Goal: Feedback & Contribution: Submit feedback/report problem

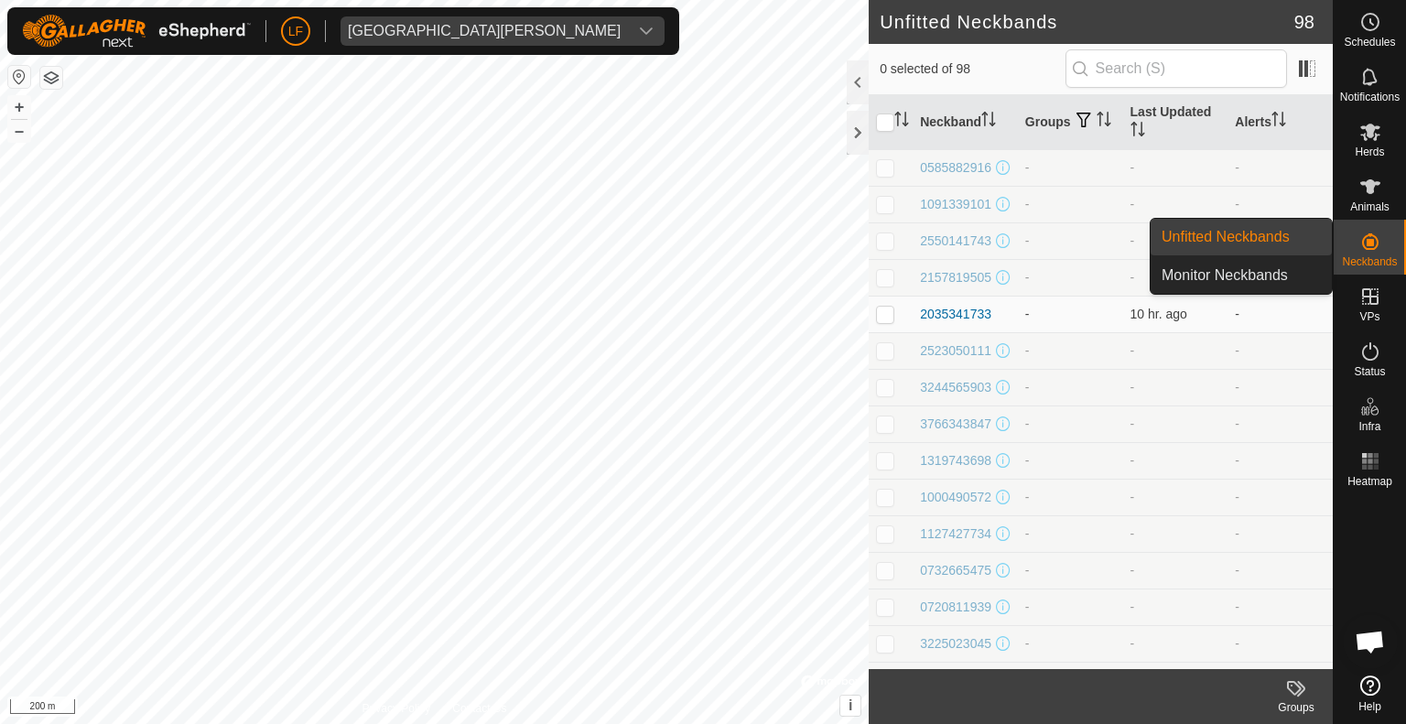
click at [1367, 233] on icon at bounding box center [1370, 242] width 22 height 22
click at [1282, 239] on link "Unfitted Neckbands" at bounding box center [1241, 237] width 181 height 37
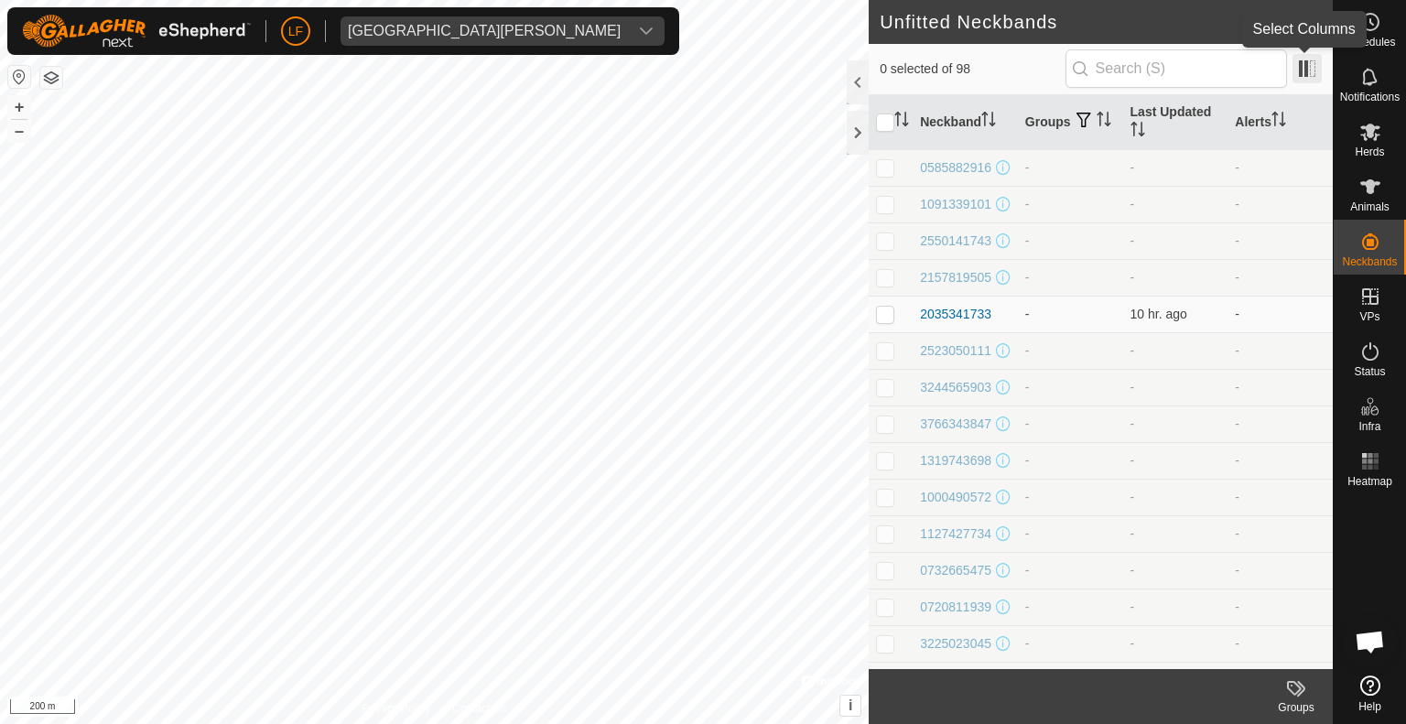
click at [1303, 67] on span at bounding box center [1306, 68] width 29 height 29
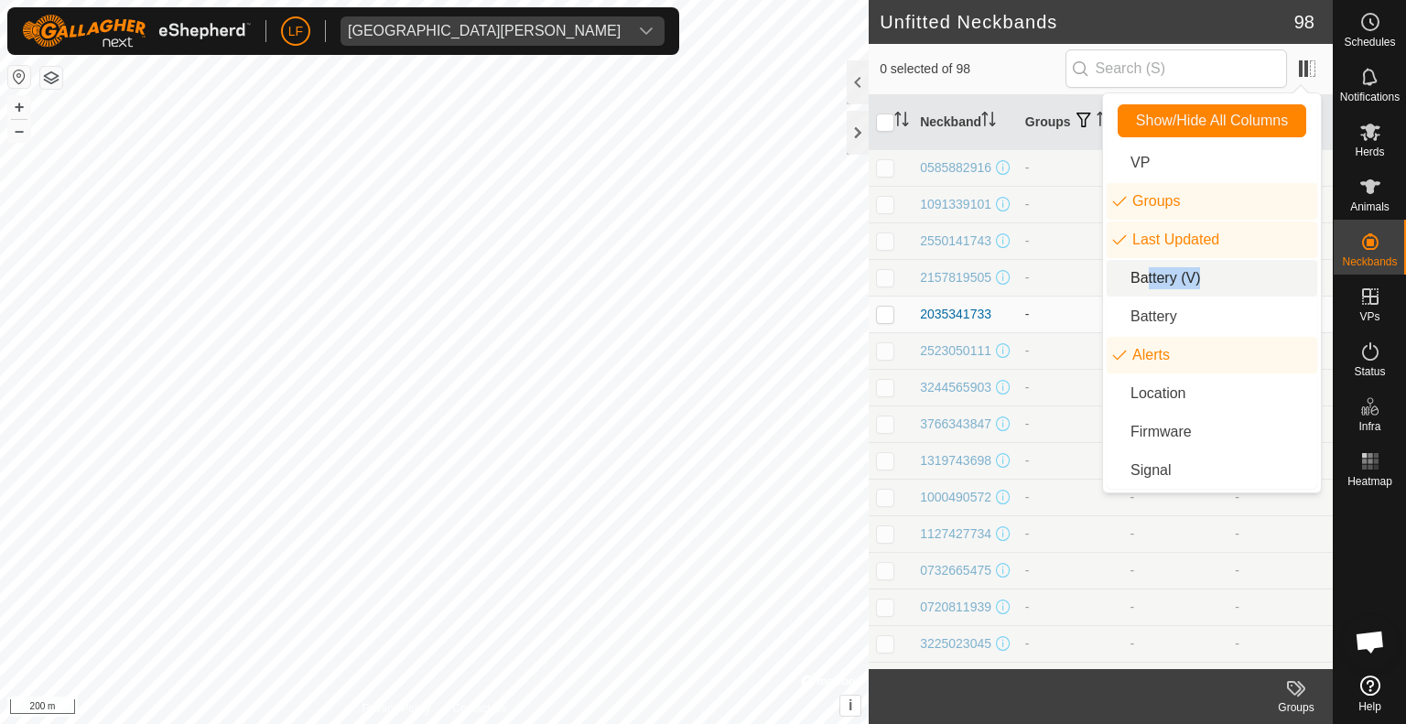
click at [1140, 277] on li "Battery (V)" at bounding box center [1212, 278] width 211 height 37
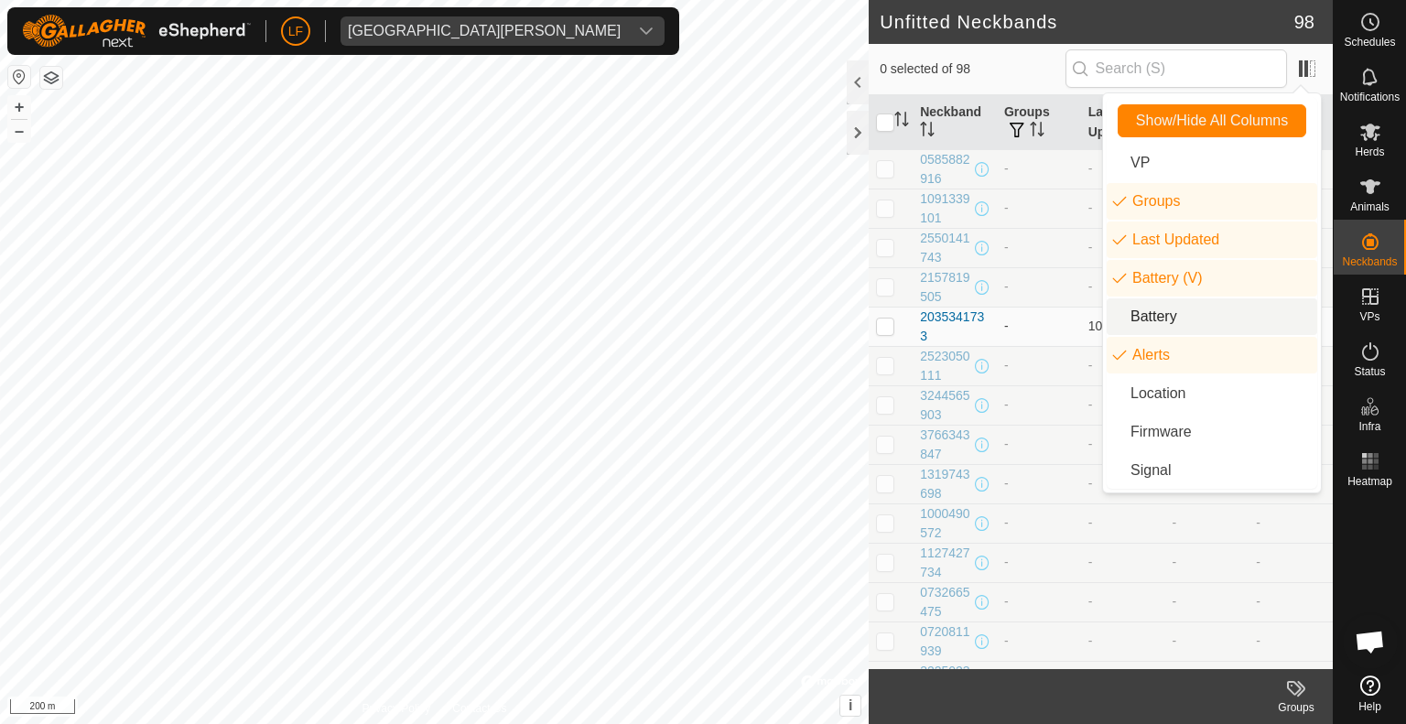
click at [1130, 316] on li "Battery" at bounding box center [1212, 316] width 211 height 37
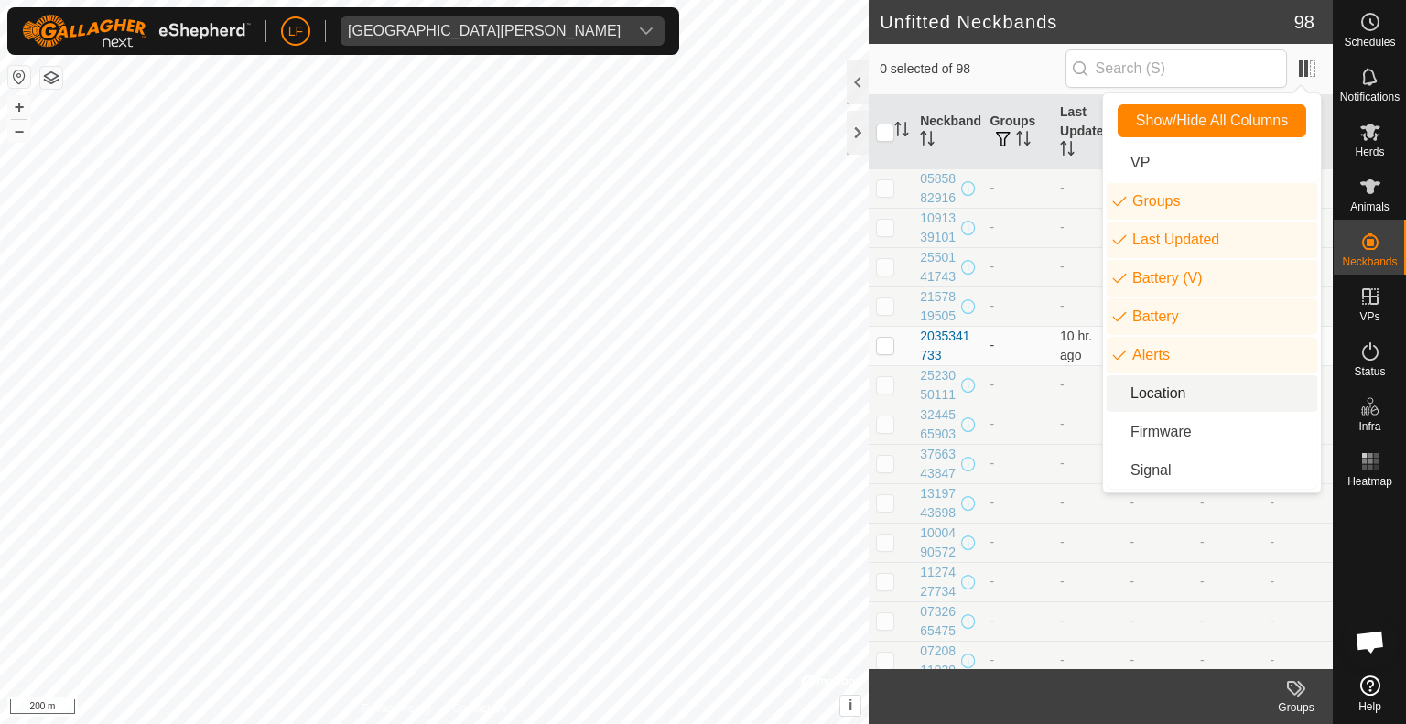
click at [1118, 395] on li "Location" at bounding box center [1212, 393] width 211 height 37
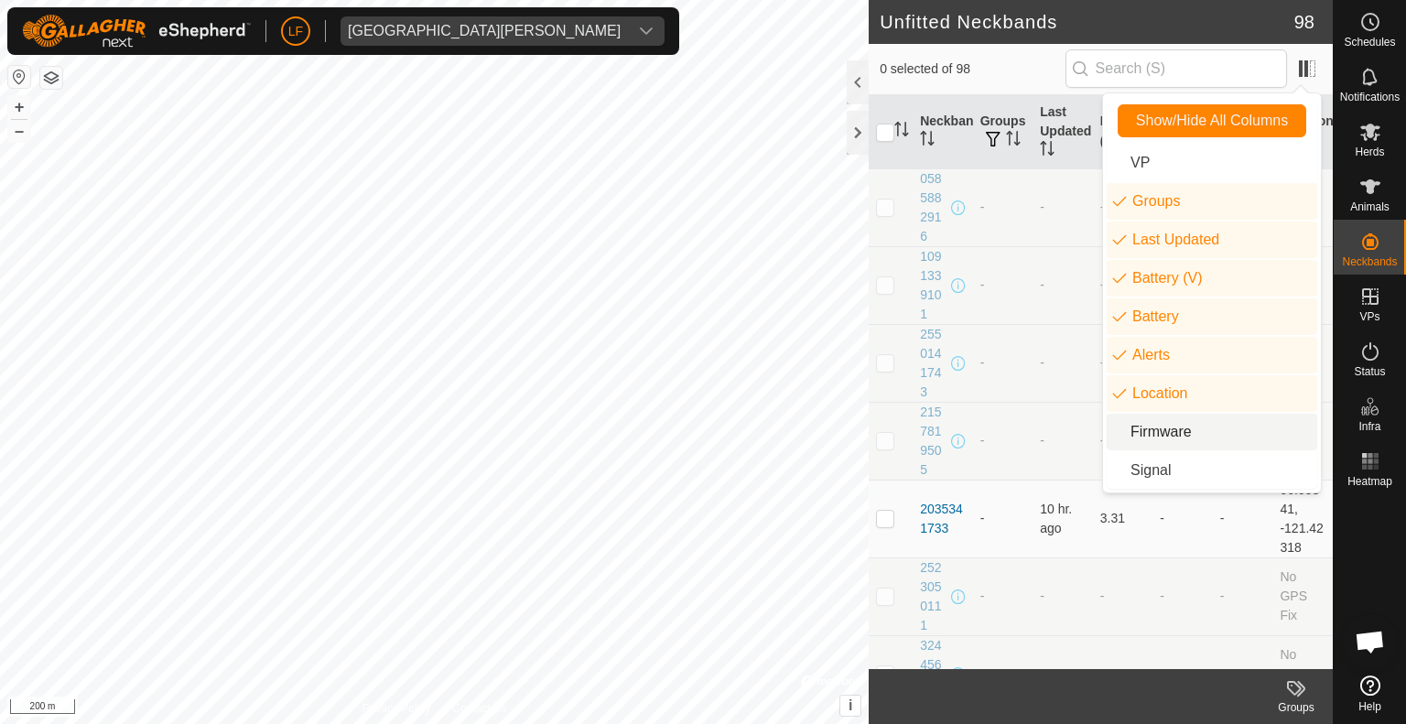
click at [1124, 431] on li "Firmware" at bounding box center [1212, 432] width 211 height 37
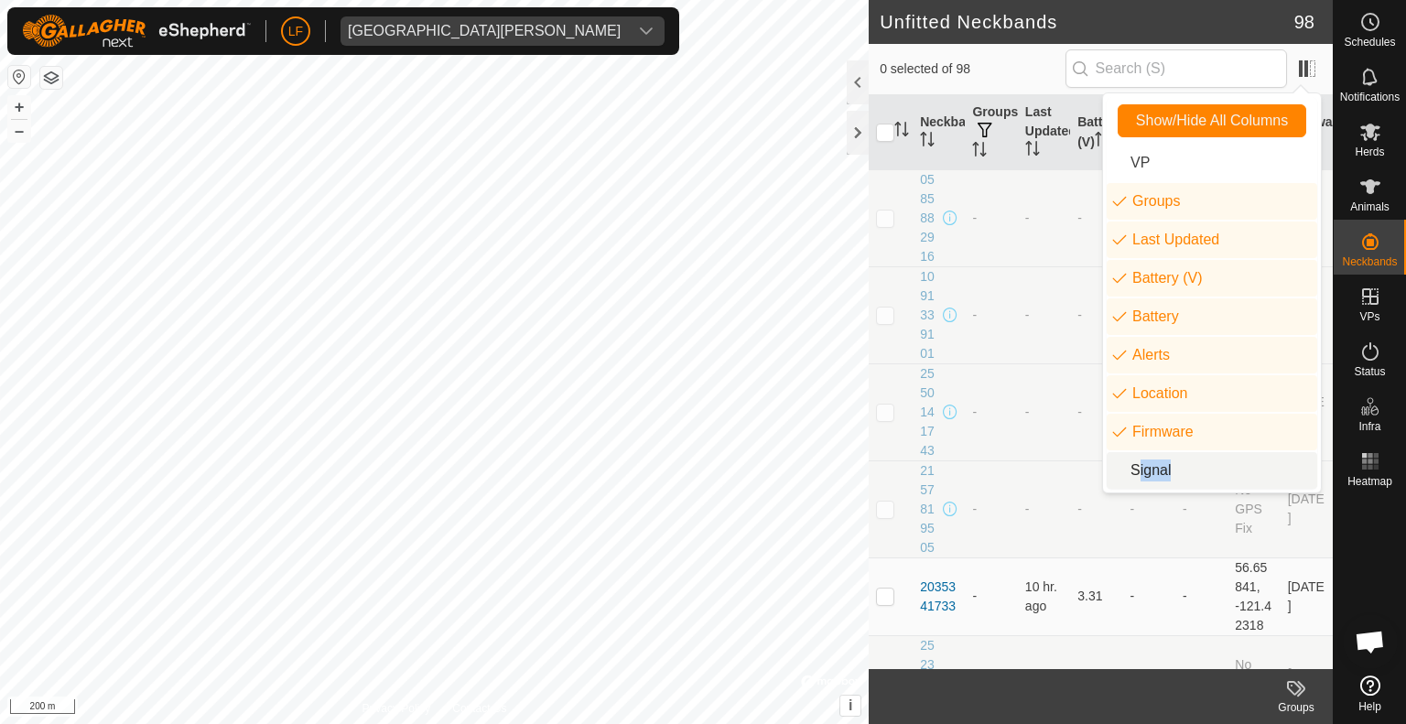
click at [1121, 467] on li "Signal" at bounding box center [1212, 470] width 211 height 37
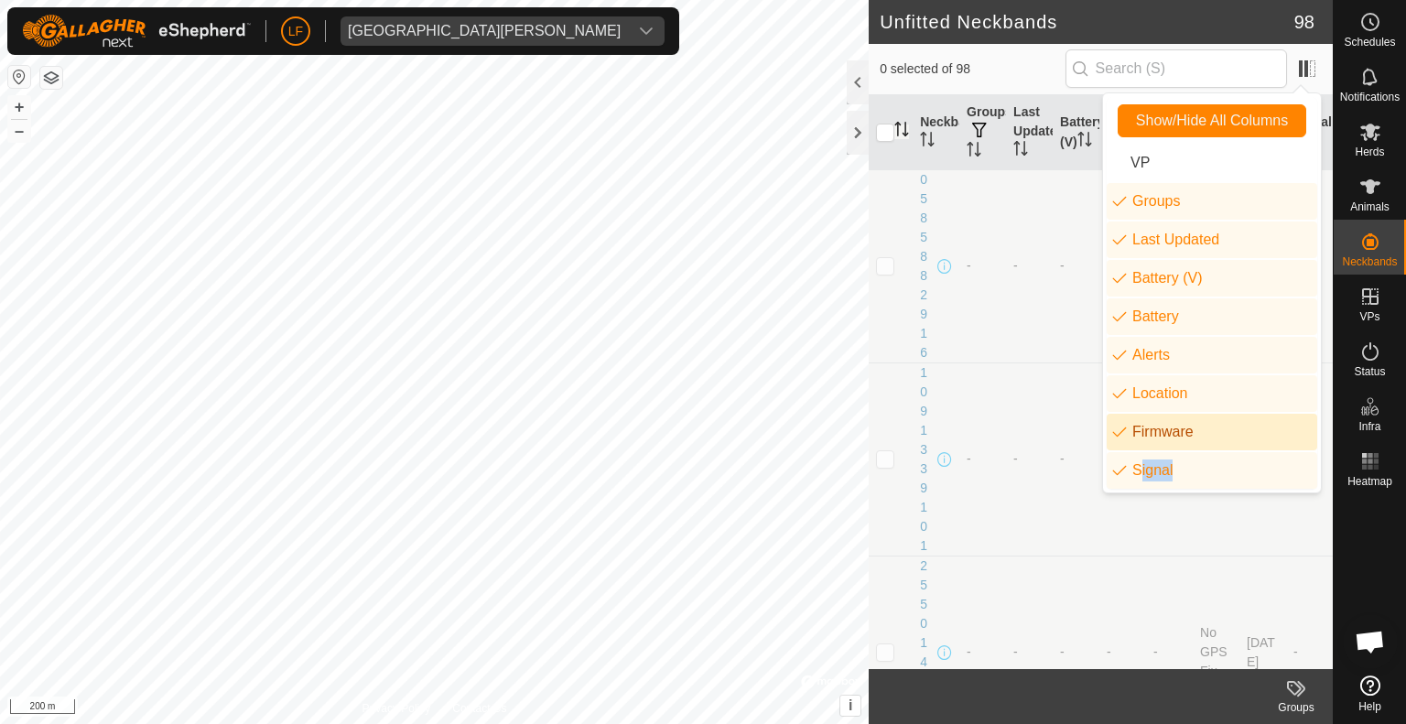
click at [894, 130] on th at bounding box center [891, 132] width 44 height 75
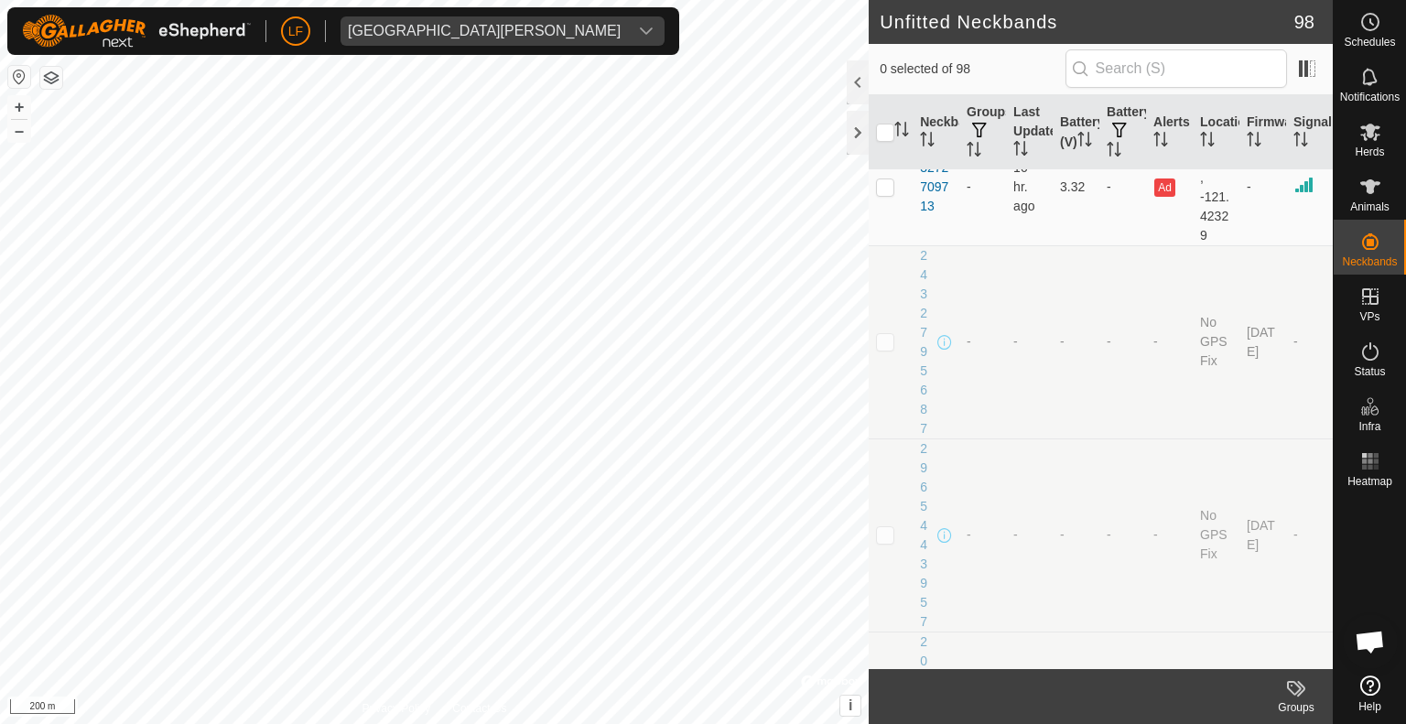
scroll to position [7506, 0]
click at [45, 74] on button "button" at bounding box center [51, 78] width 22 height 22
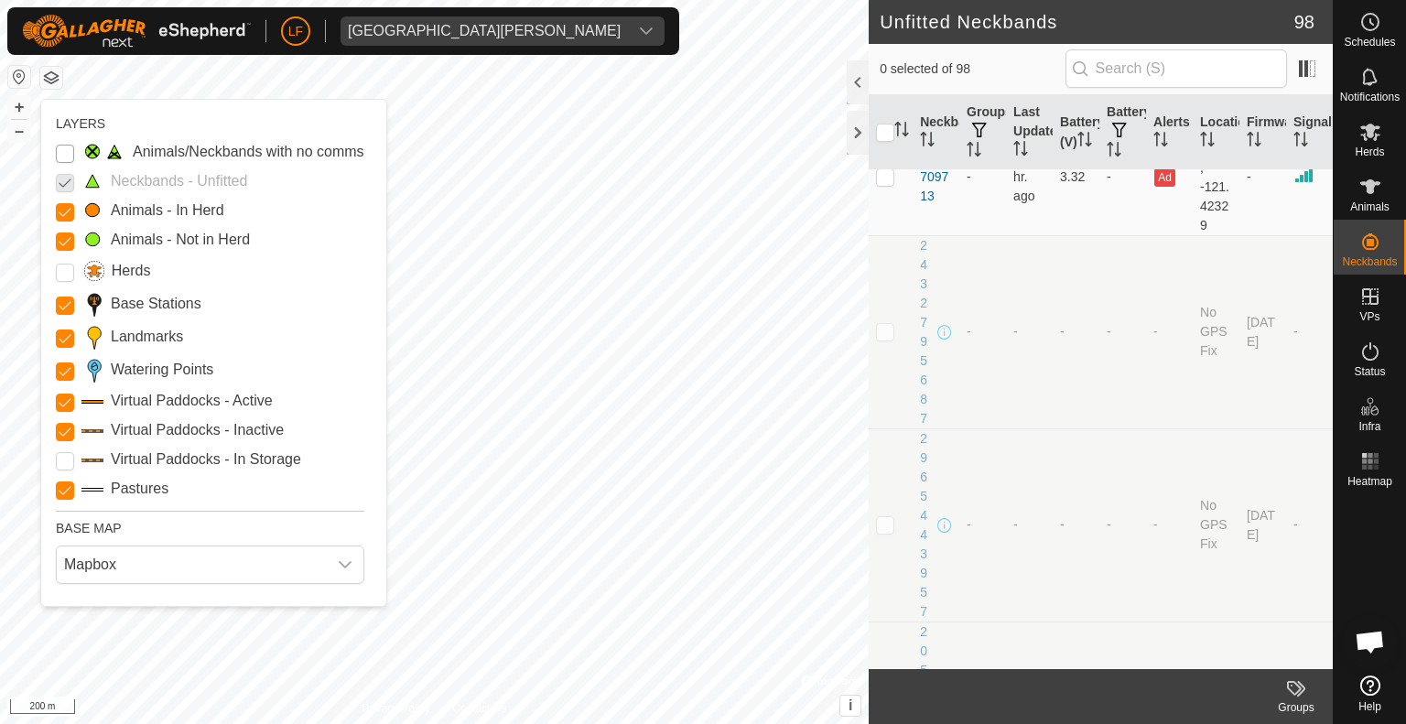
click at [66, 152] on Issue "Animals/Neckbands with no comms" at bounding box center [65, 154] width 18 height 18
click at [63, 185] on p-checkbox at bounding box center [65, 181] width 18 height 22
click at [66, 272] on input "Herds" at bounding box center [65, 273] width 18 height 18
click at [65, 459] on Storage "Virtual Paddocks - In Storage" at bounding box center [65, 461] width 18 height 18
click at [62, 178] on p-checkbox at bounding box center [65, 181] width 18 height 22
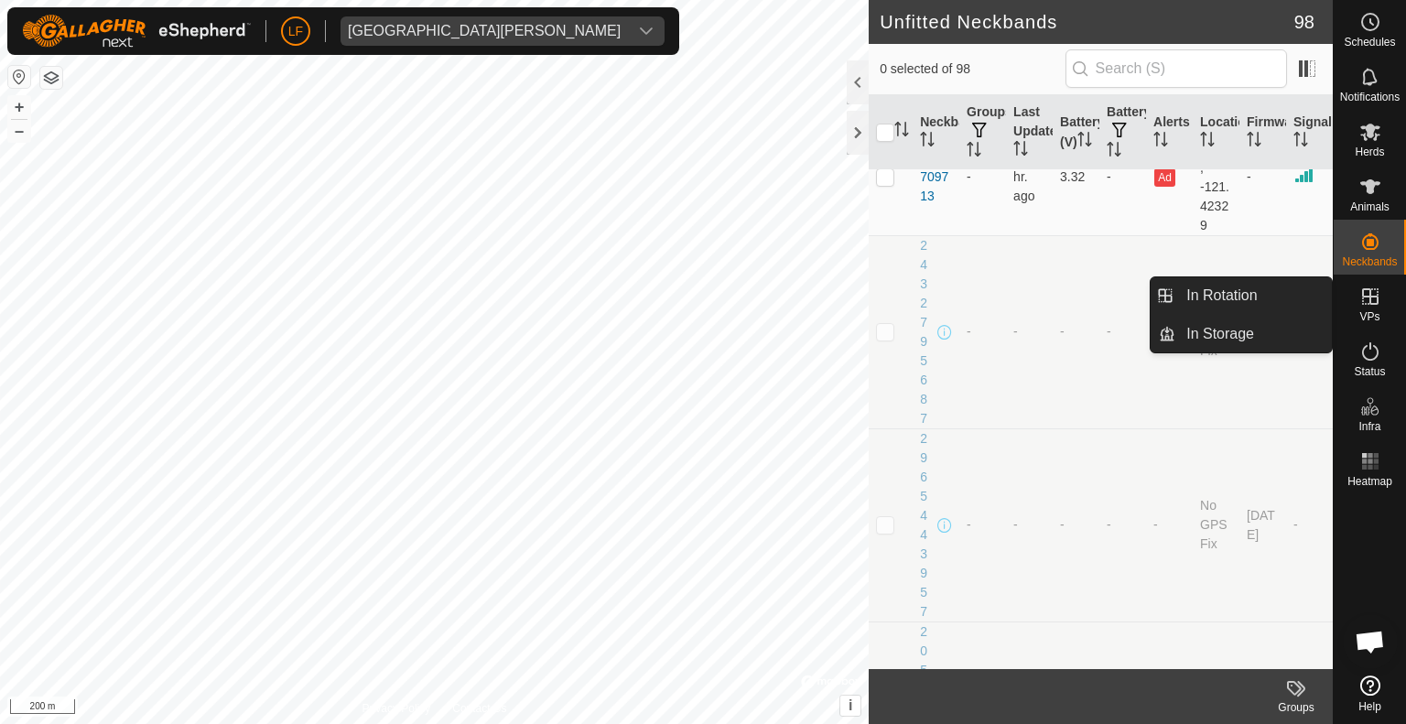
click at [1366, 292] on icon at bounding box center [1370, 297] width 22 height 22
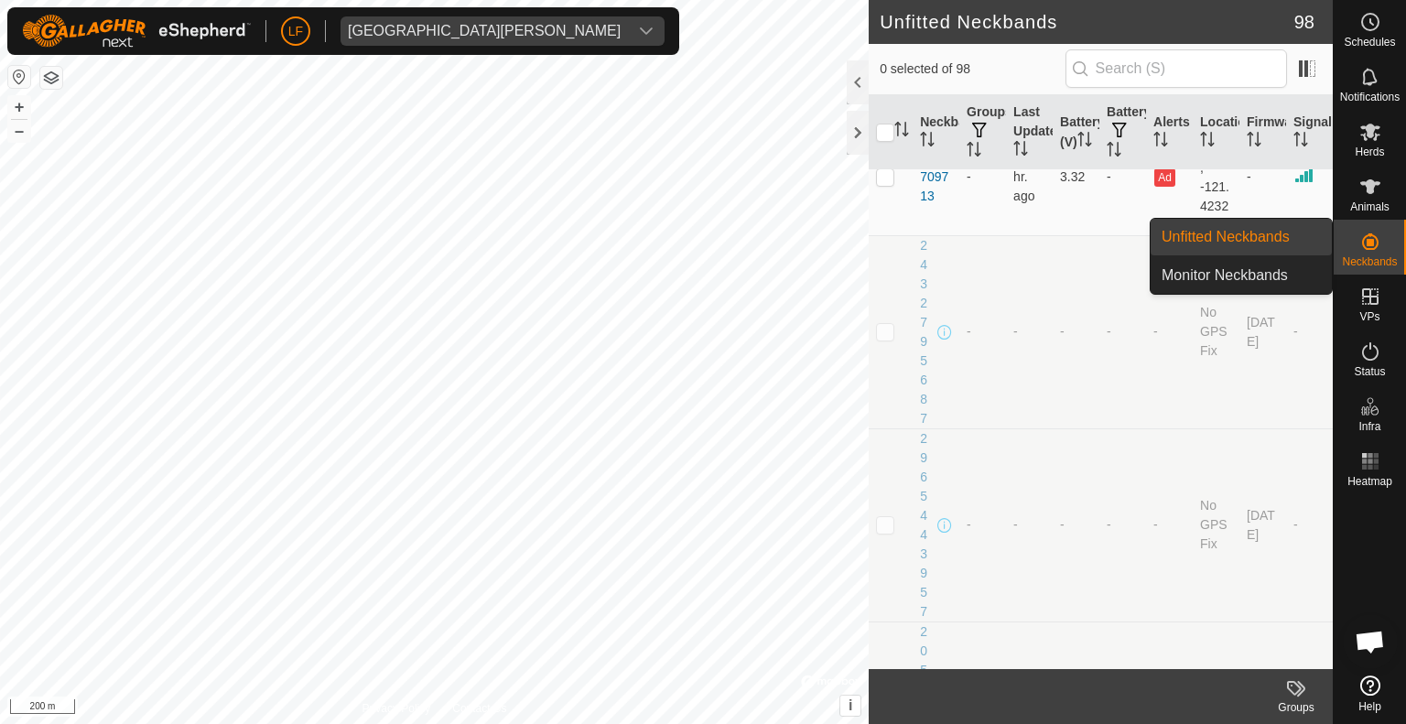
click at [1369, 242] on icon at bounding box center [1370, 241] width 16 height 16
click at [1251, 274] on link "Monitor Neckbands" at bounding box center [1241, 275] width 181 height 37
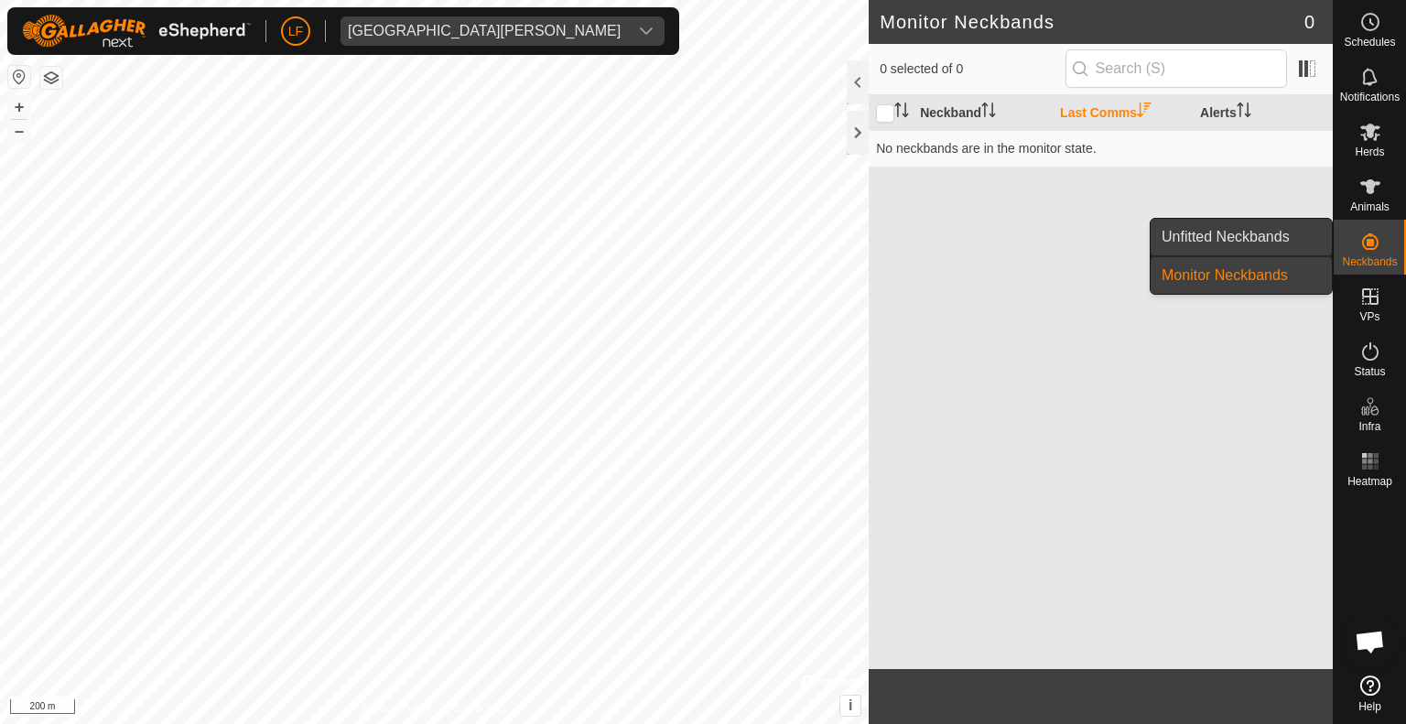
click at [1252, 234] on link "Unfitted Neckbands" at bounding box center [1241, 237] width 181 height 37
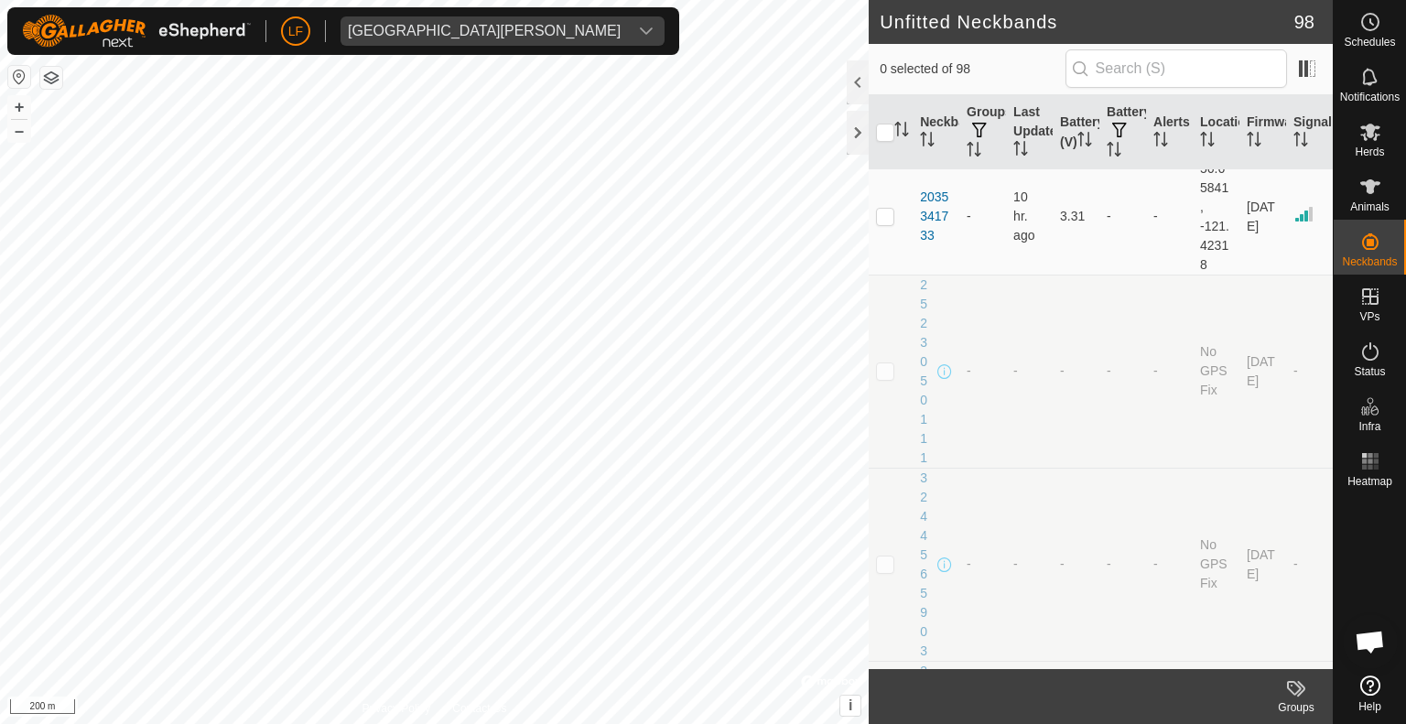
scroll to position [641, 0]
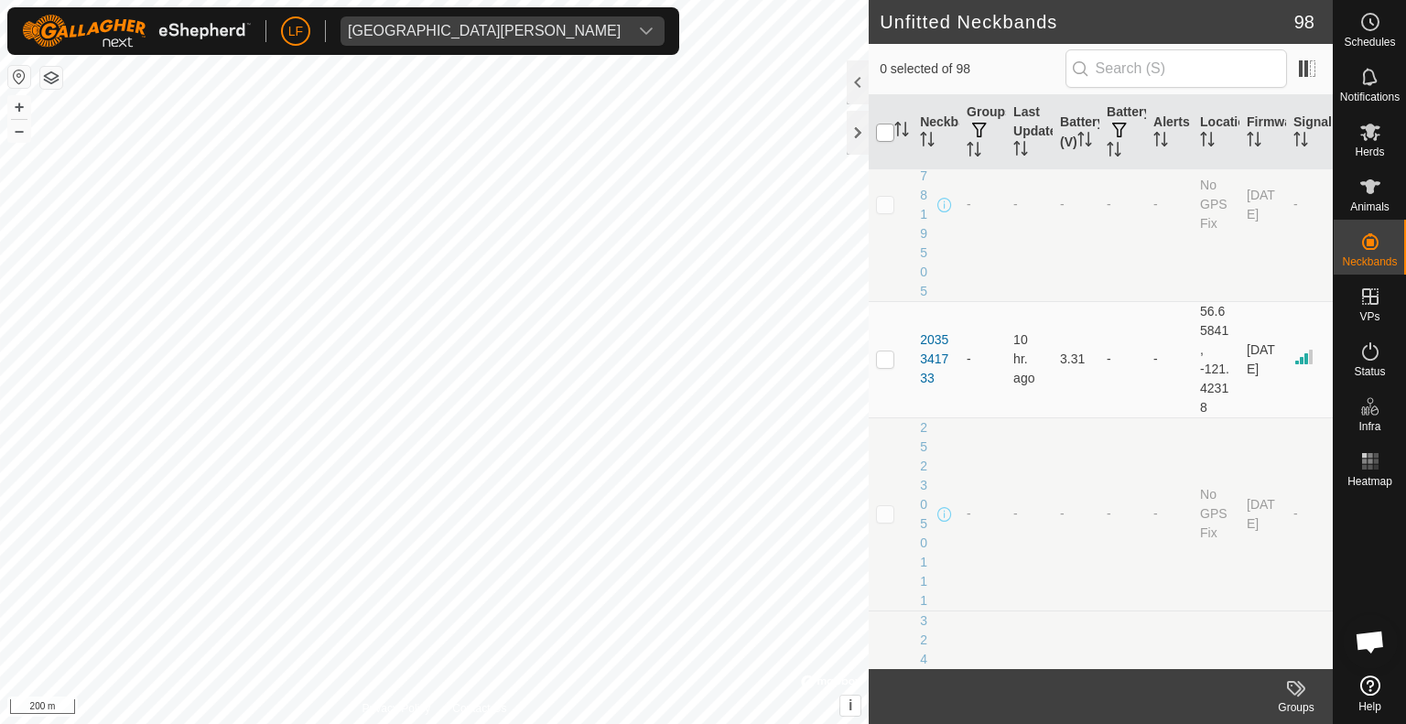
click at [886, 133] on input "checkbox" at bounding box center [885, 133] width 18 height 18
checkbox input "true"
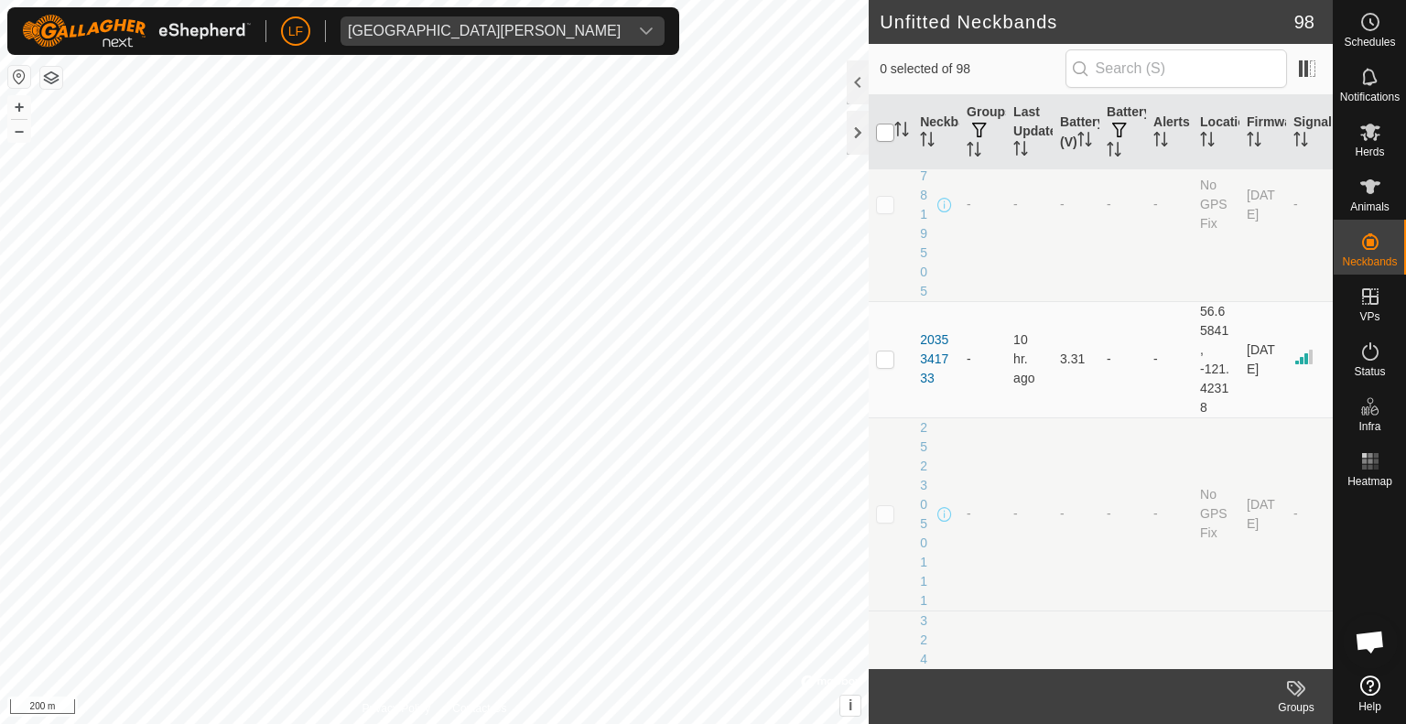
checkbox input "true"
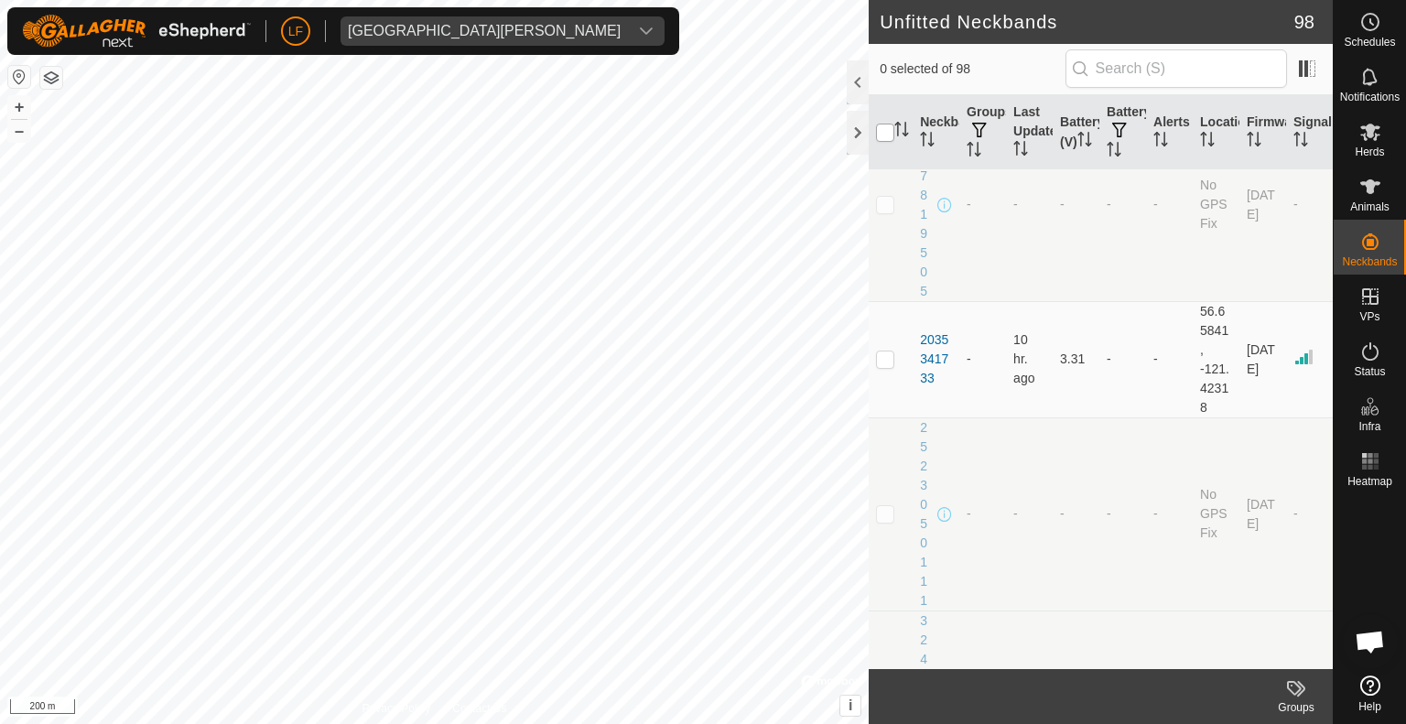
checkbox input "true"
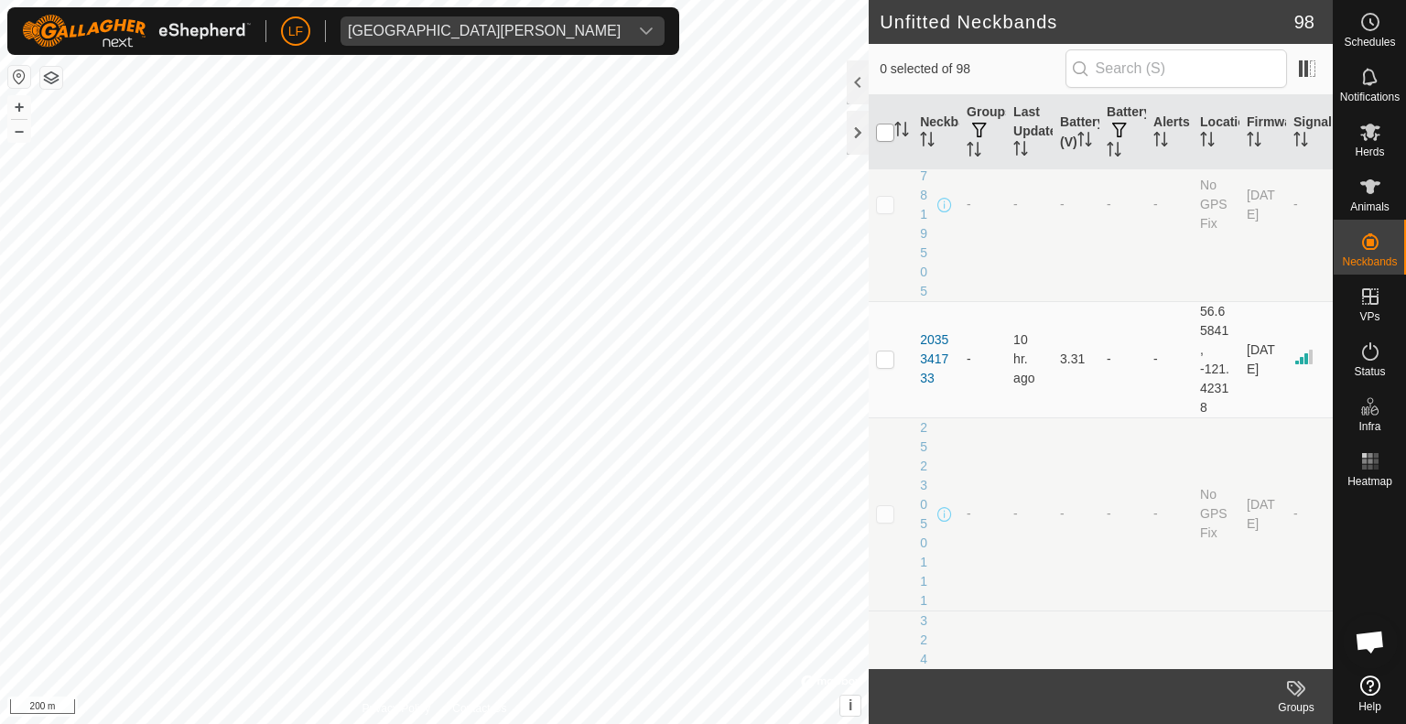
checkbox input "true"
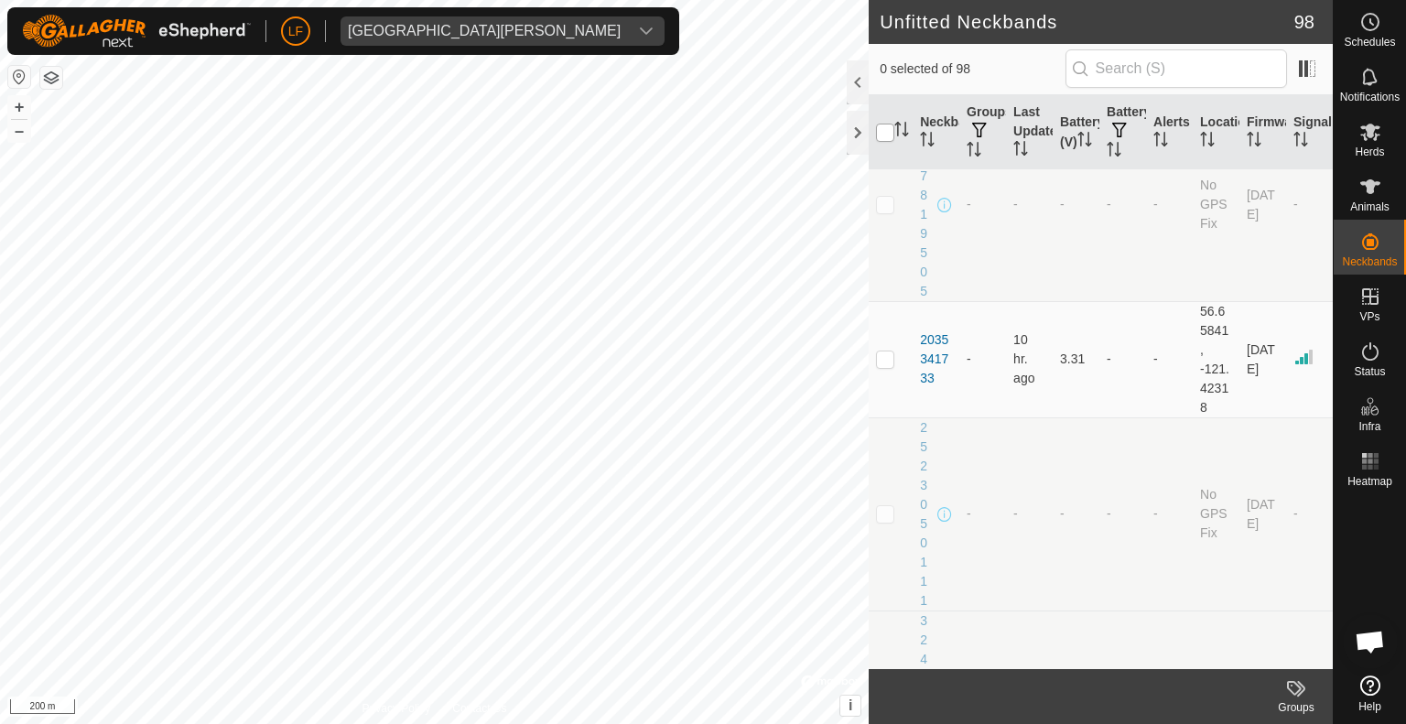
checkbox input "true"
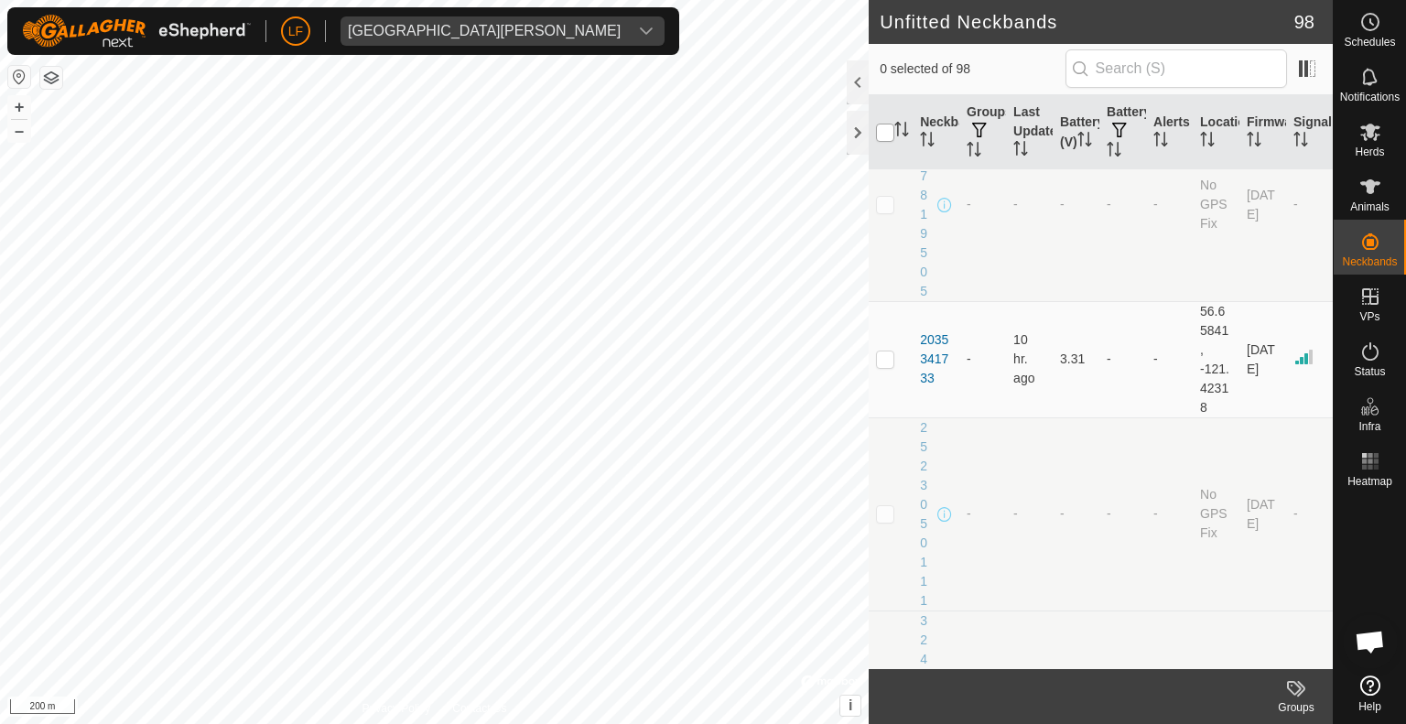
checkbox input "true"
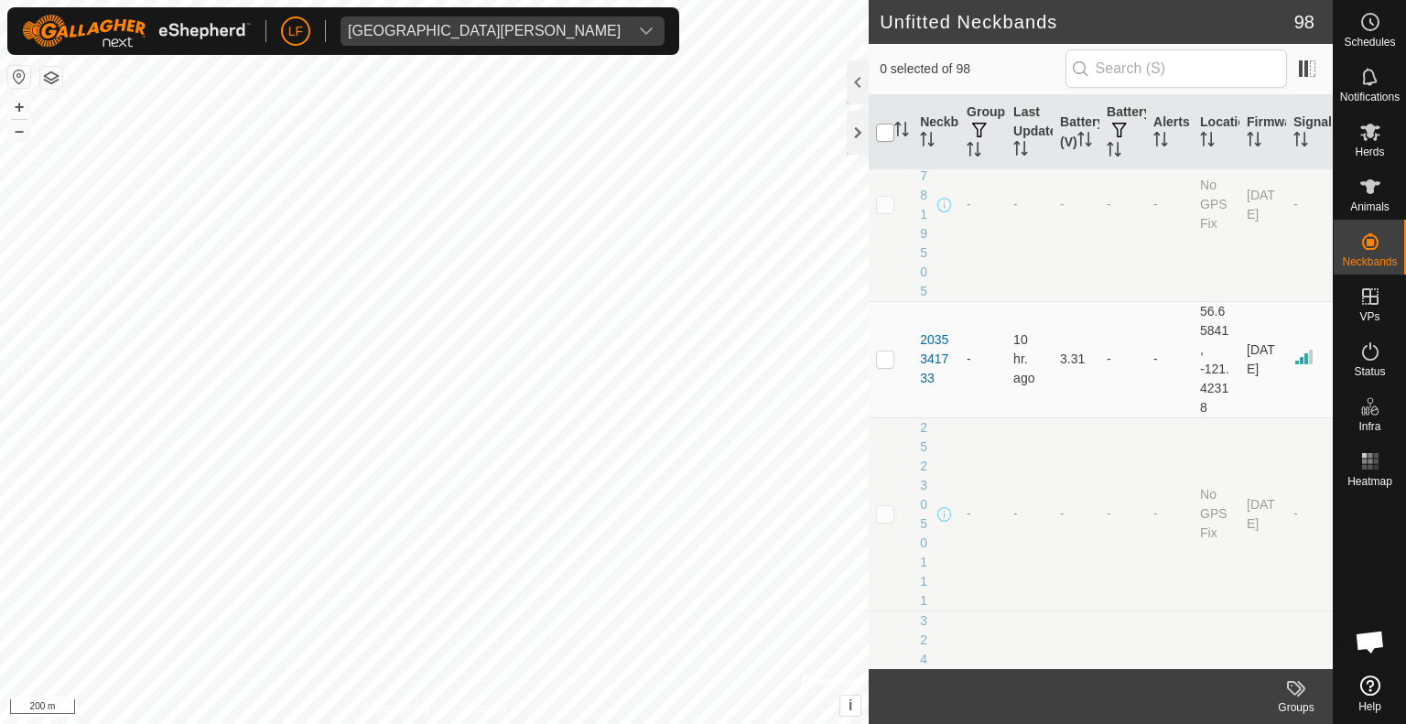
checkbox input "true"
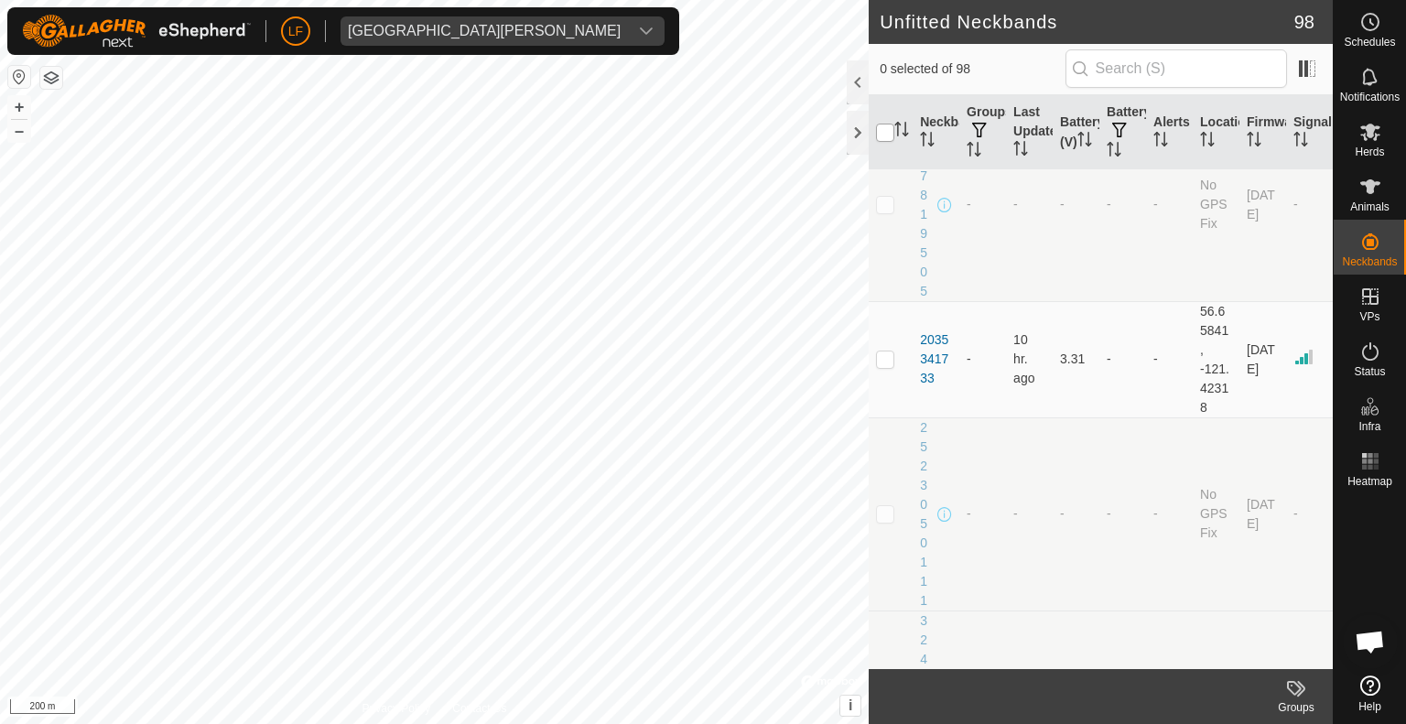
checkbox input "true"
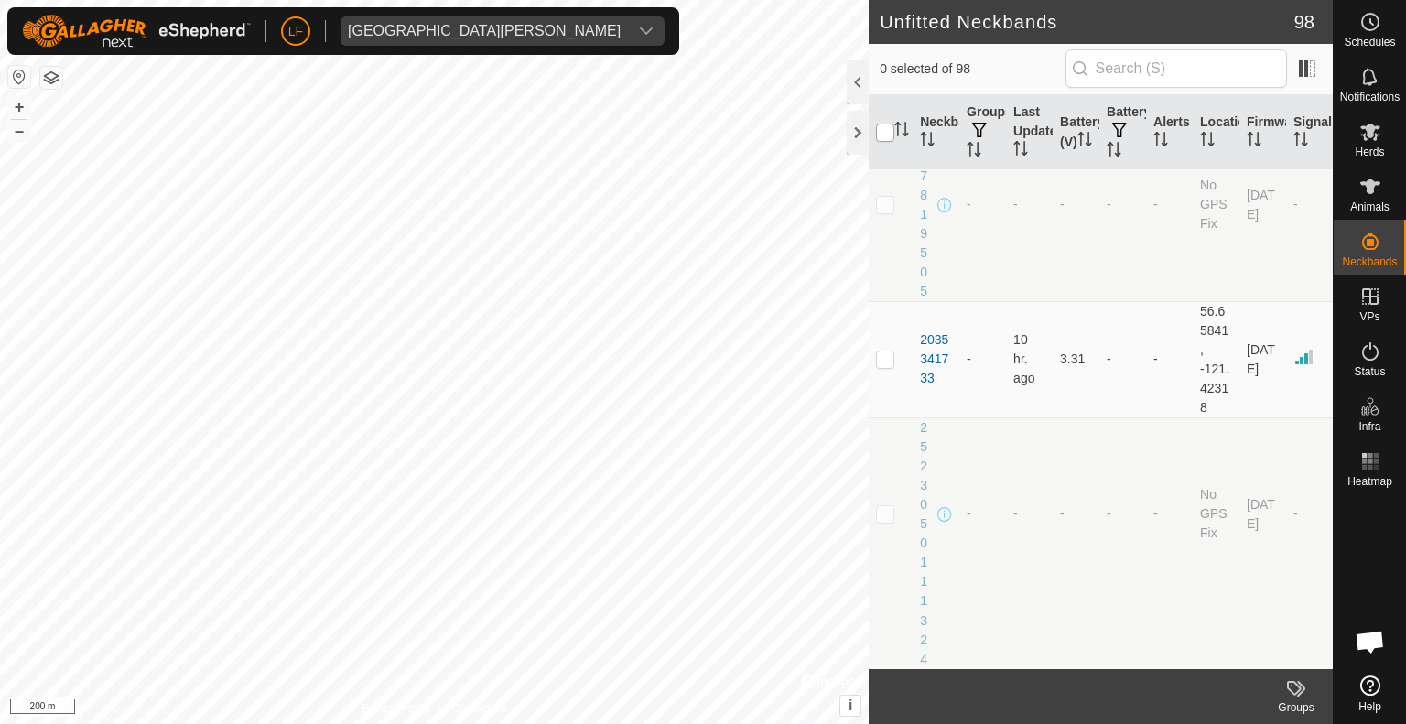
checkbox input "true"
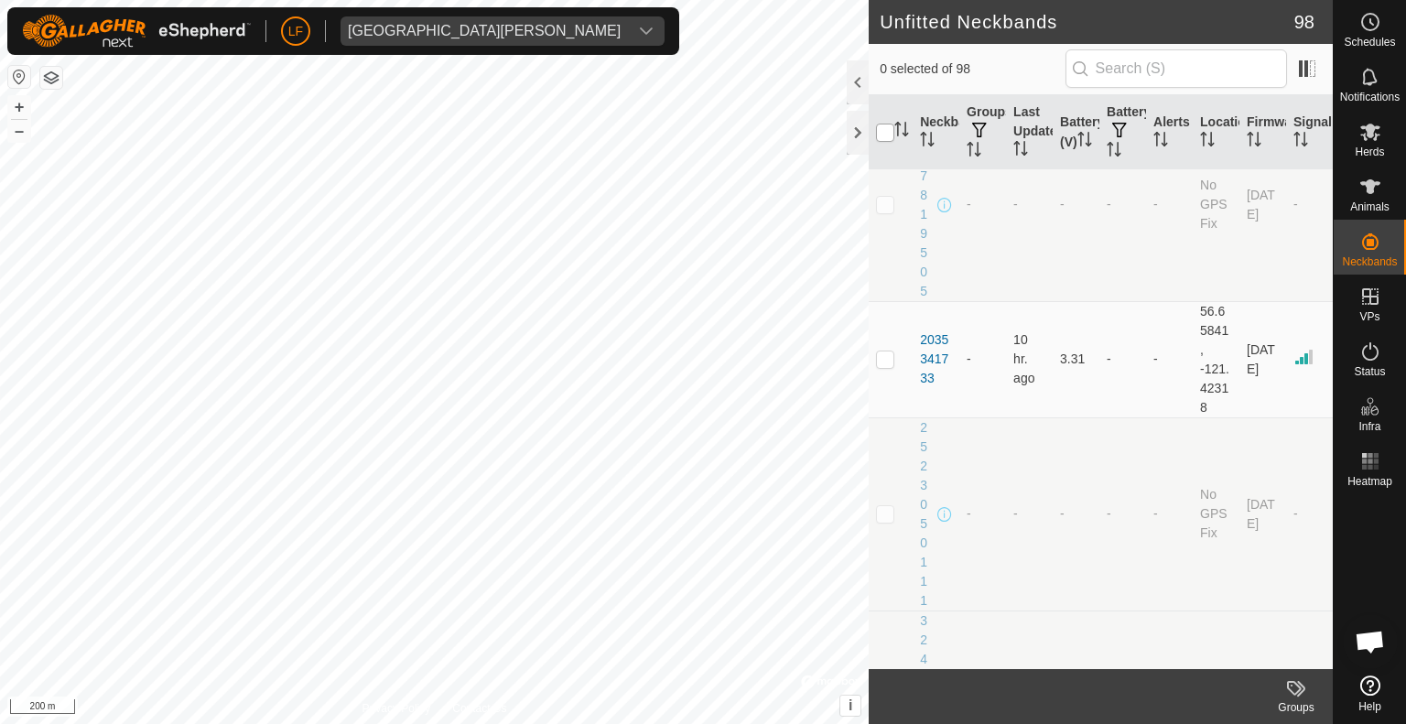
checkbox input "true"
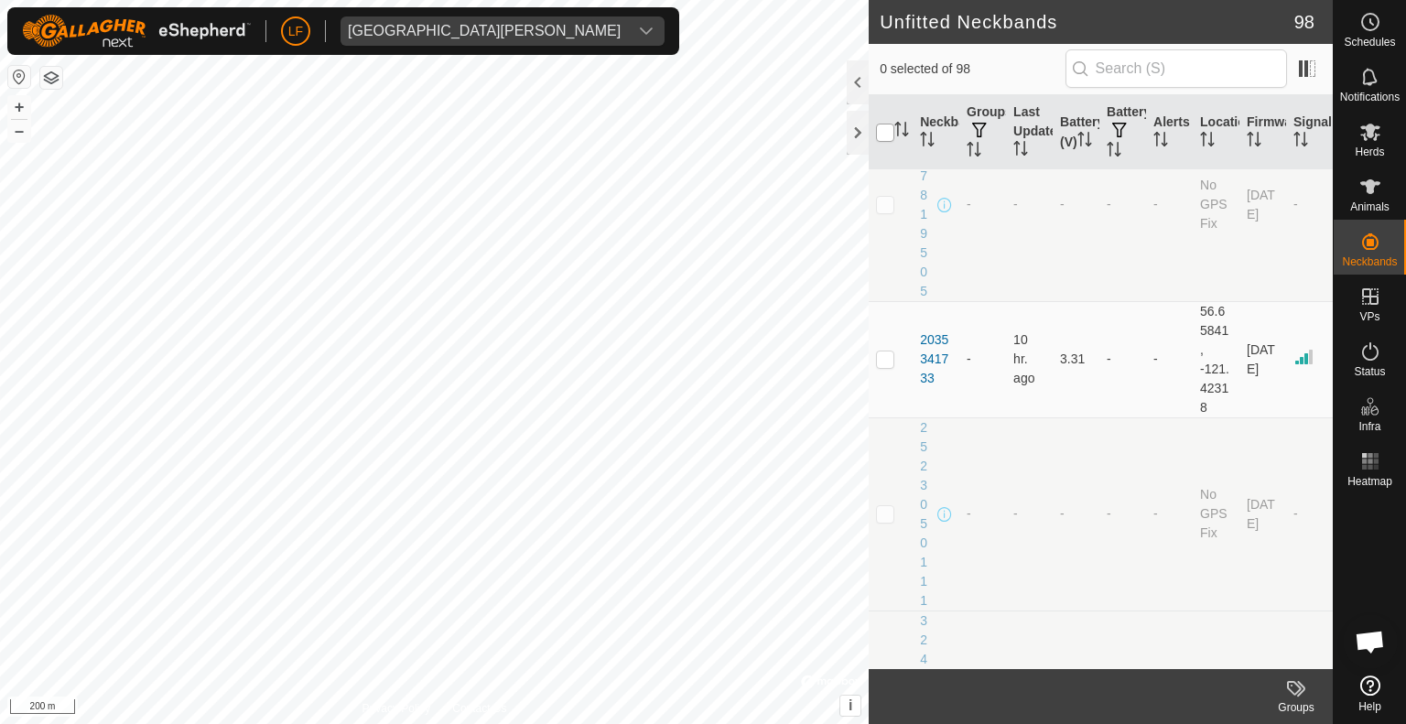
checkbox input "true"
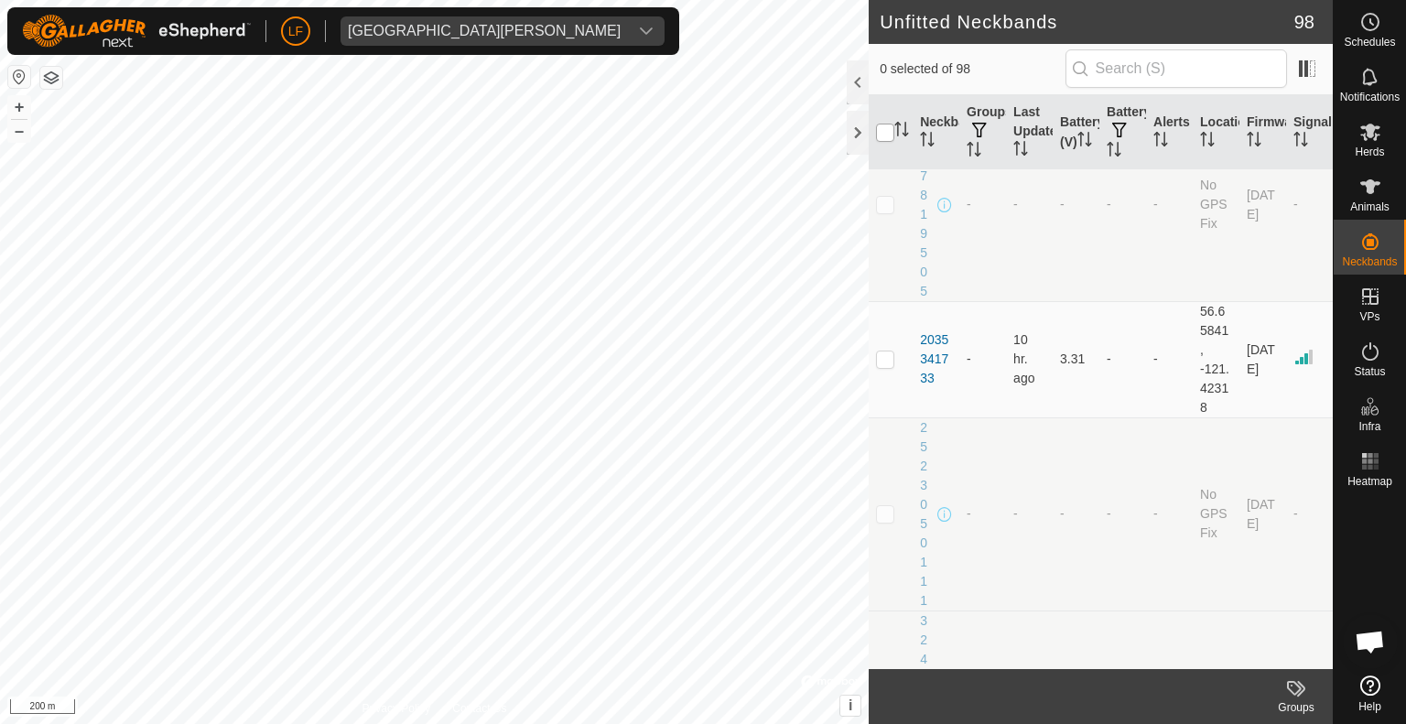
checkbox input "true"
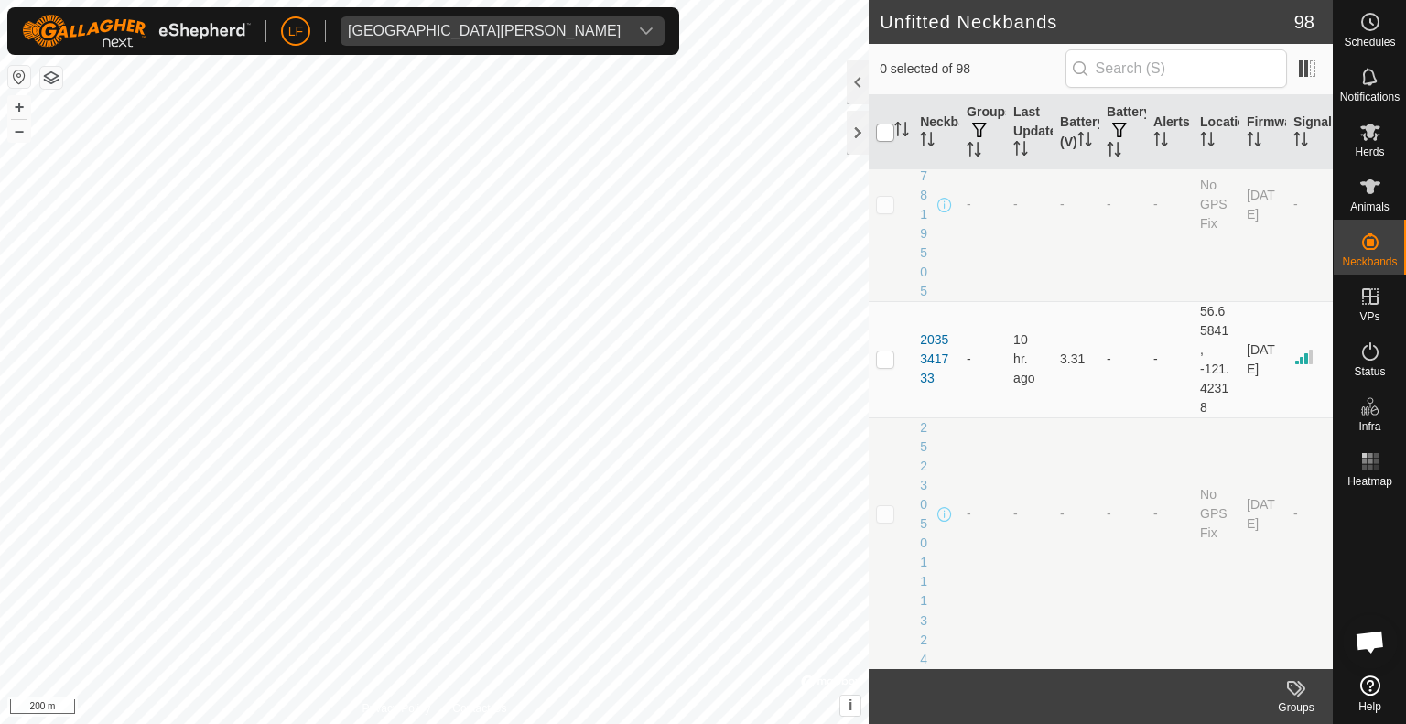
checkbox input "true"
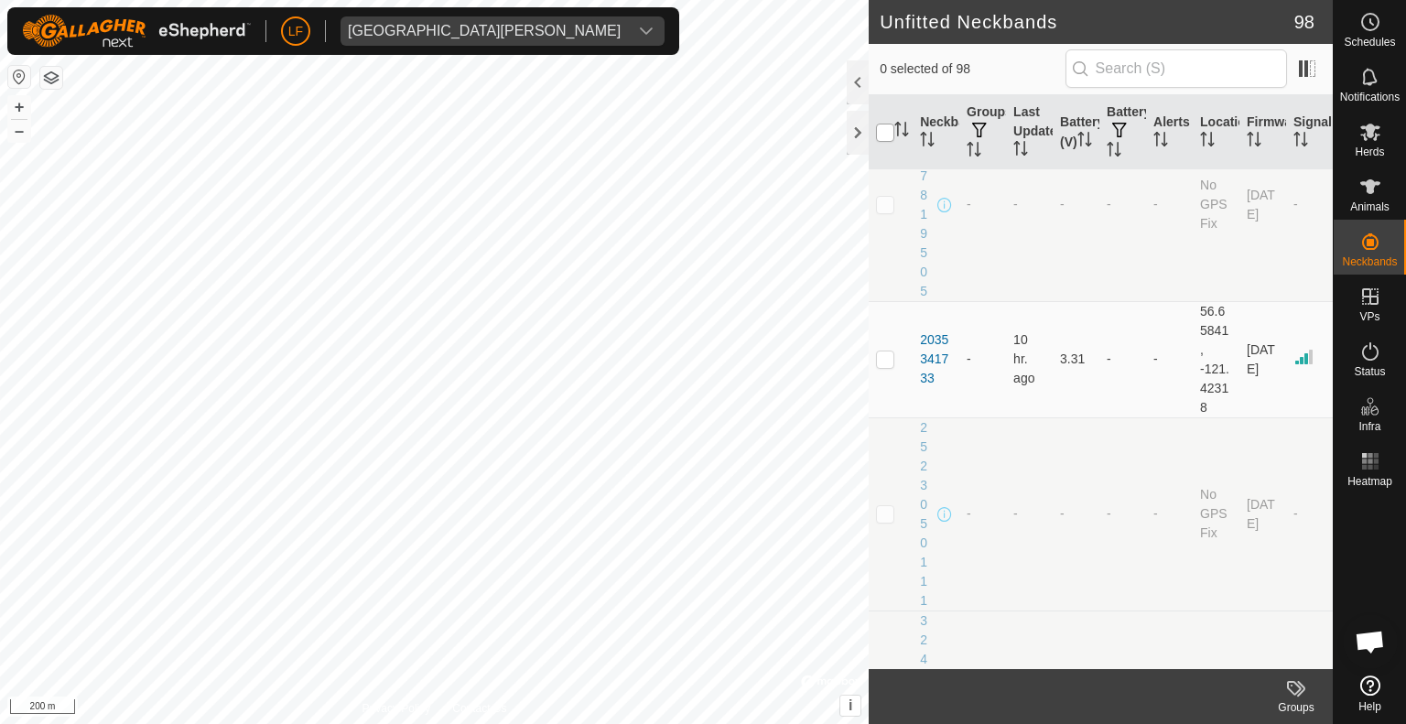
checkbox input "true"
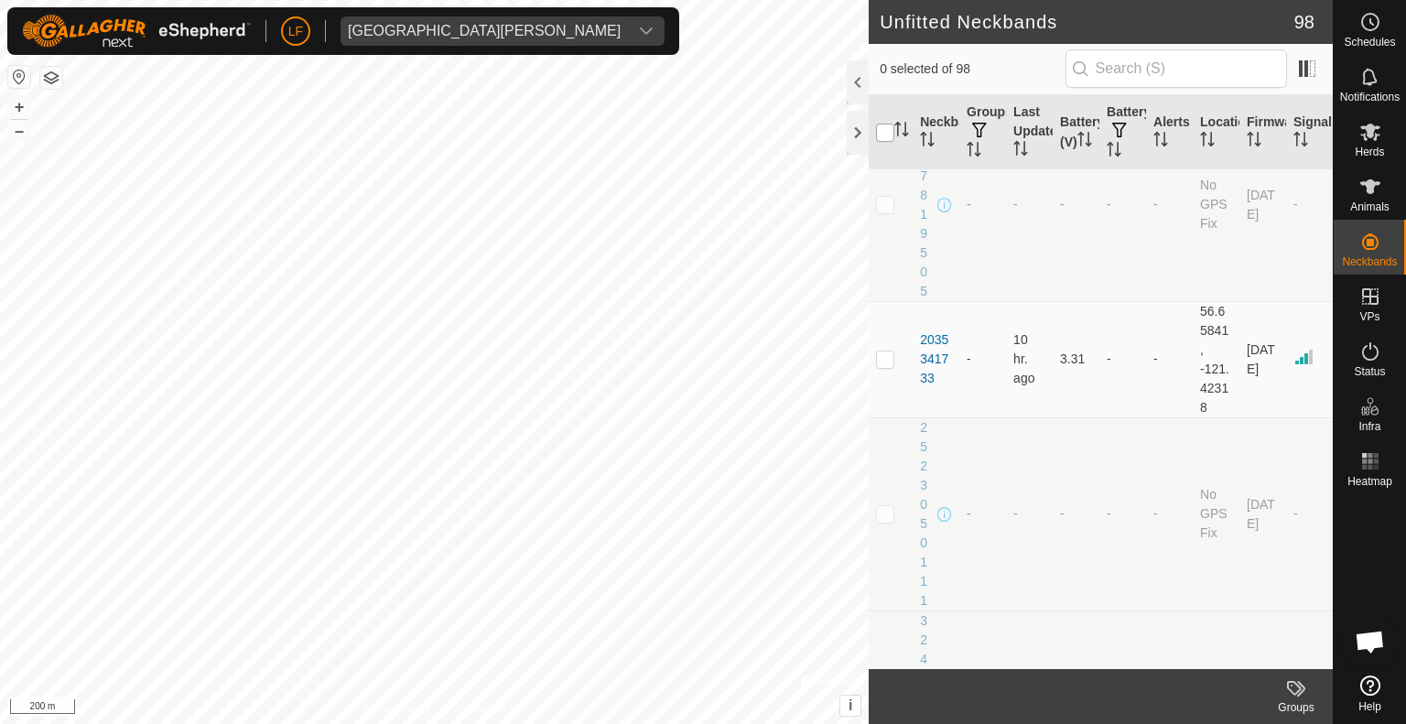
checkbox input "true"
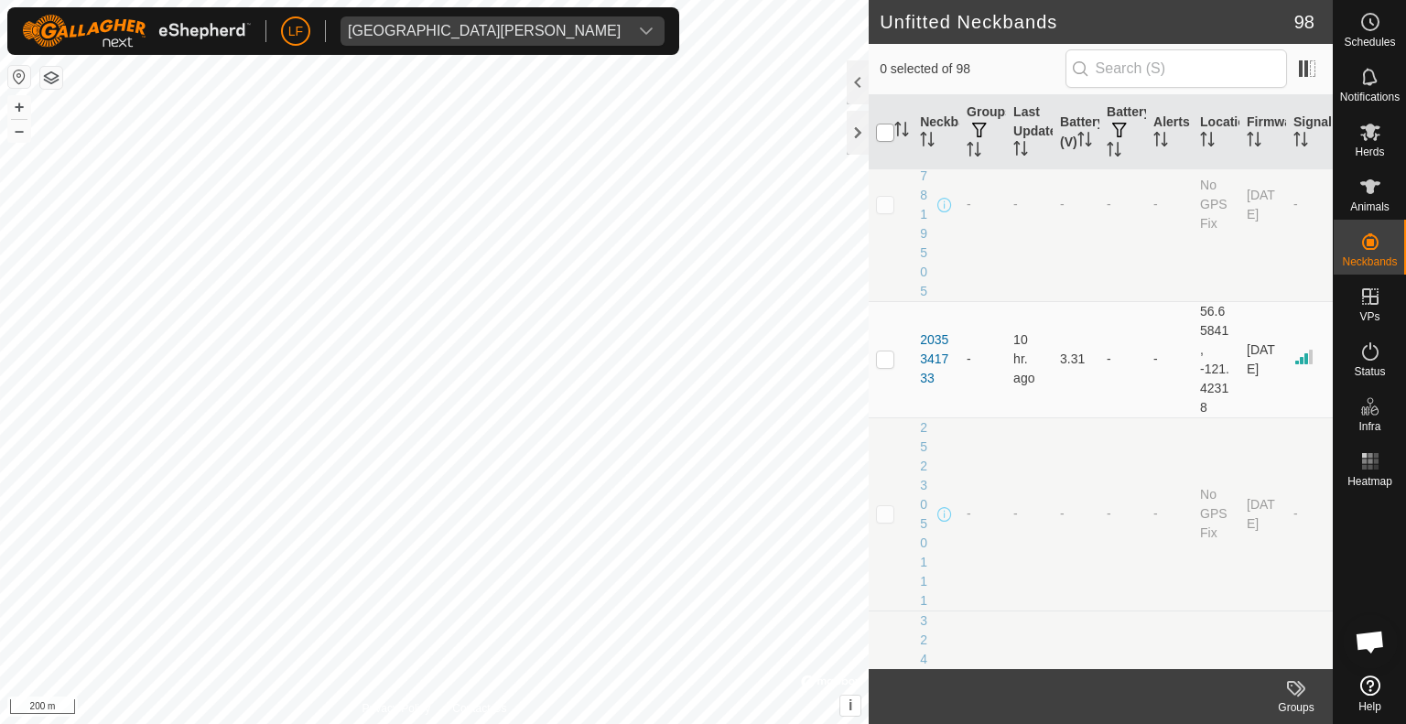
checkbox input "true"
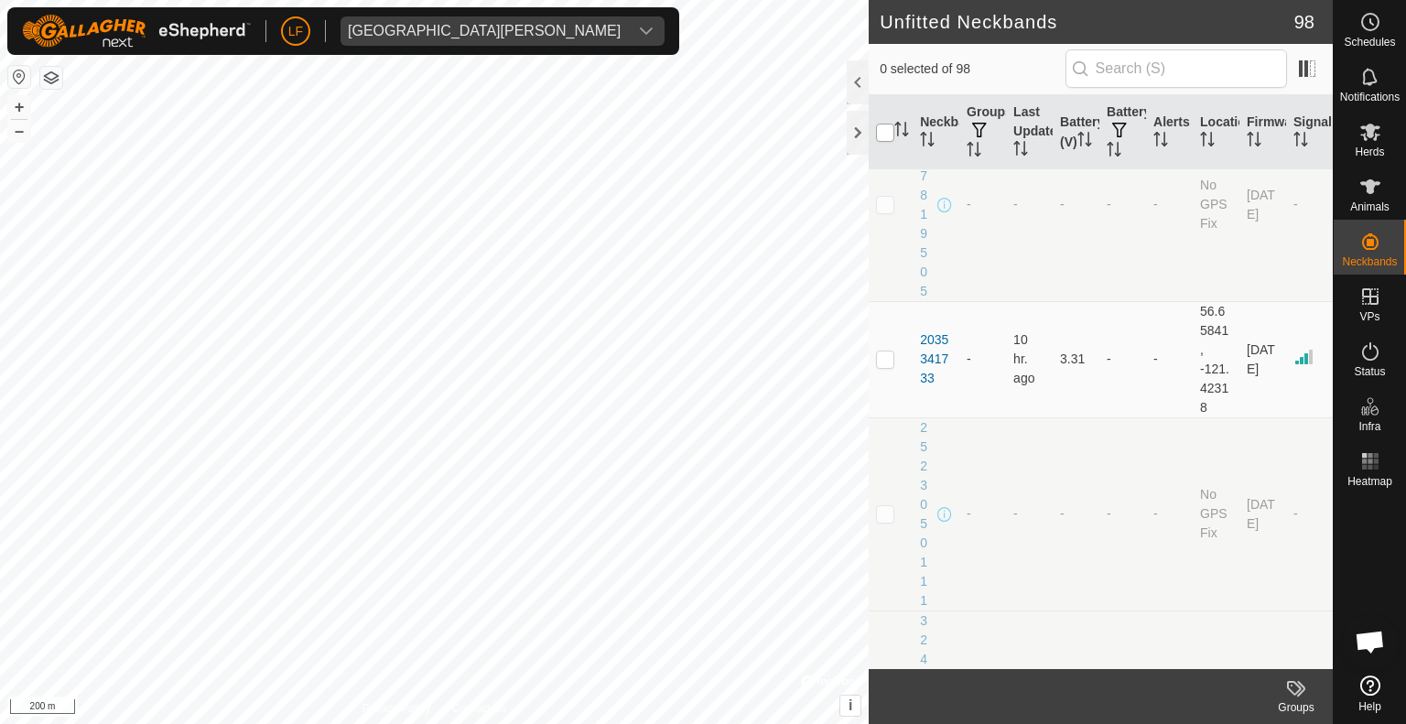
checkbox input "true"
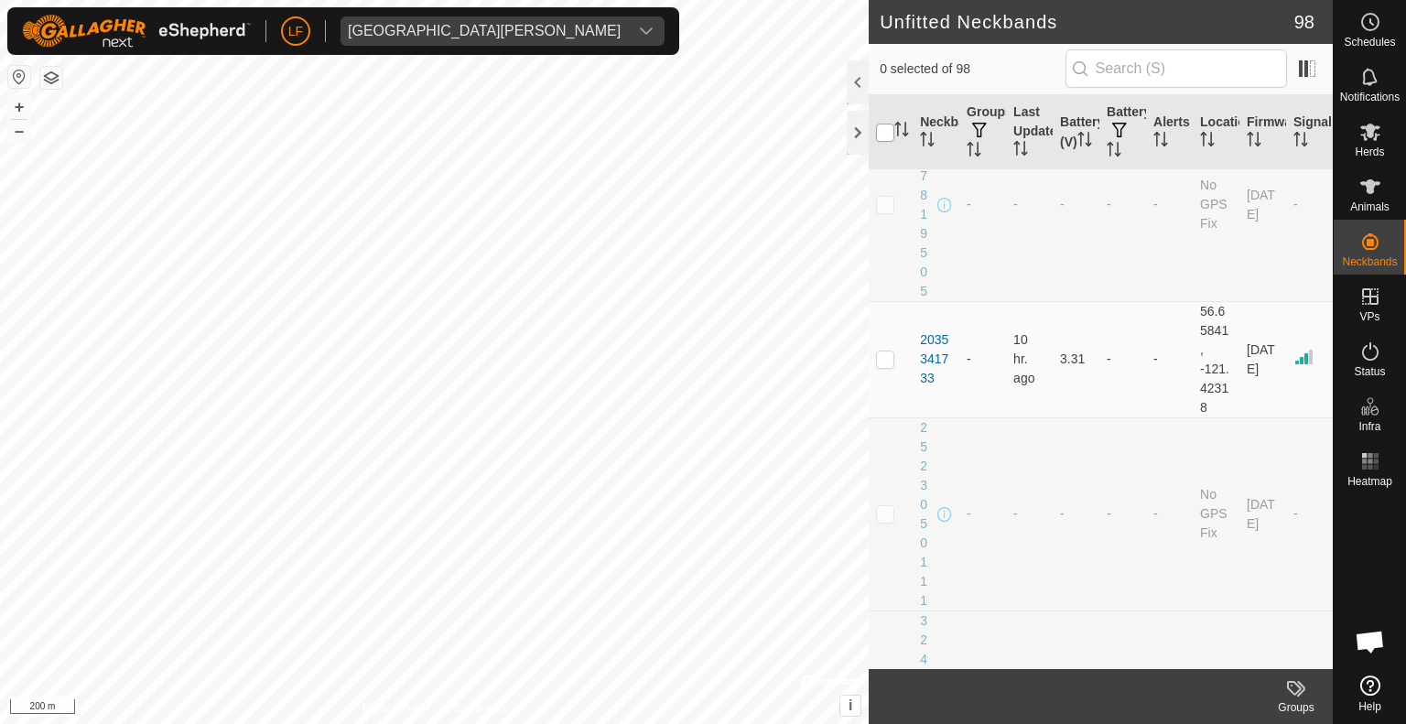
checkbox input "true"
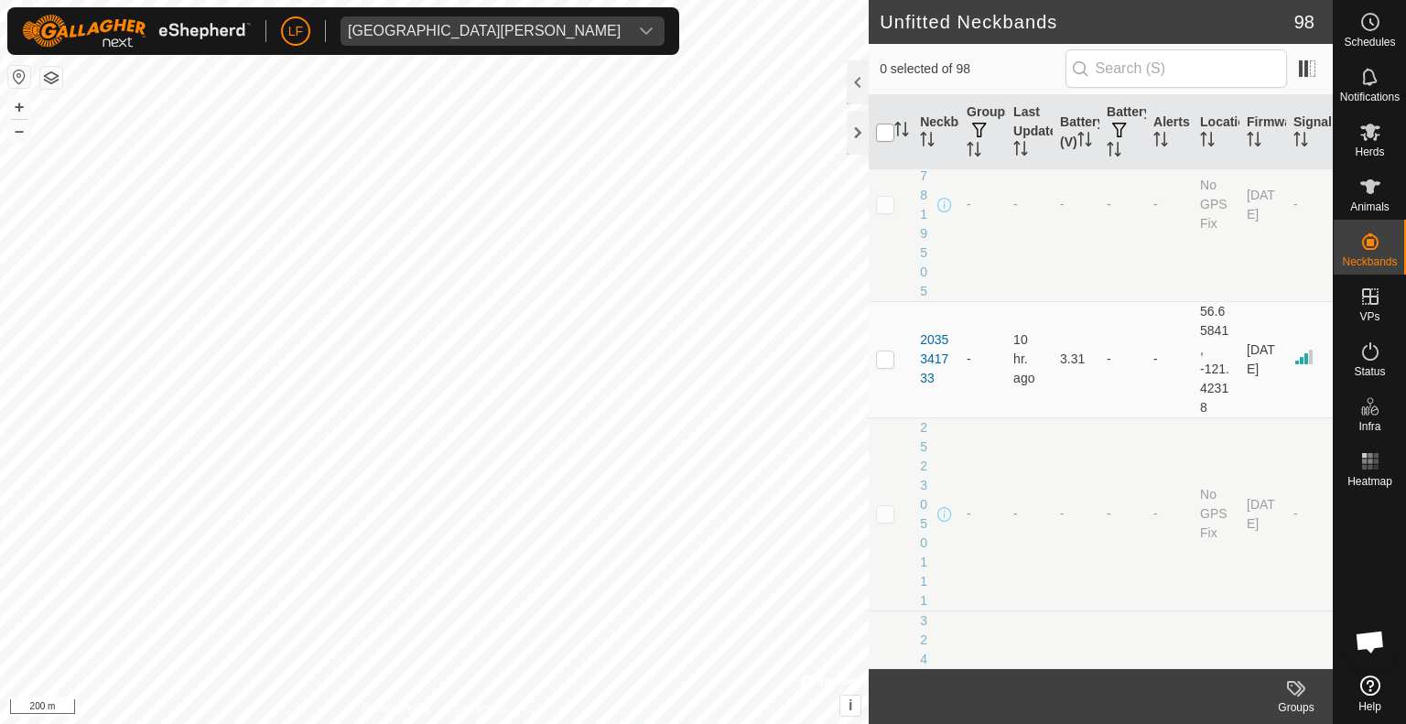
checkbox input "true"
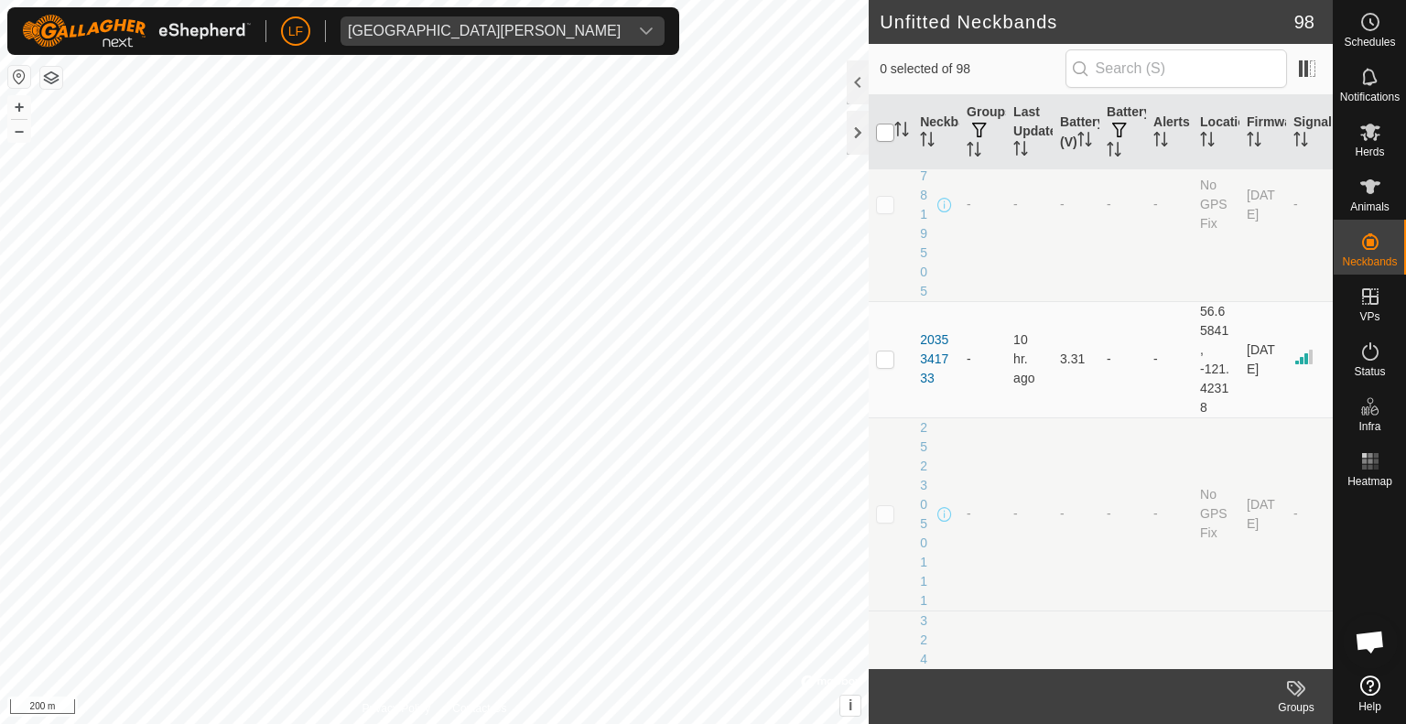
checkbox input "true"
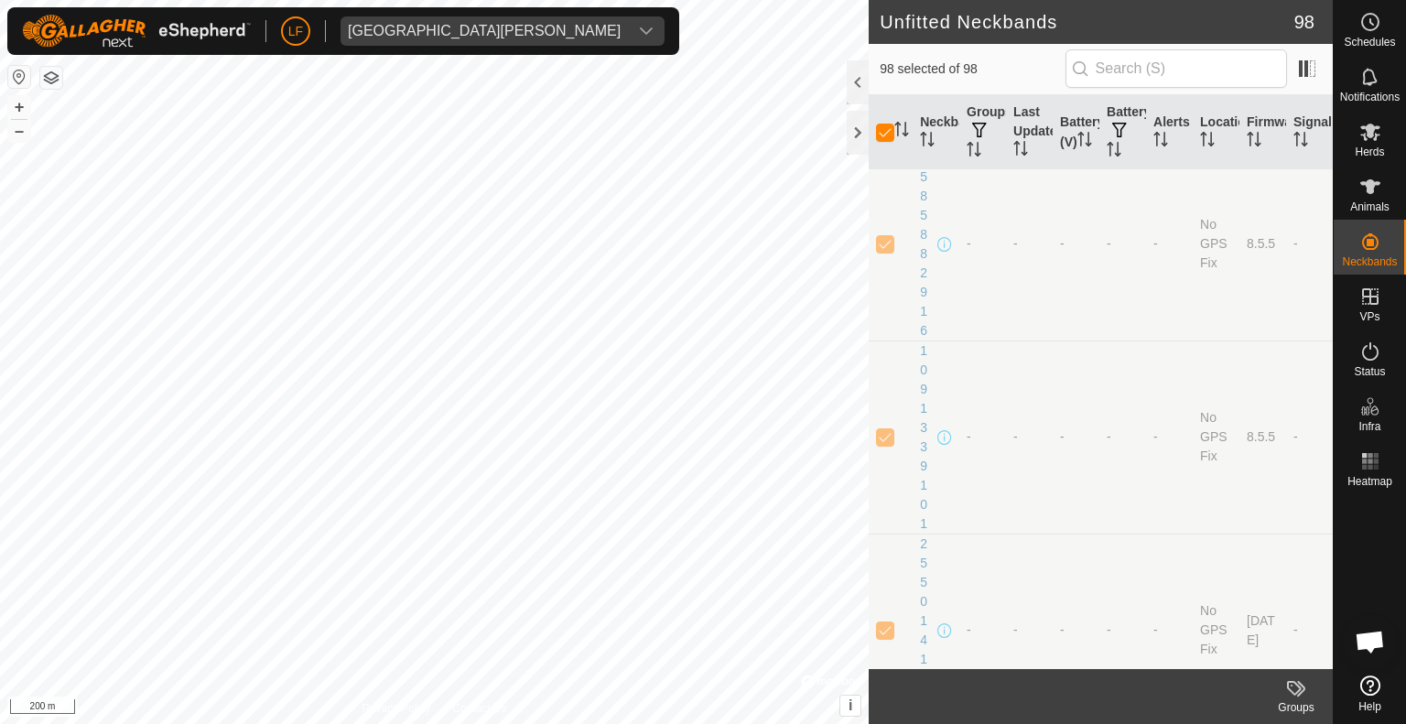
scroll to position [0, 0]
click at [854, 78] on div at bounding box center [858, 82] width 22 height 44
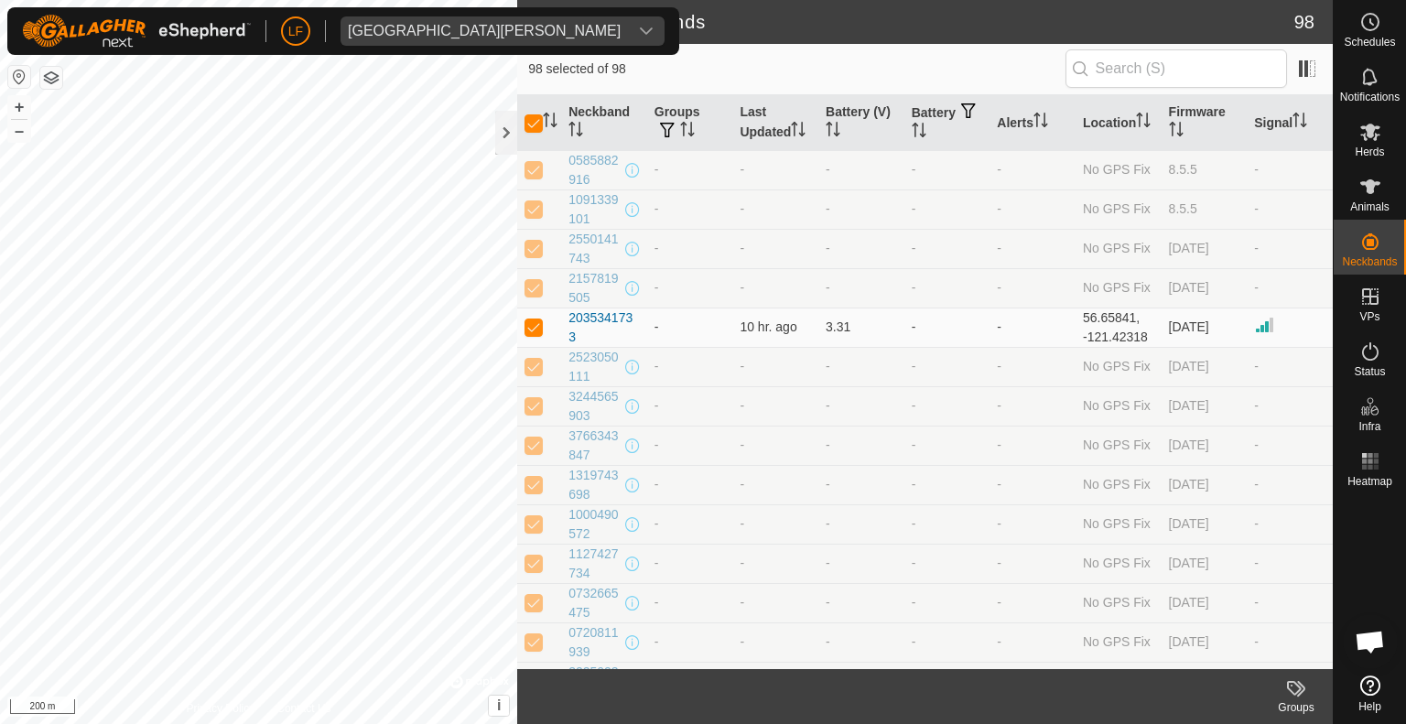
click at [1369, 641] on span "Open chat" at bounding box center [1370, 644] width 30 height 26
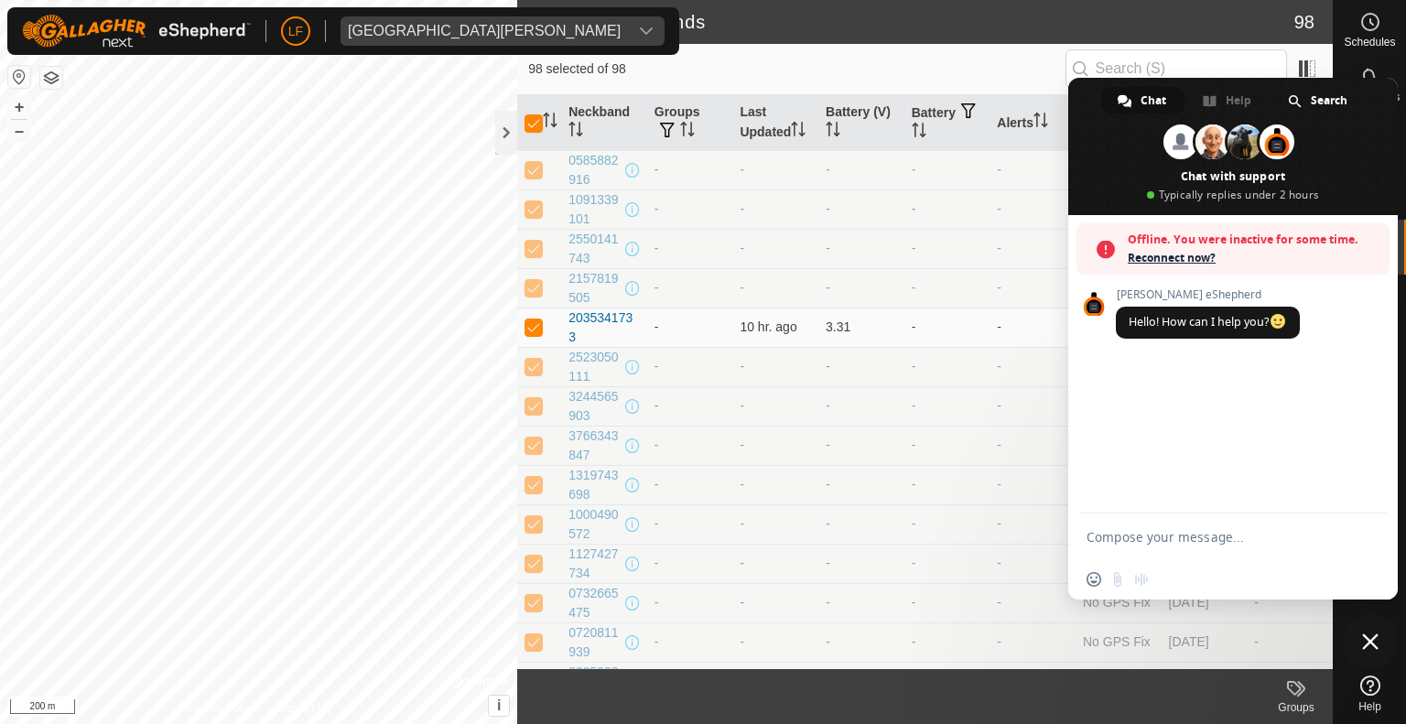
click at [1186, 256] on span "Reconnect now?" at bounding box center [1254, 258] width 253 height 18
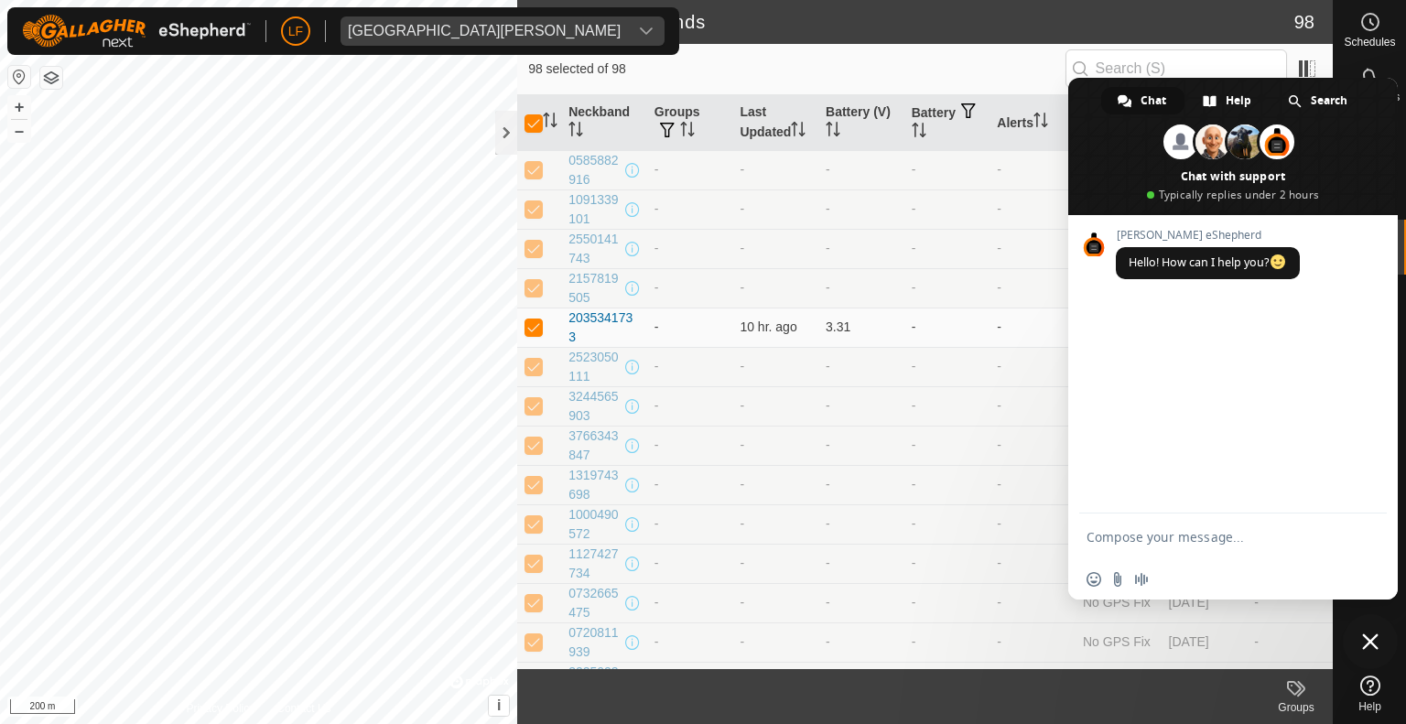
click at [51, 76] on button "button" at bounding box center [51, 78] width 22 height 22
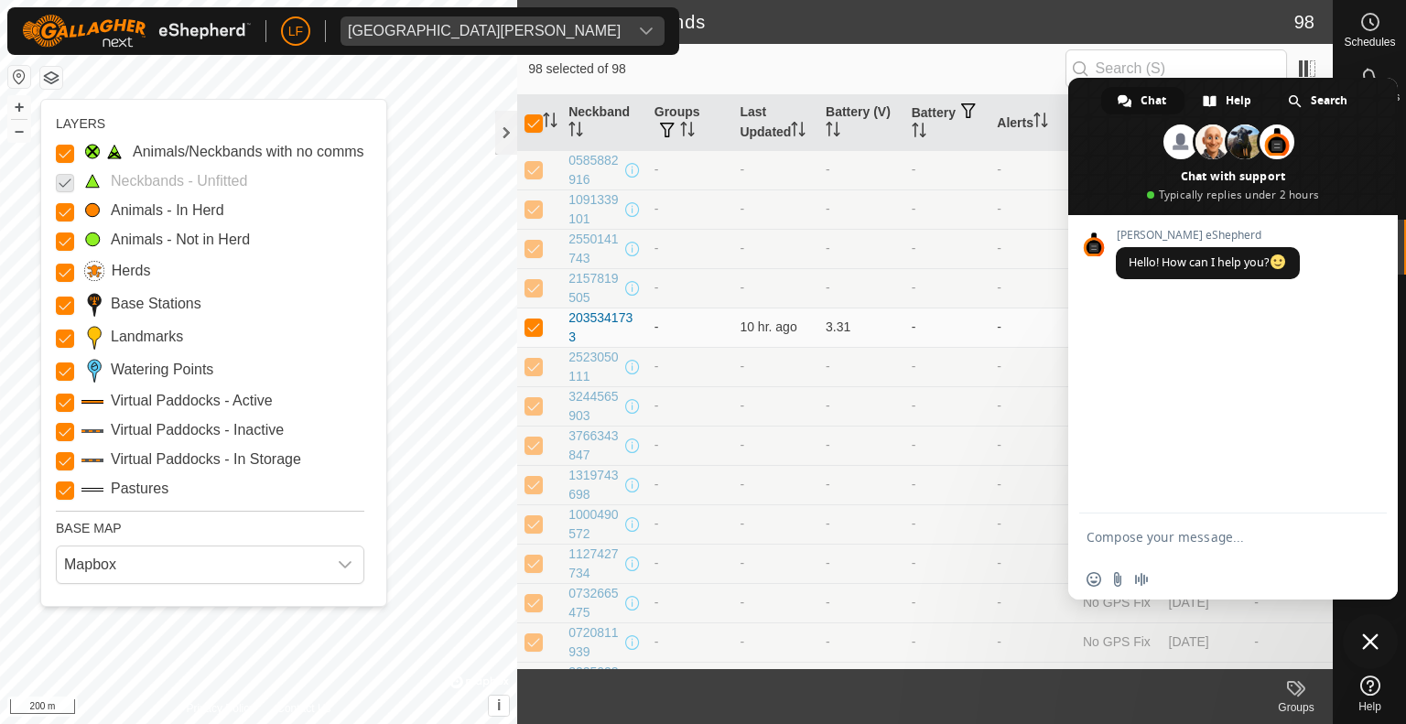
click at [51, 76] on button "button" at bounding box center [51, 78] width 22 height 22
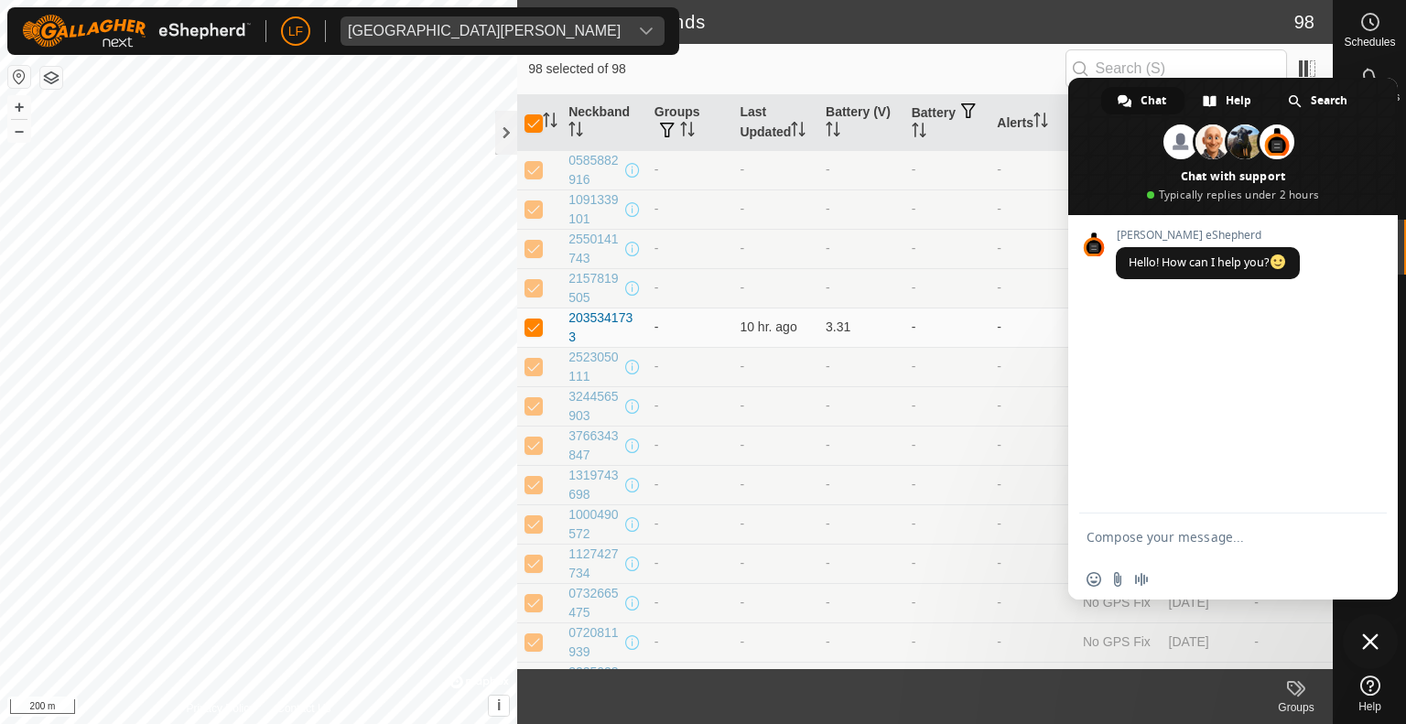
click at [19, 76] on button "button" at bounding box center [19, 77] width 22 height 22
click at [50, 79] on button "button" at bounding box center [51, 78] width 22 height 22
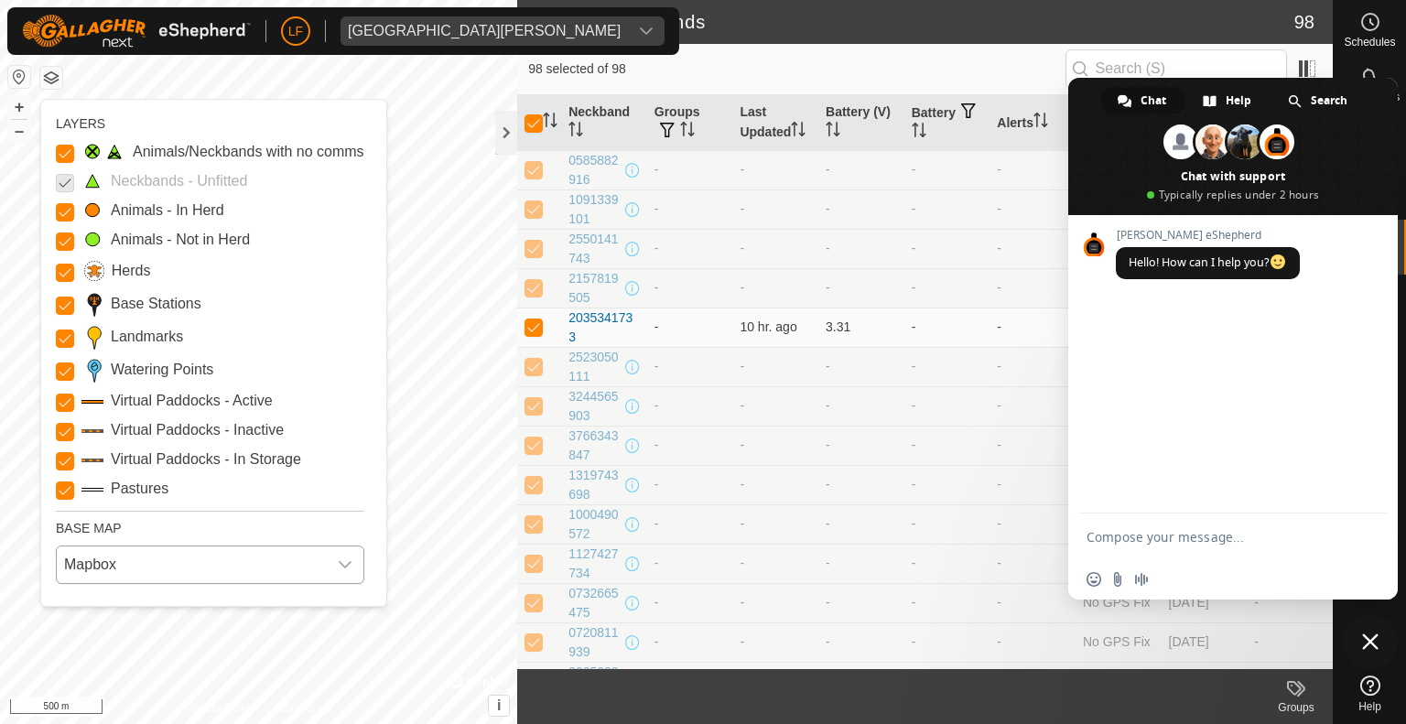
click at [103, 558] on span "Mapbox" at bounding box center [192, 564] width 270 height 37
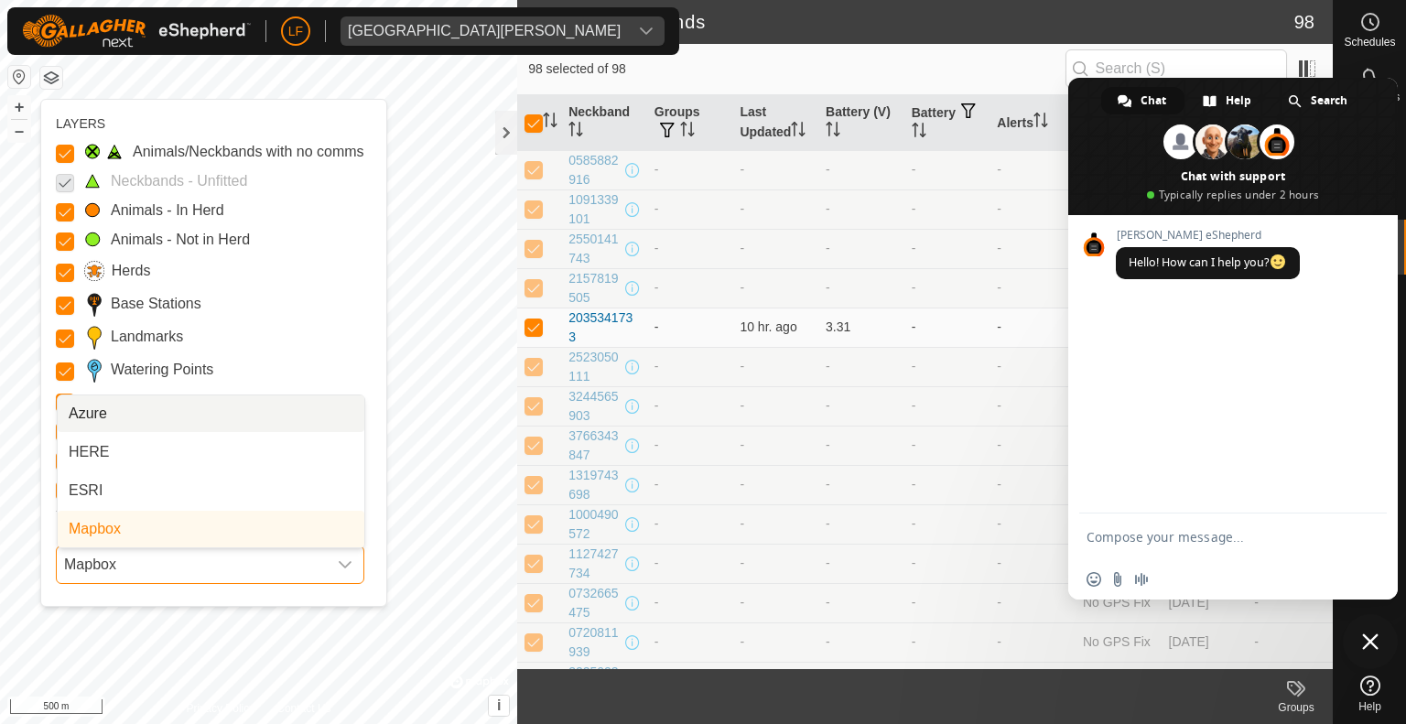
click at [103, 558] on span "Mapbox" at bounding box center [192, 564] width 270 height 37
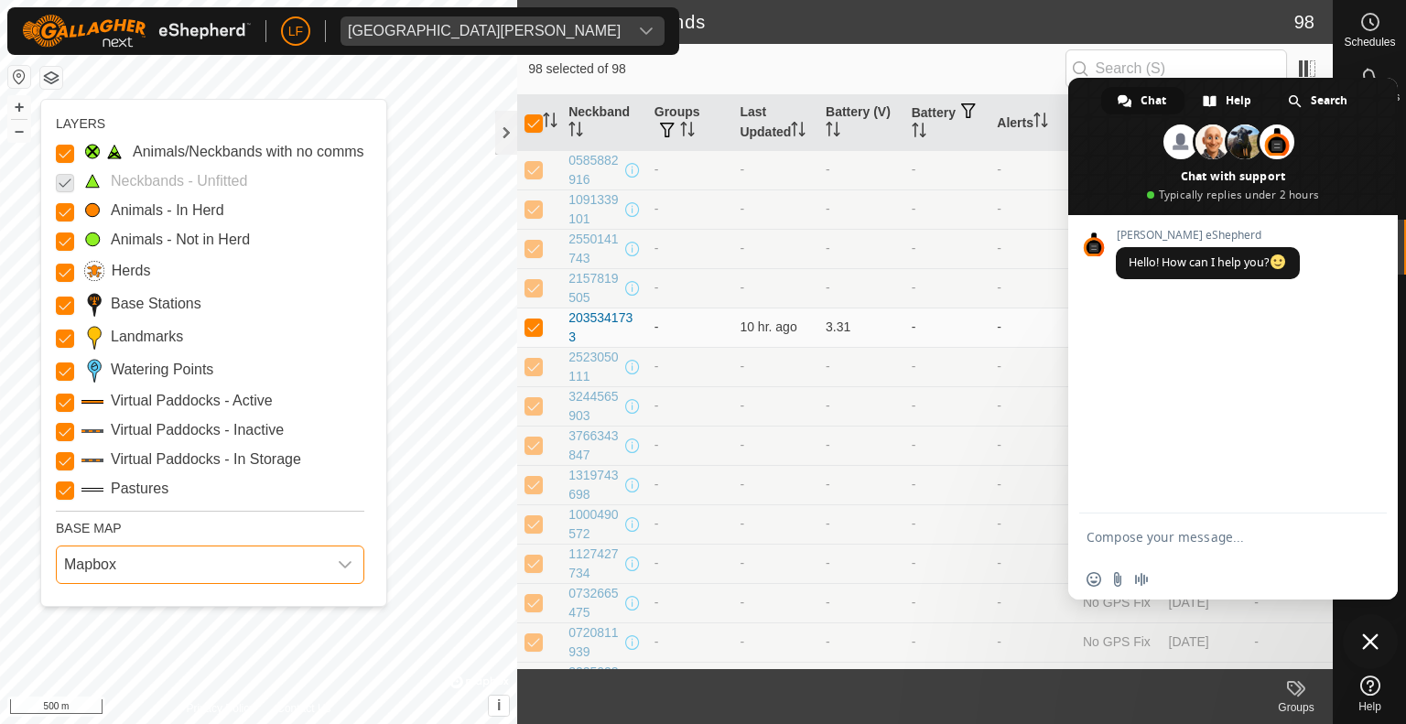
click at [49, 73] on button "button" at bounding box center [51, 78] width 22 height 22
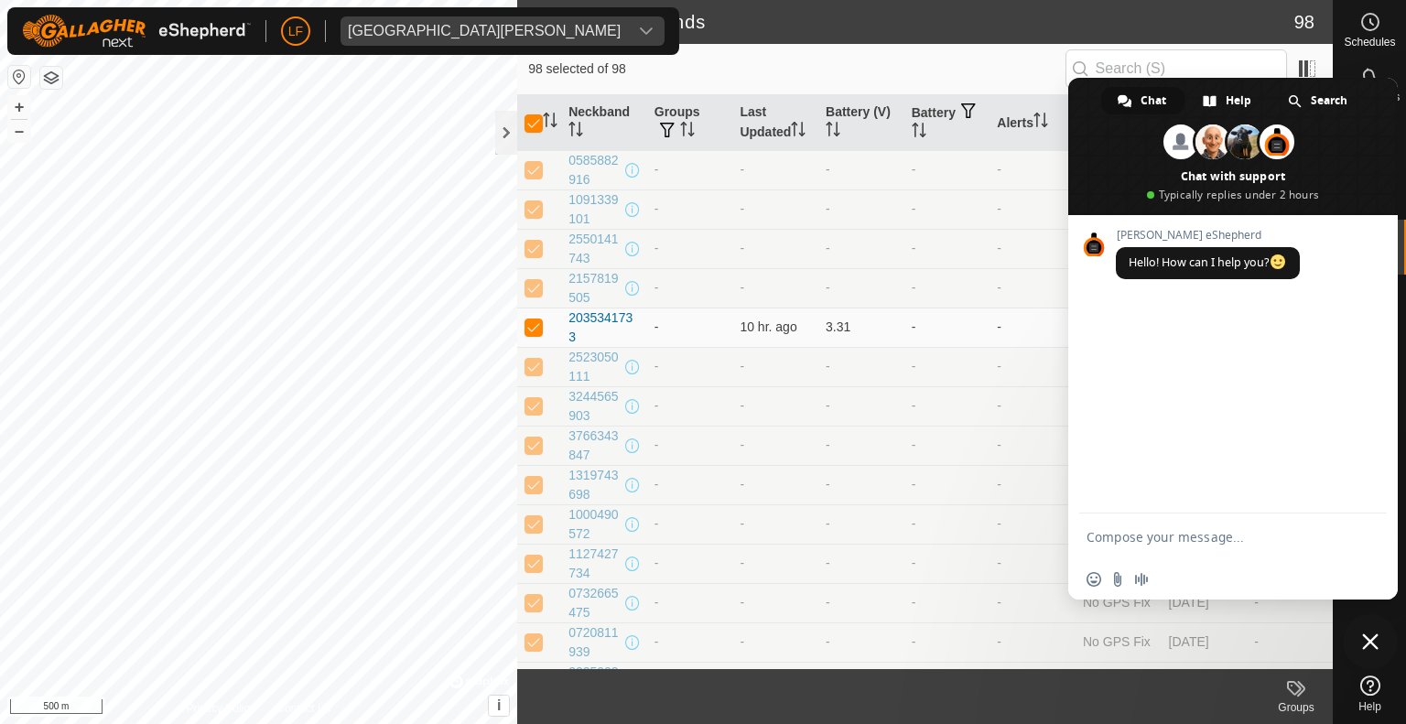
click at [20, 75] on button "button" at bounding box center [19, 77] width 22 height 22
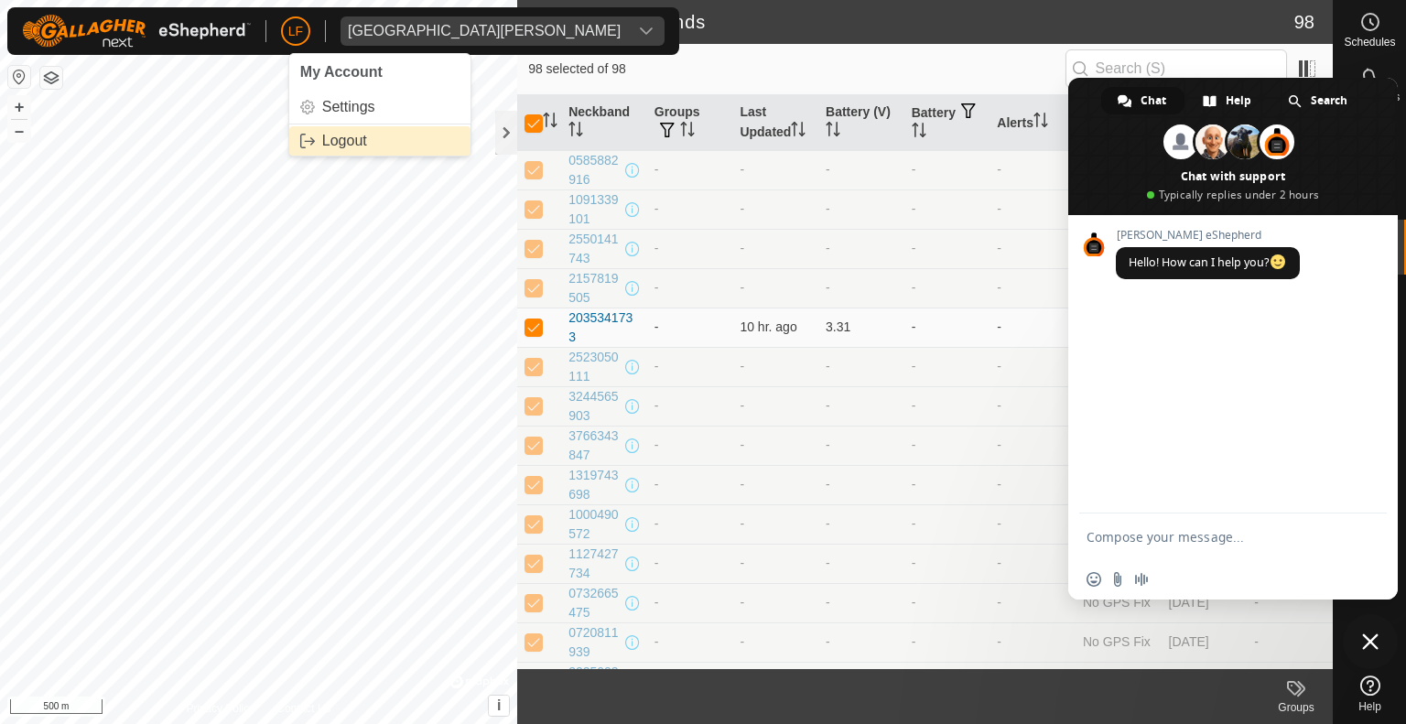
click at [308, 139] on link "Logout" at bounding box center [379, 140] width 181 height 29
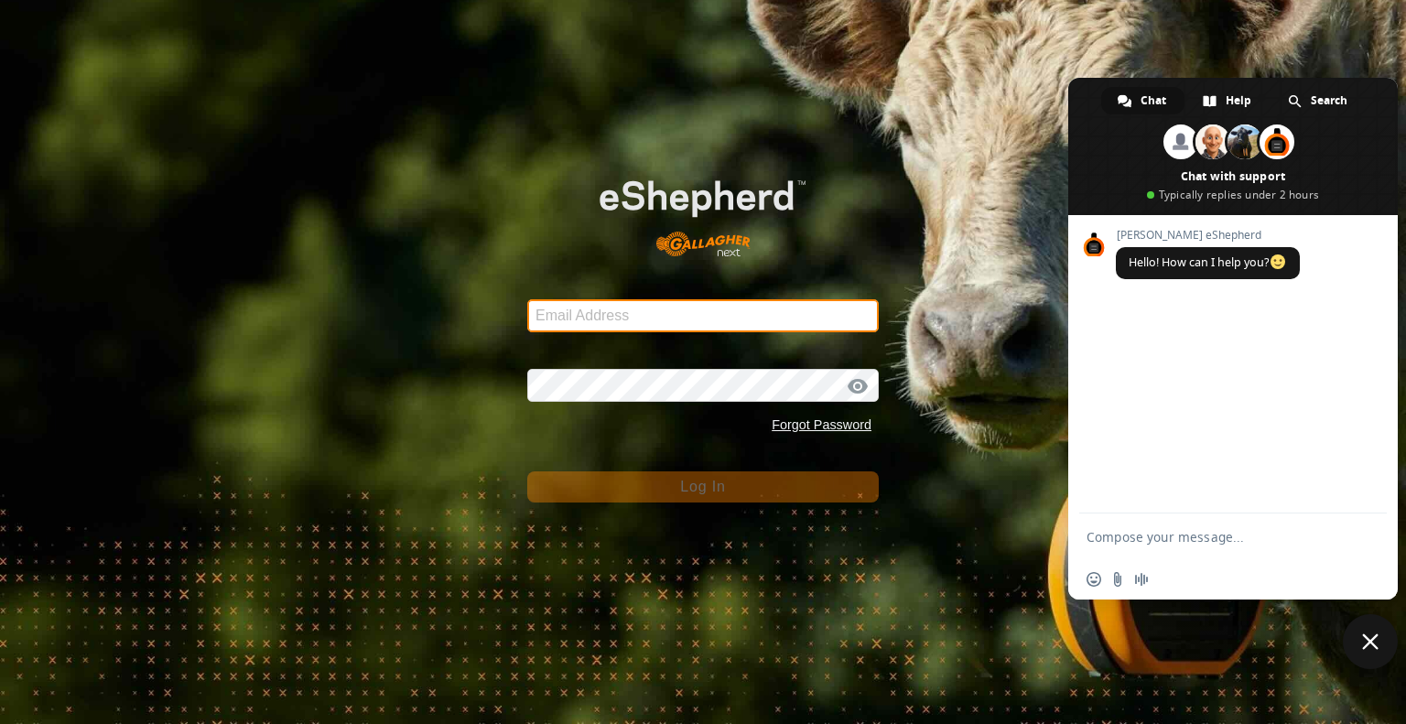
type input "[EMAIL_ADDRESS][DOMAIN_NAME]"
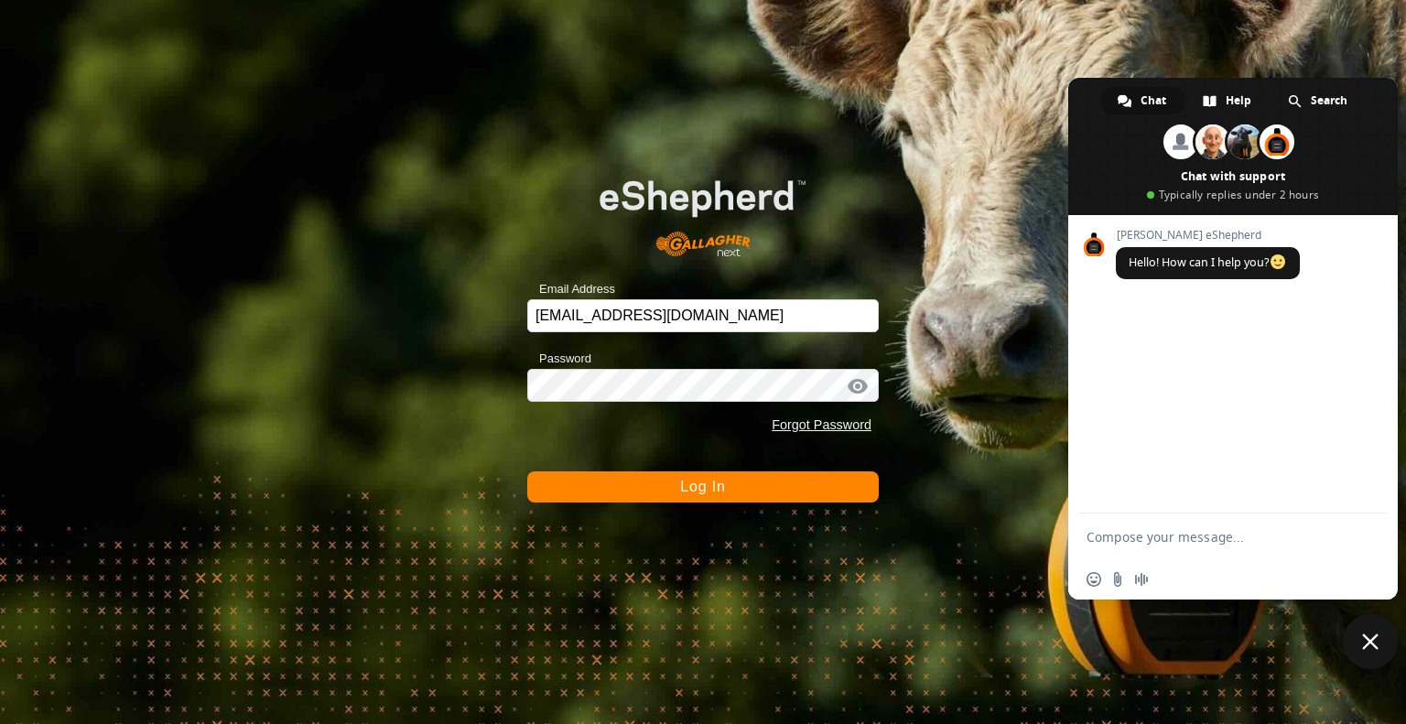
click at [857, 385] on div at bounding box center [857, 386] width 27 height 18
click at [859, 389] on div at bounding box center [857, 386] width 27 height 18
click at [703, 488] on span "Log In" at bounding box center [702, 487] width 45 height 16
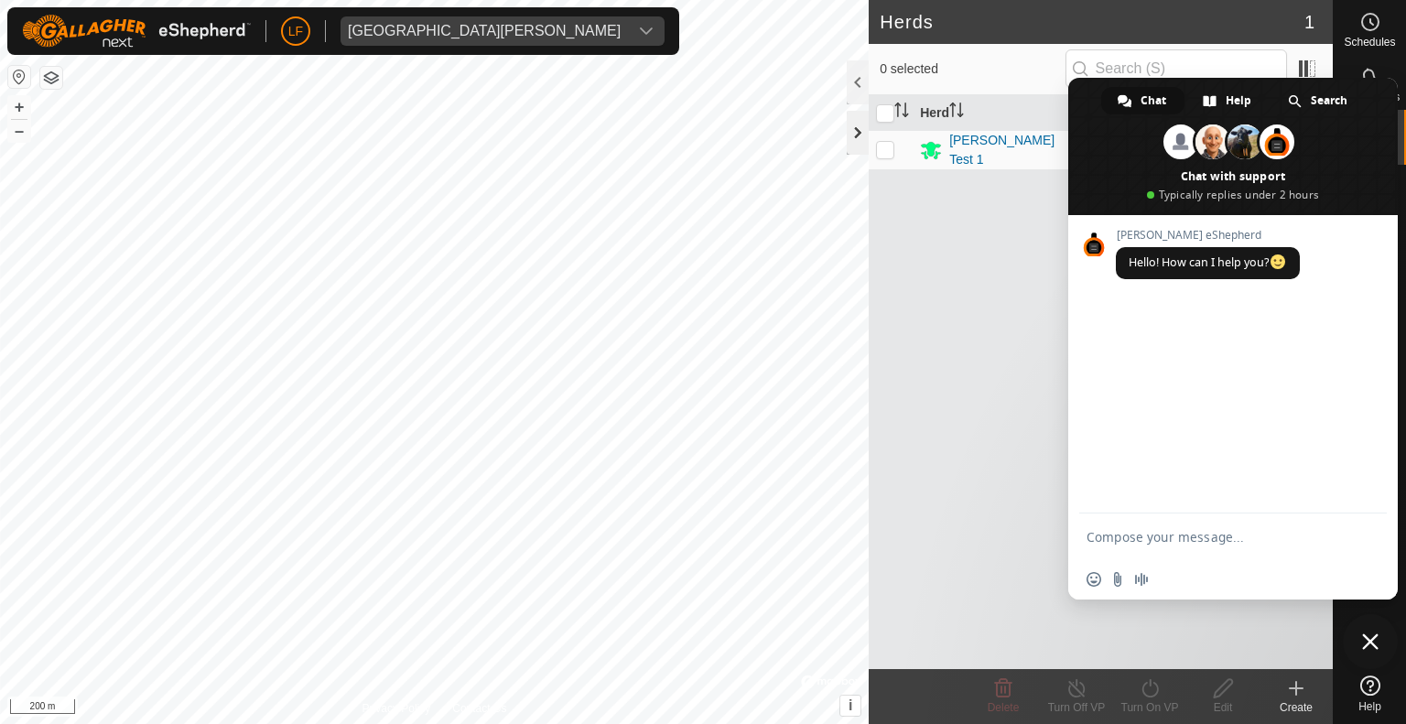
click at [858, 131] on div at bounding box center [858, 133] width 22 height 44
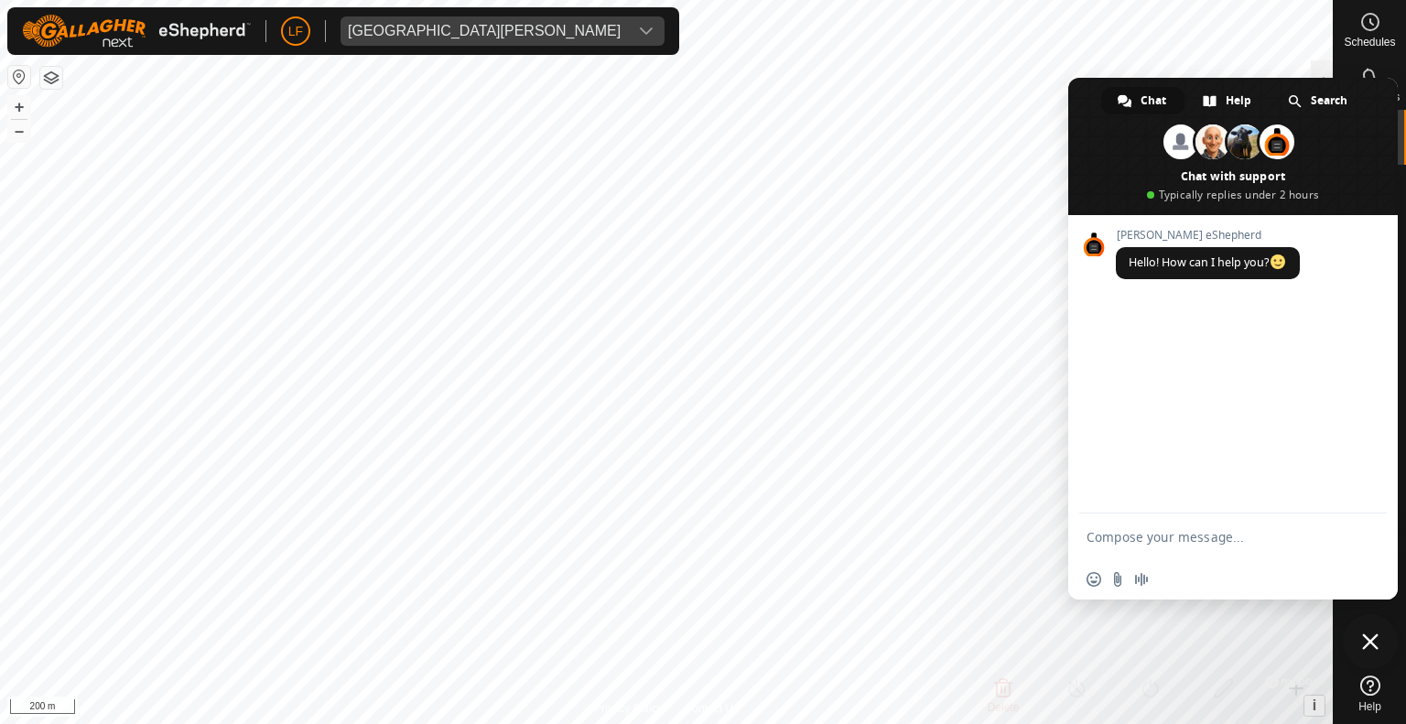
click at [813, 293] on body "LF East [PERSON_NAME] Schedules Notifications Herds Animals Neckbands VPs Statu…" at bounding box center [703, 362] width 1406 height 724
click at [1369, 643] on span "Close chat" at bounding box center [1370, 641] width 16 height 16
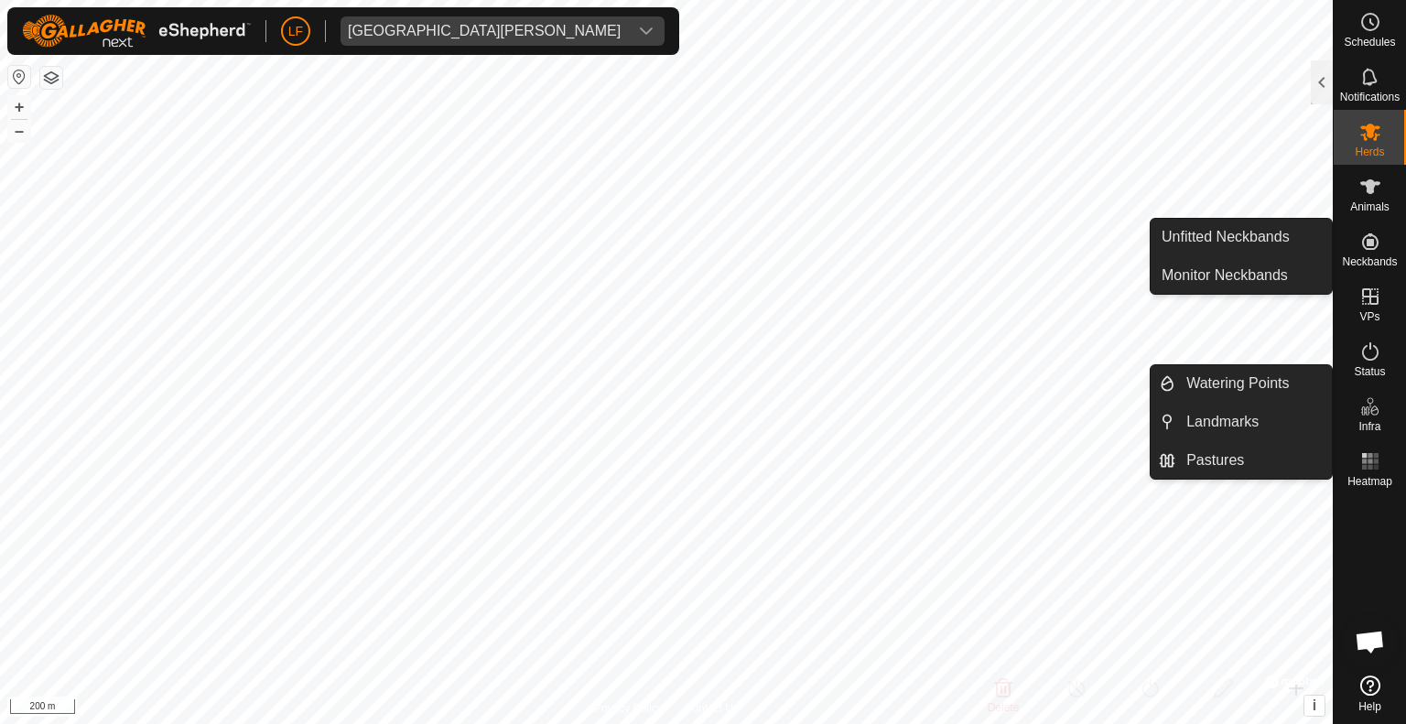
click at [1370, 243] on icon at bounding box center [1370, 241] width 16 height 16
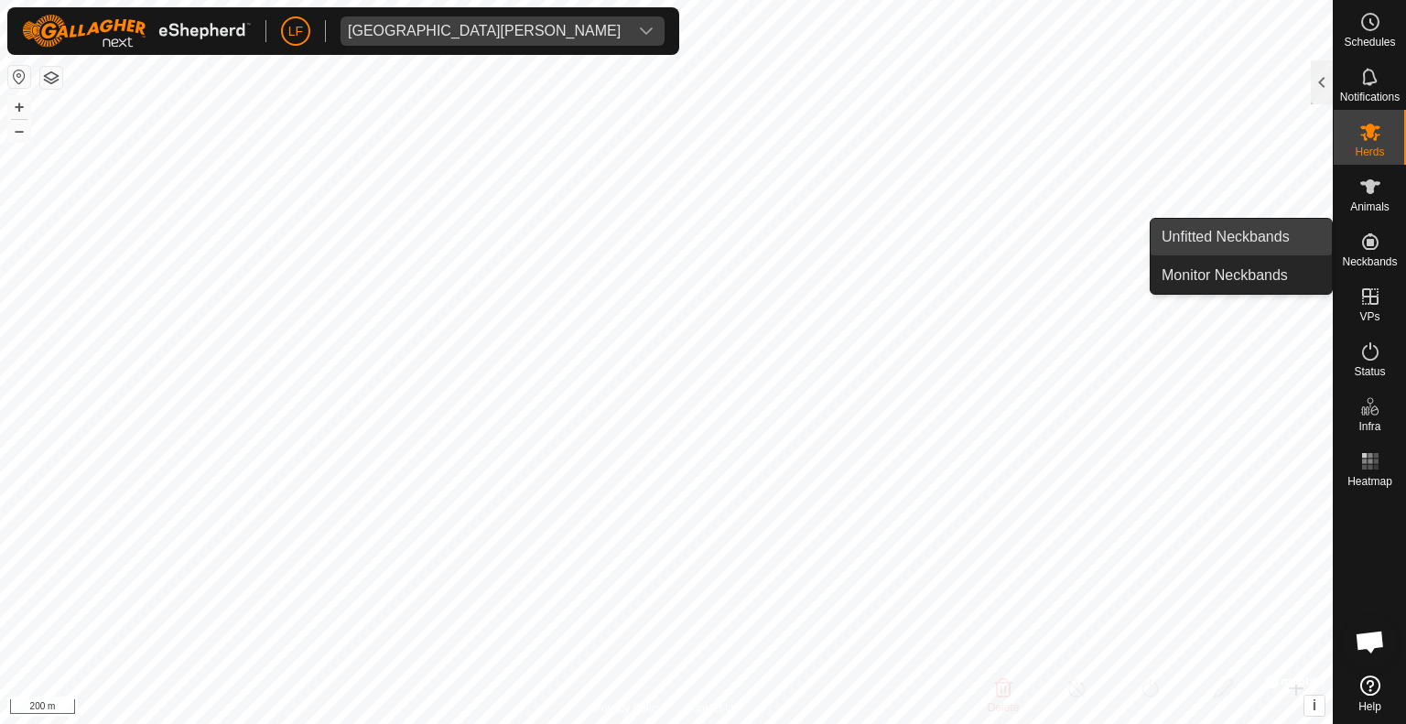
click at [1227, 243] on link "Unfitted Neckbands" at bounding box center [1241, 237] width 181 height 37
click at [1198, 237] on link "Unfitted Neckbands" at bounding box center [1241, 237] width 181 height 37
click at [1198, 235] on link "Unfitted Neckbands" at bounding box center [1241, 237] width 181 height 37
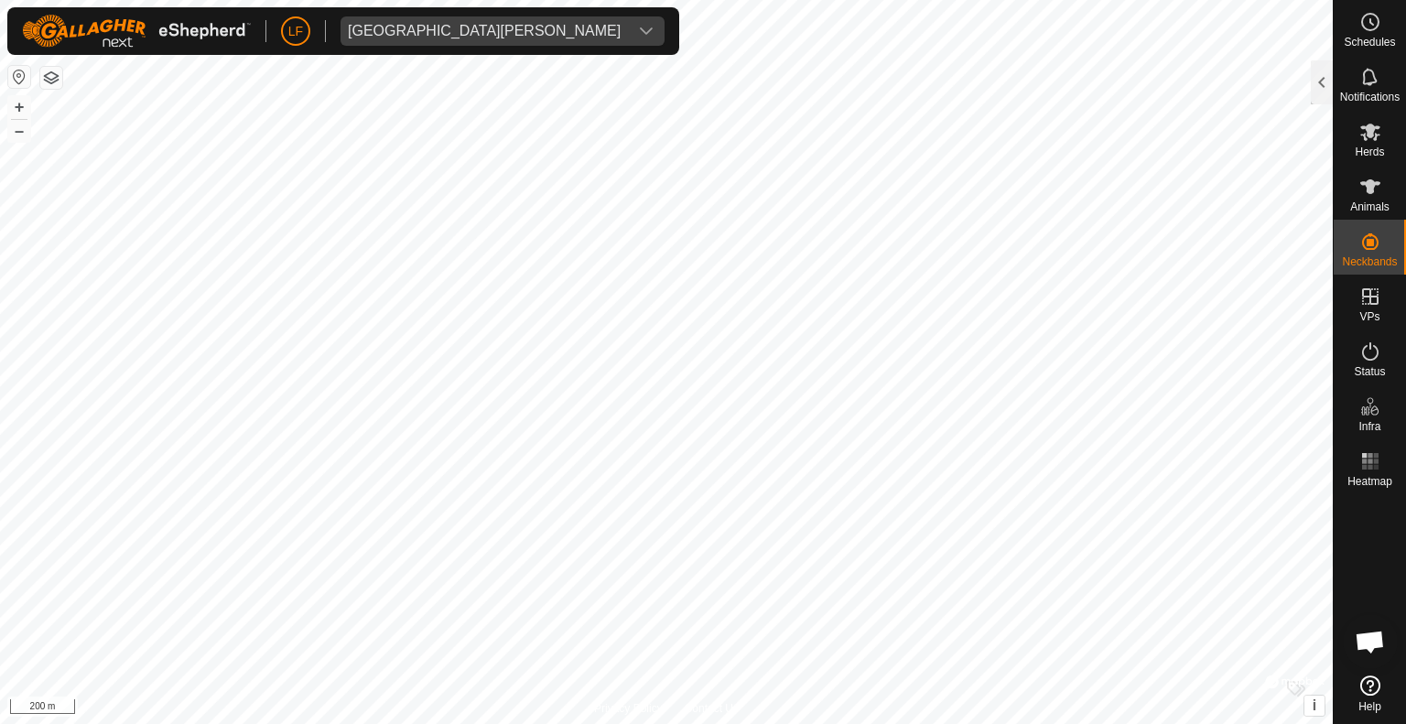
click at [1323, 76] on div at bounding box center [1322, 82] width 22 height 44
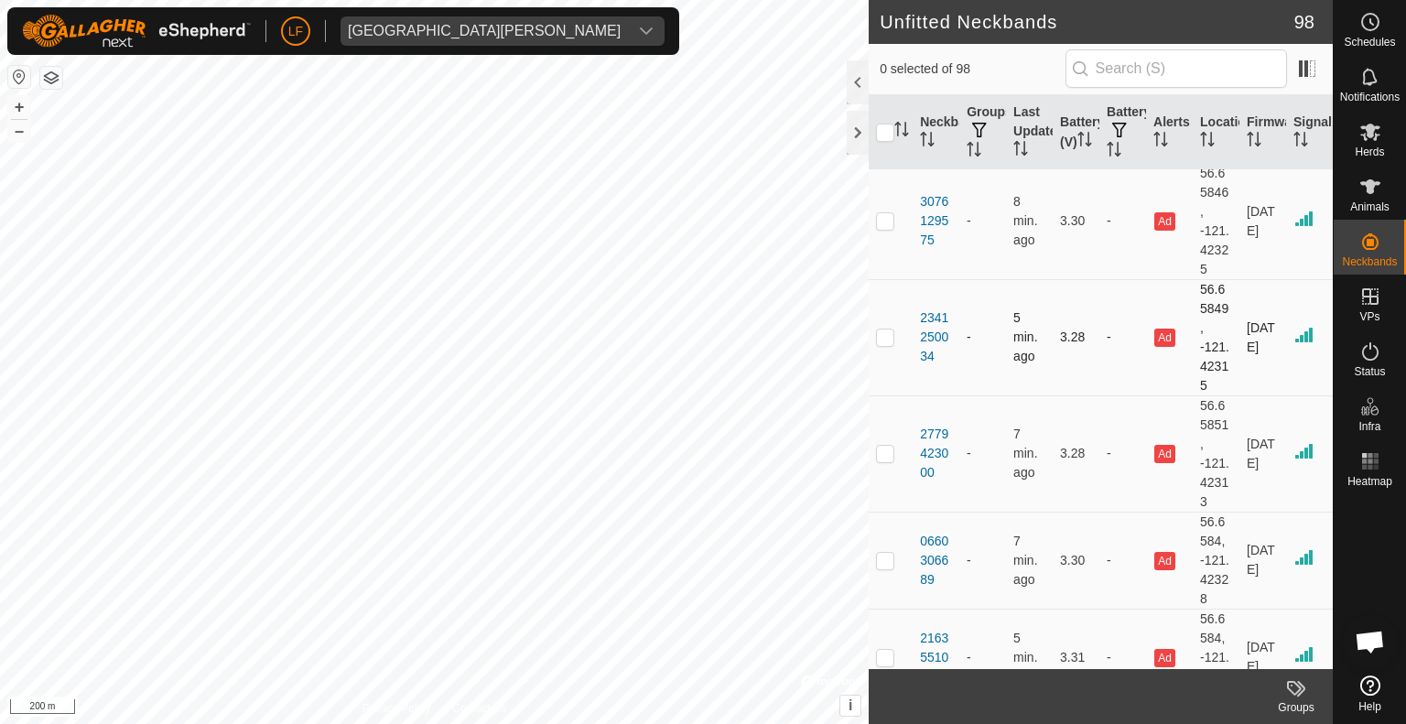
scroll to position [10336, 0]
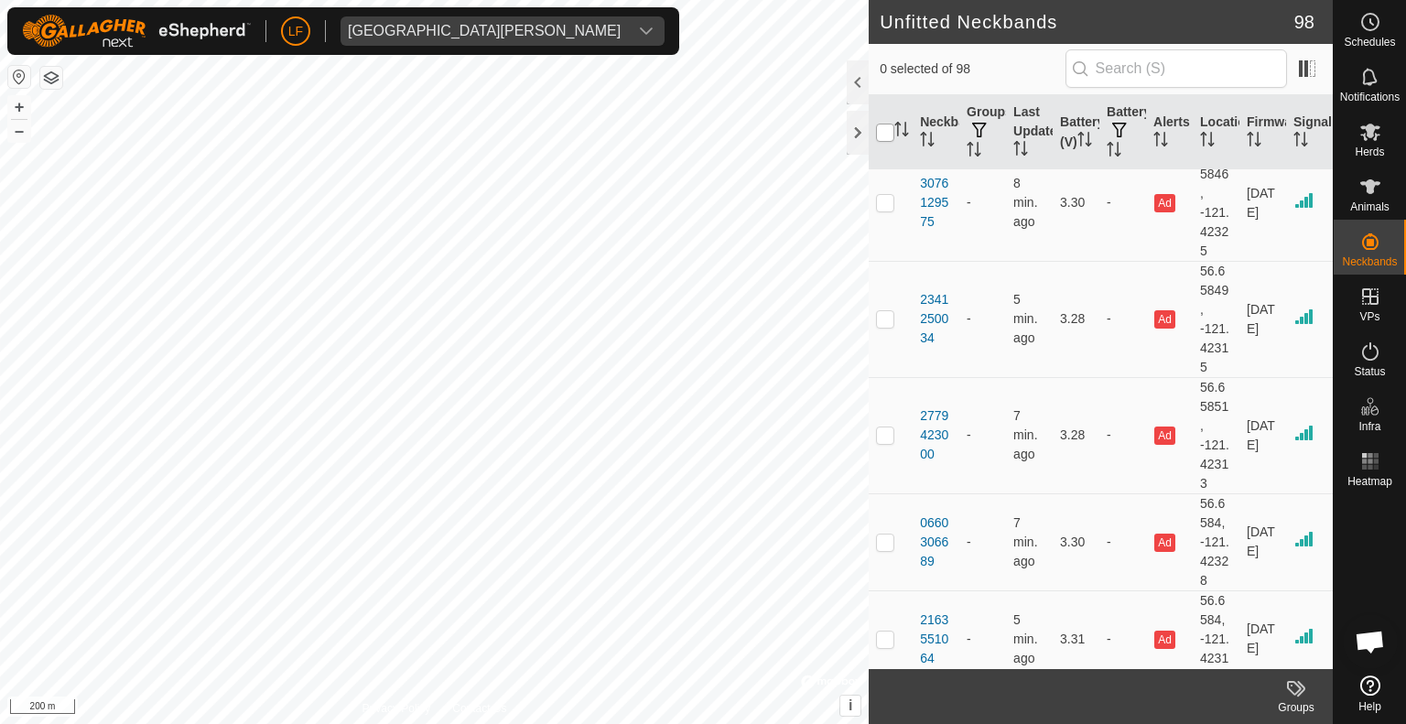
click at [890, 133] on input "checkbox" at bounding box center [885, 133] width 18 height 18
checkbox input "true"
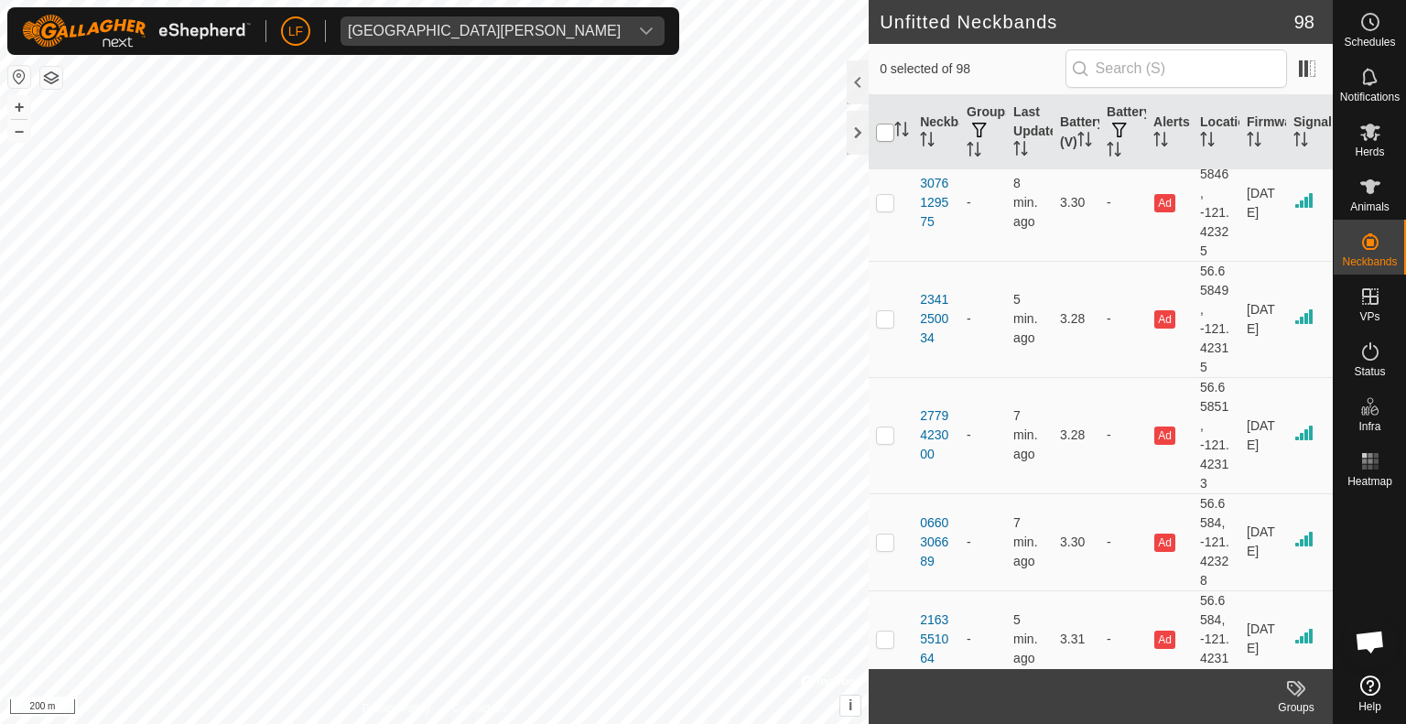
checkbox input "true"
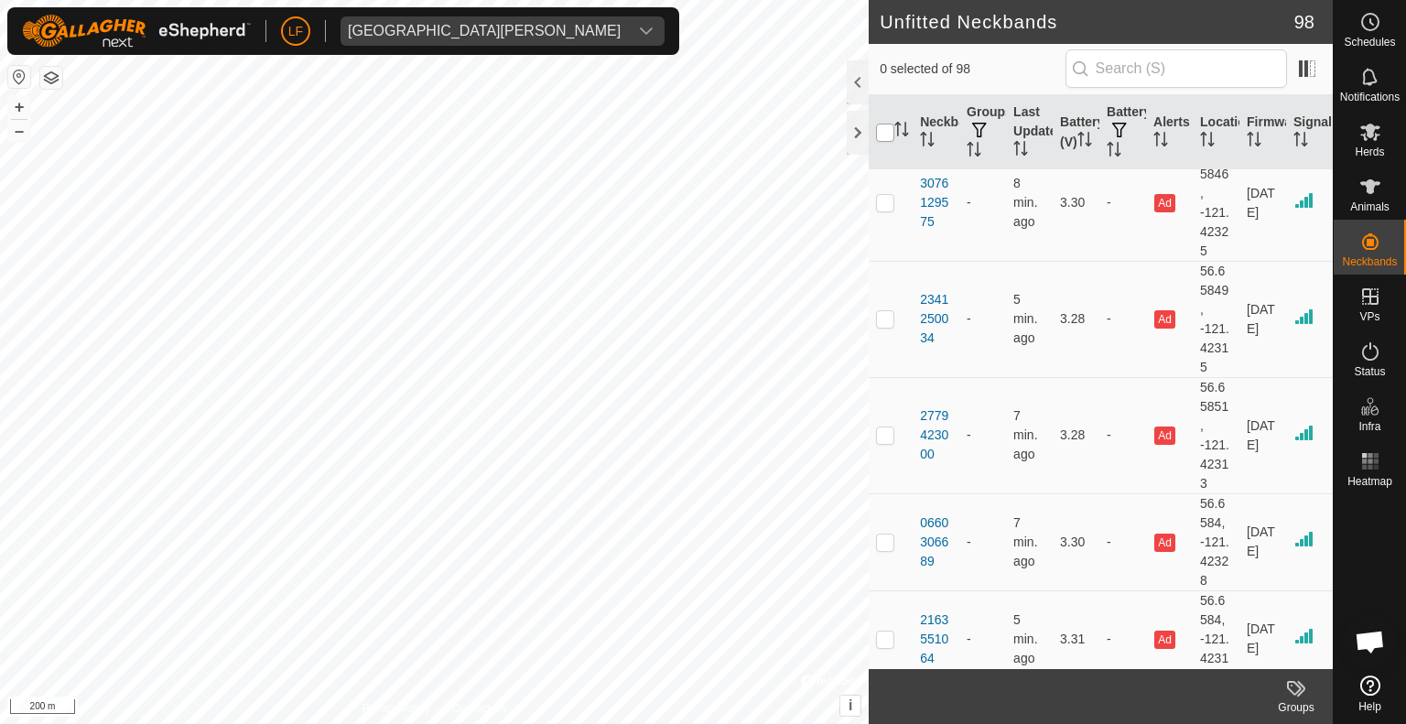
checkbox input "true"
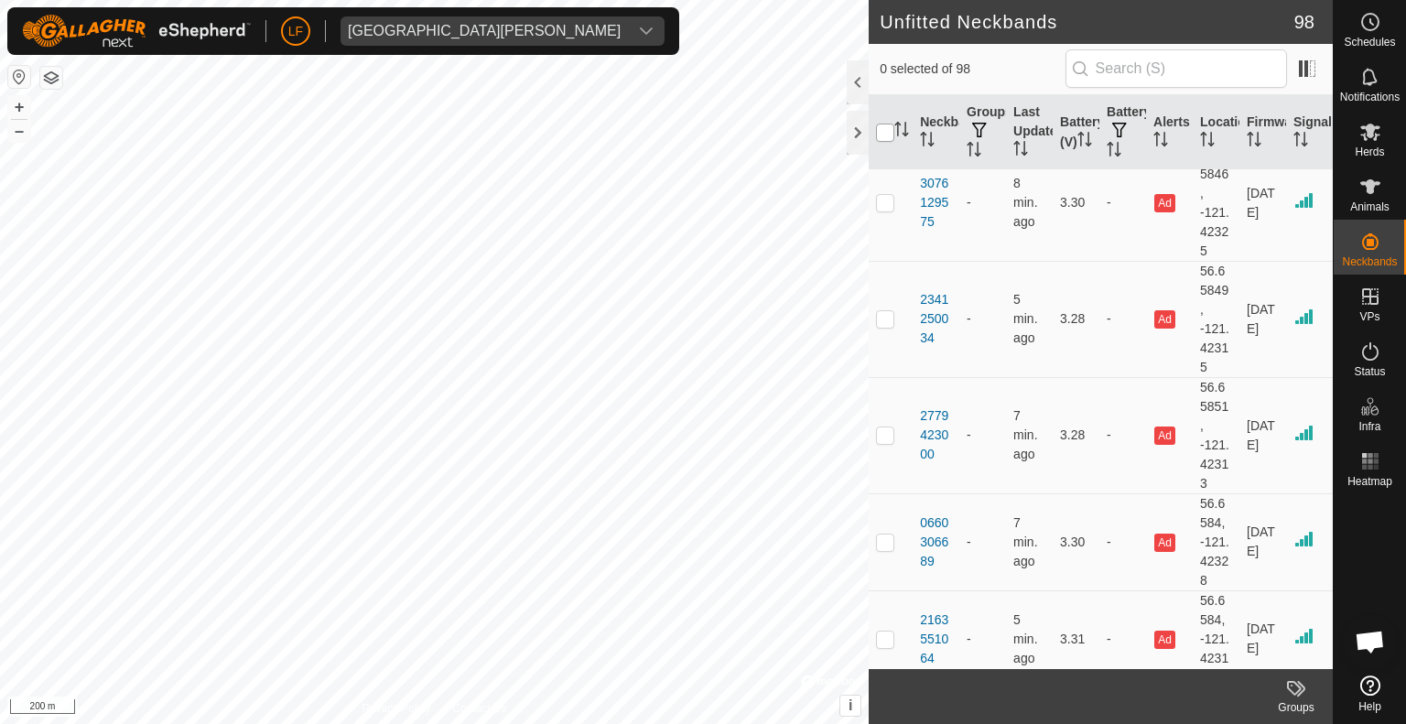
checkbox input "true"
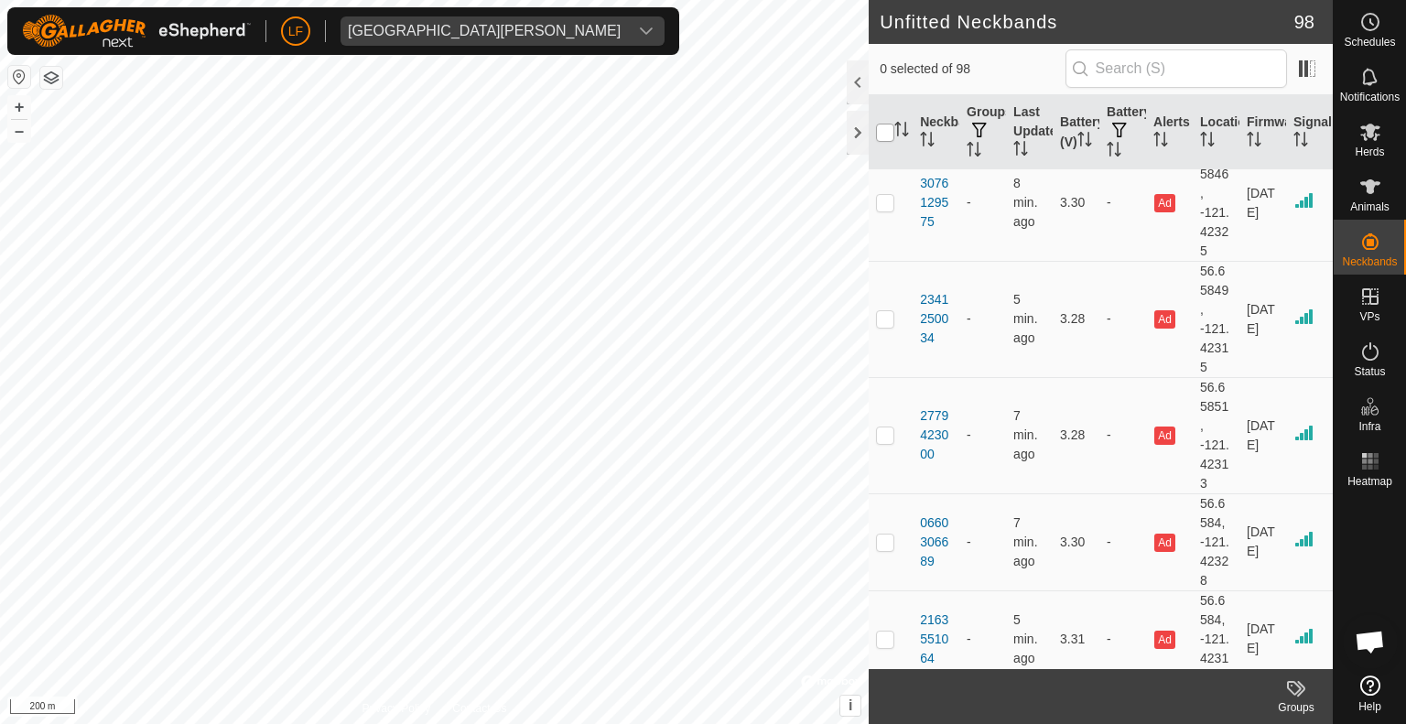
checkbox input "true"
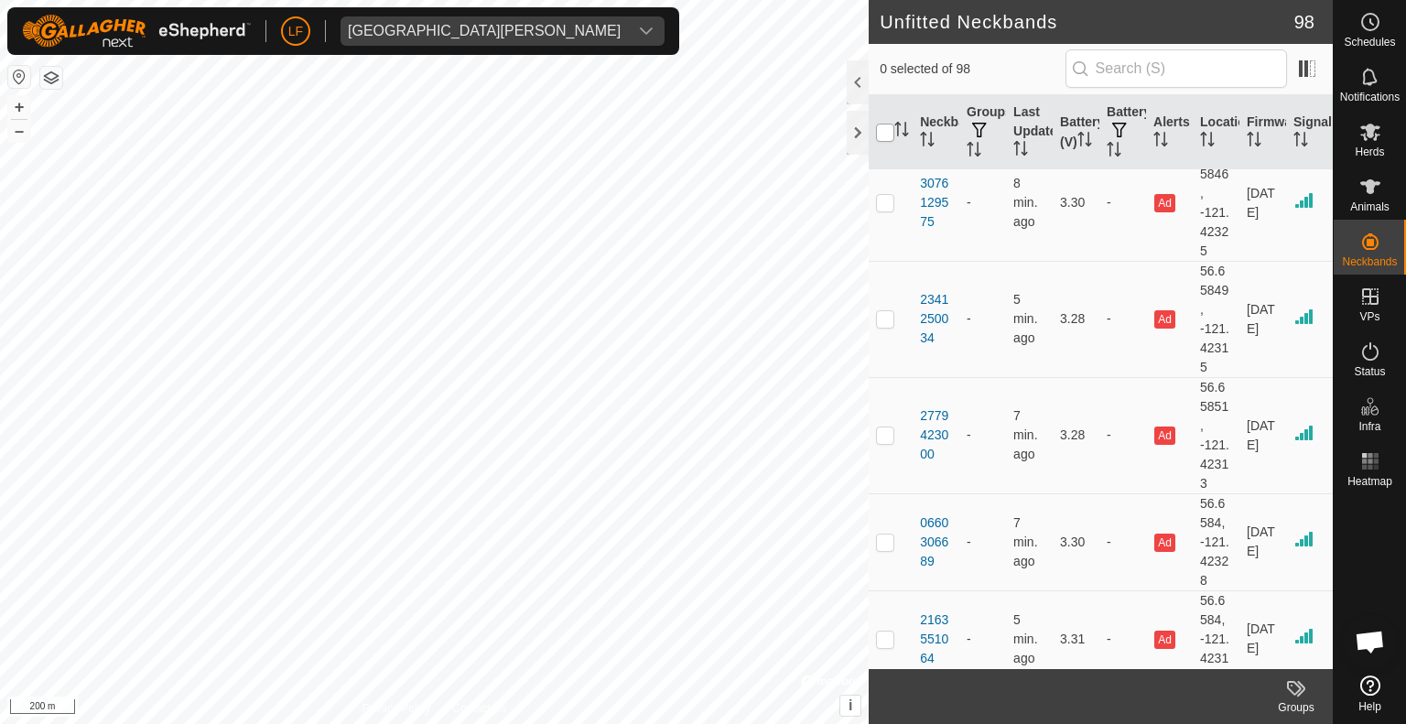
checkbox input "true"
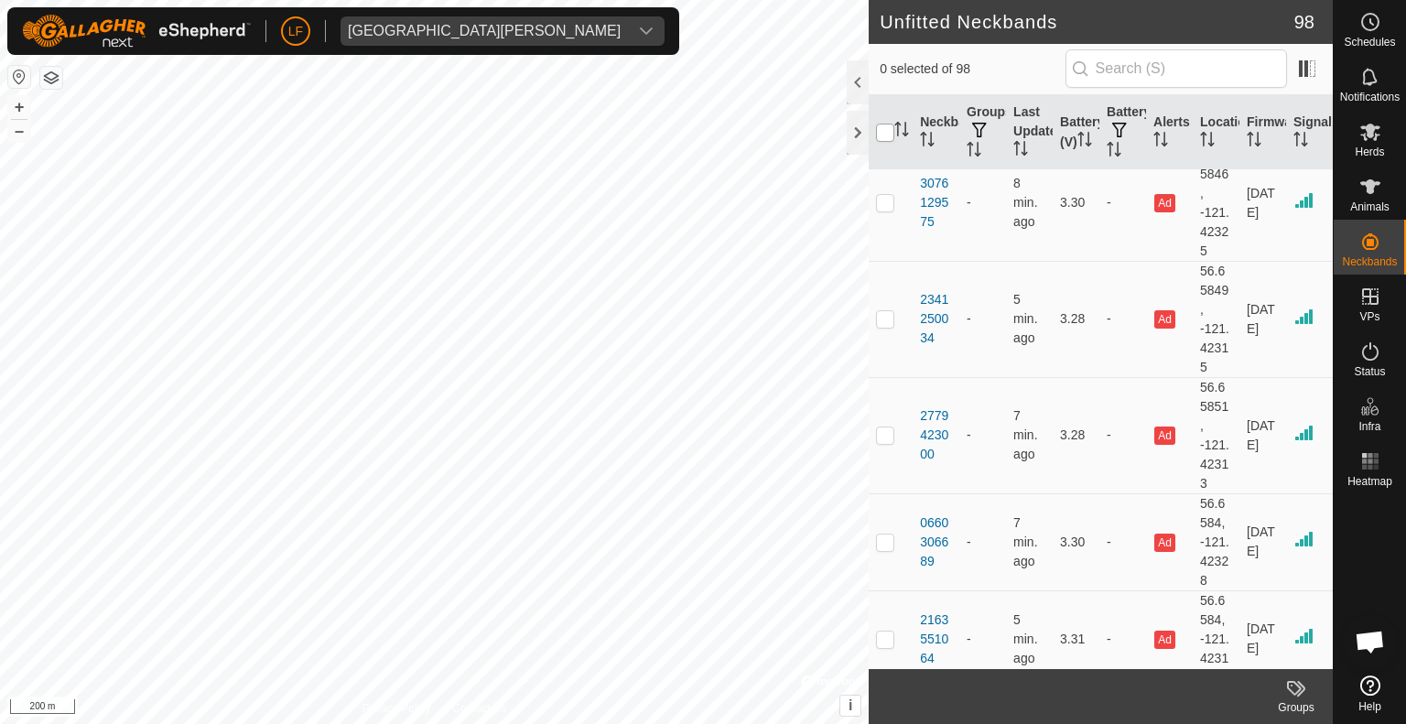
checkbox input "true"
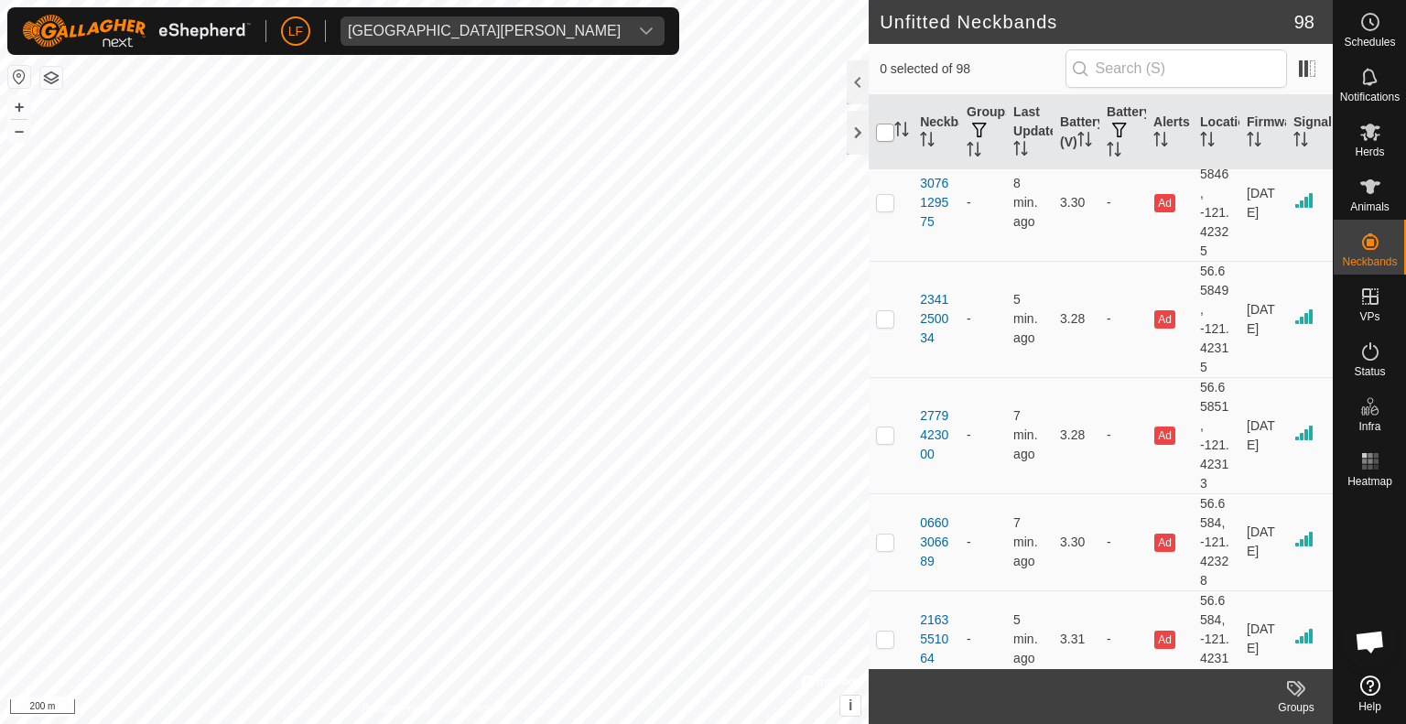
checkbox input "true"
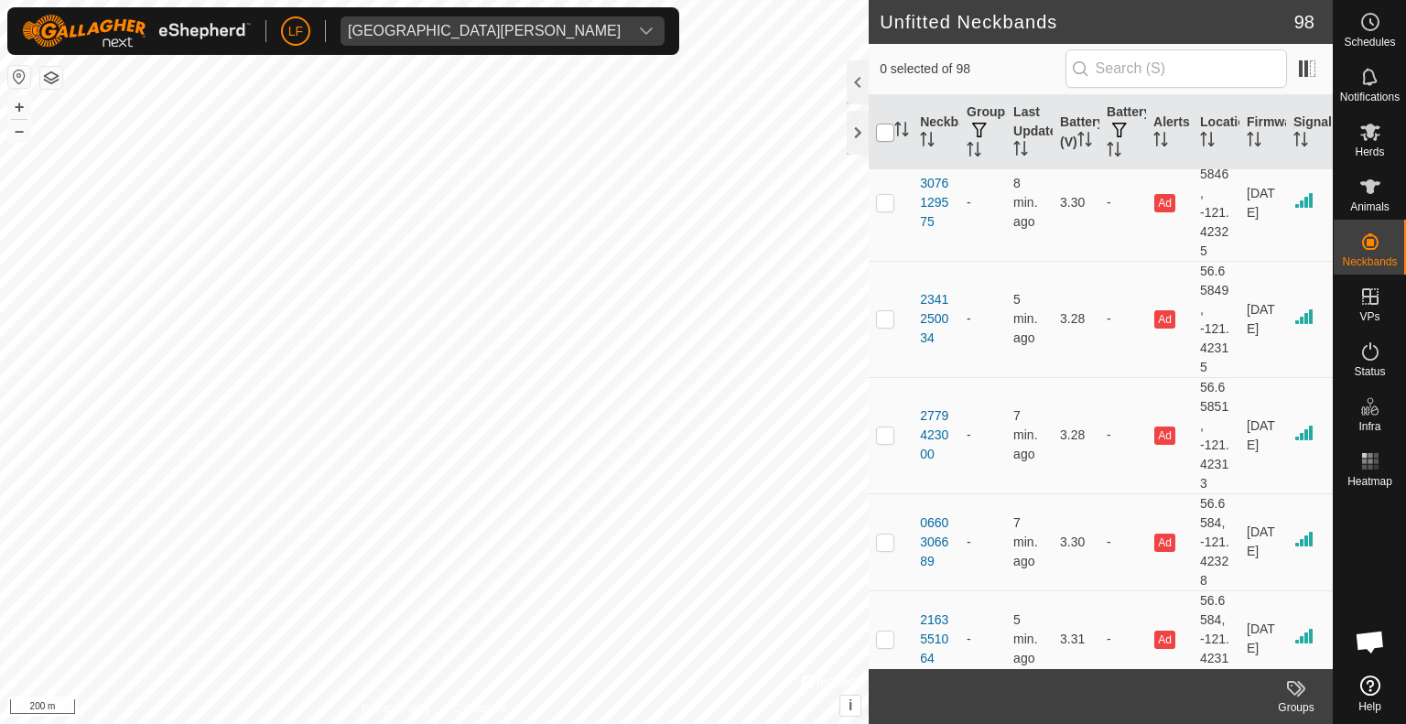
checkbox input "true"
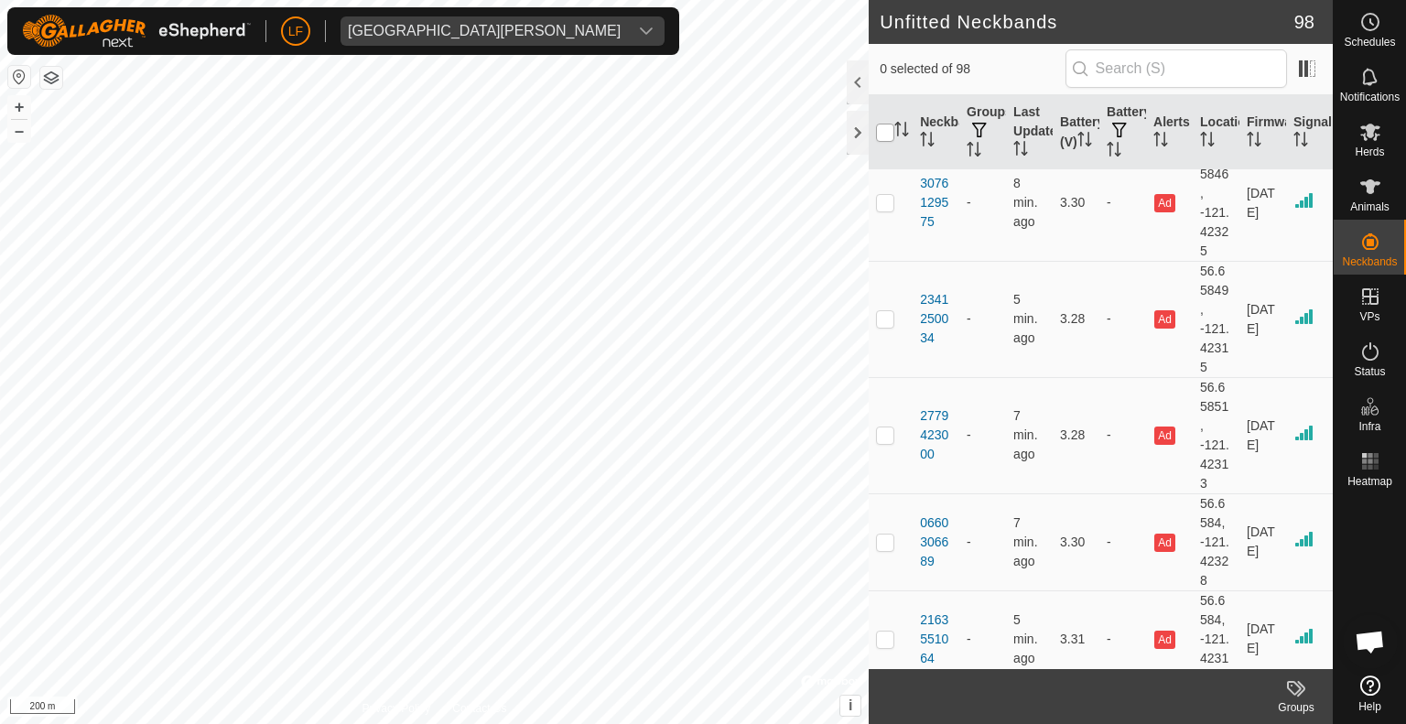
checkbox input "true"
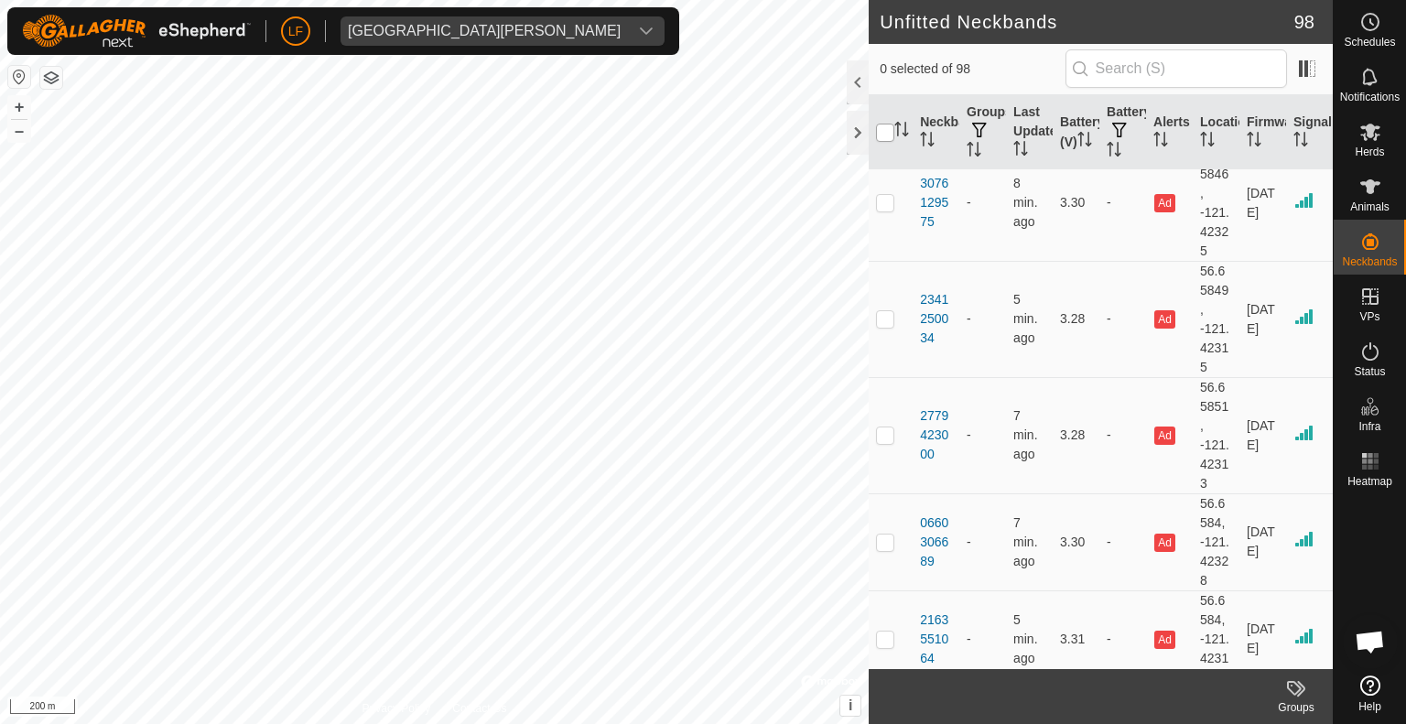
checkbox input "true"
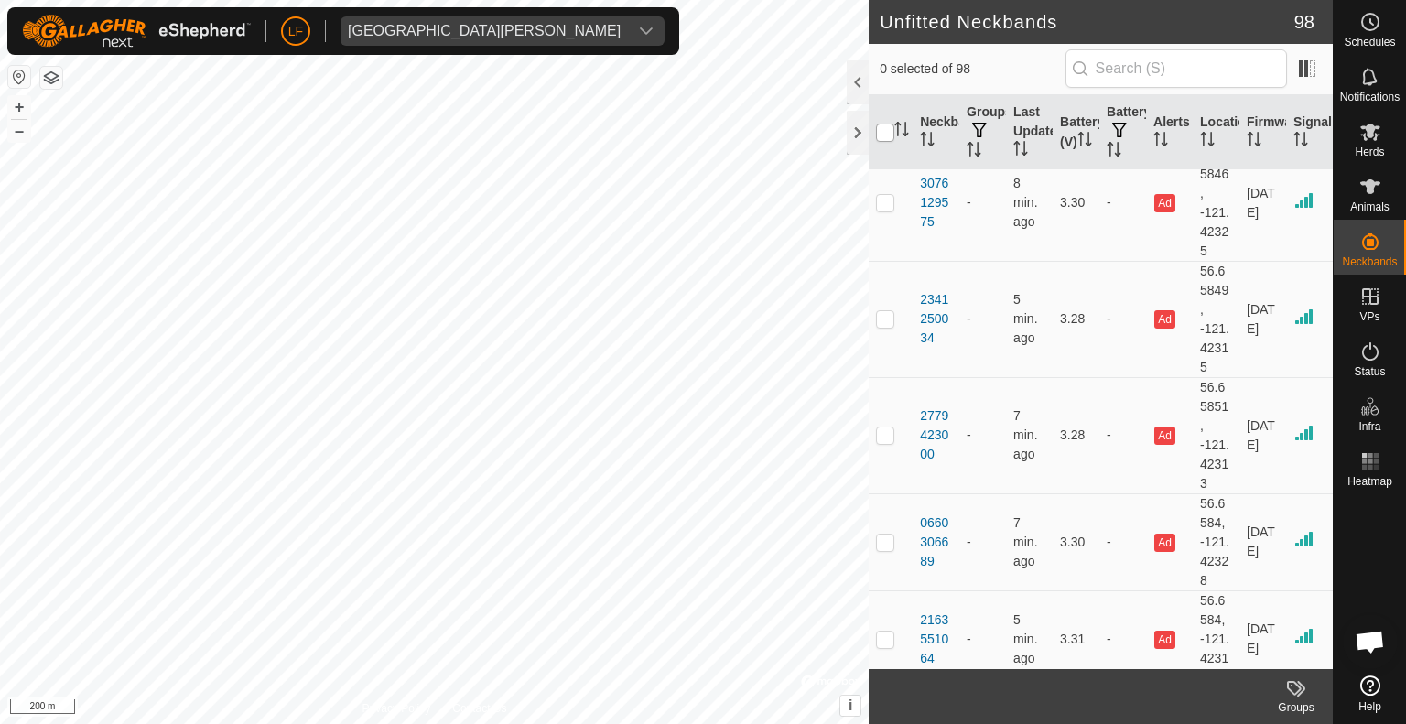
checkbox input "true"
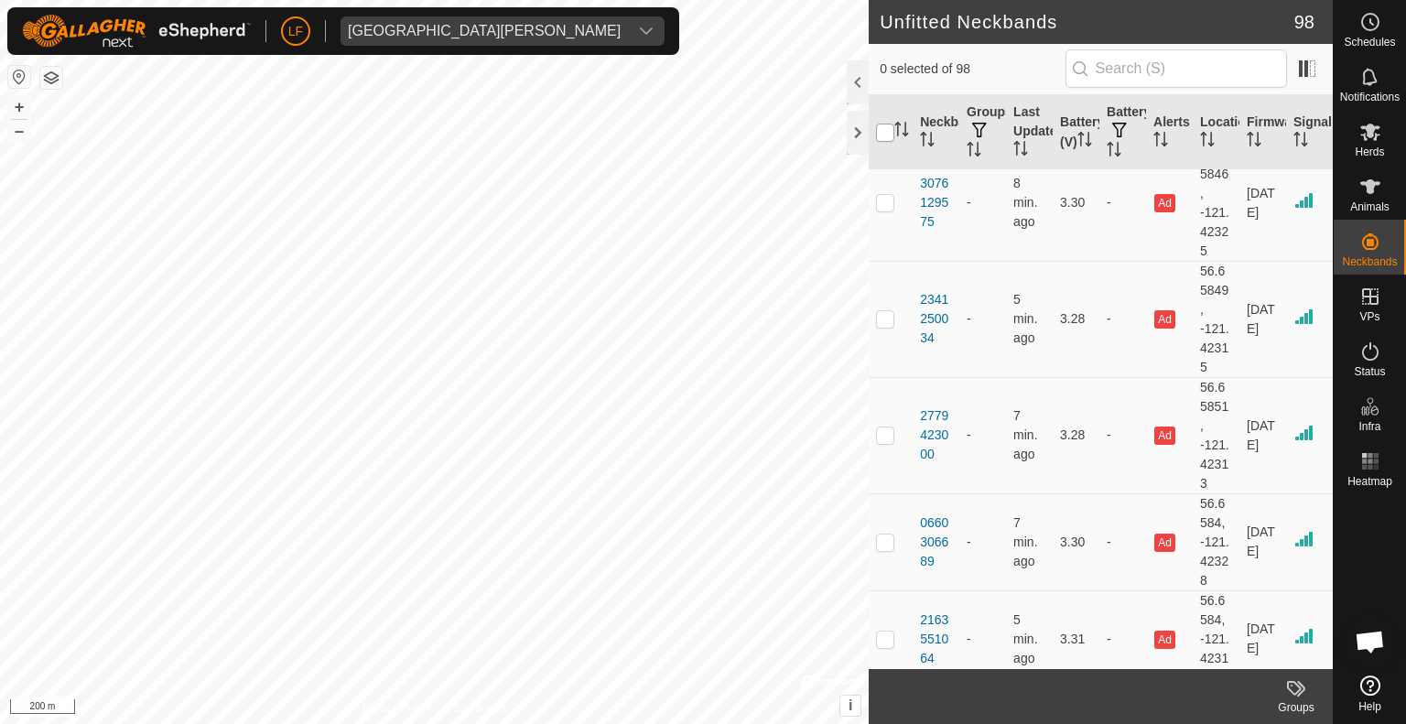
checkbox input "true"
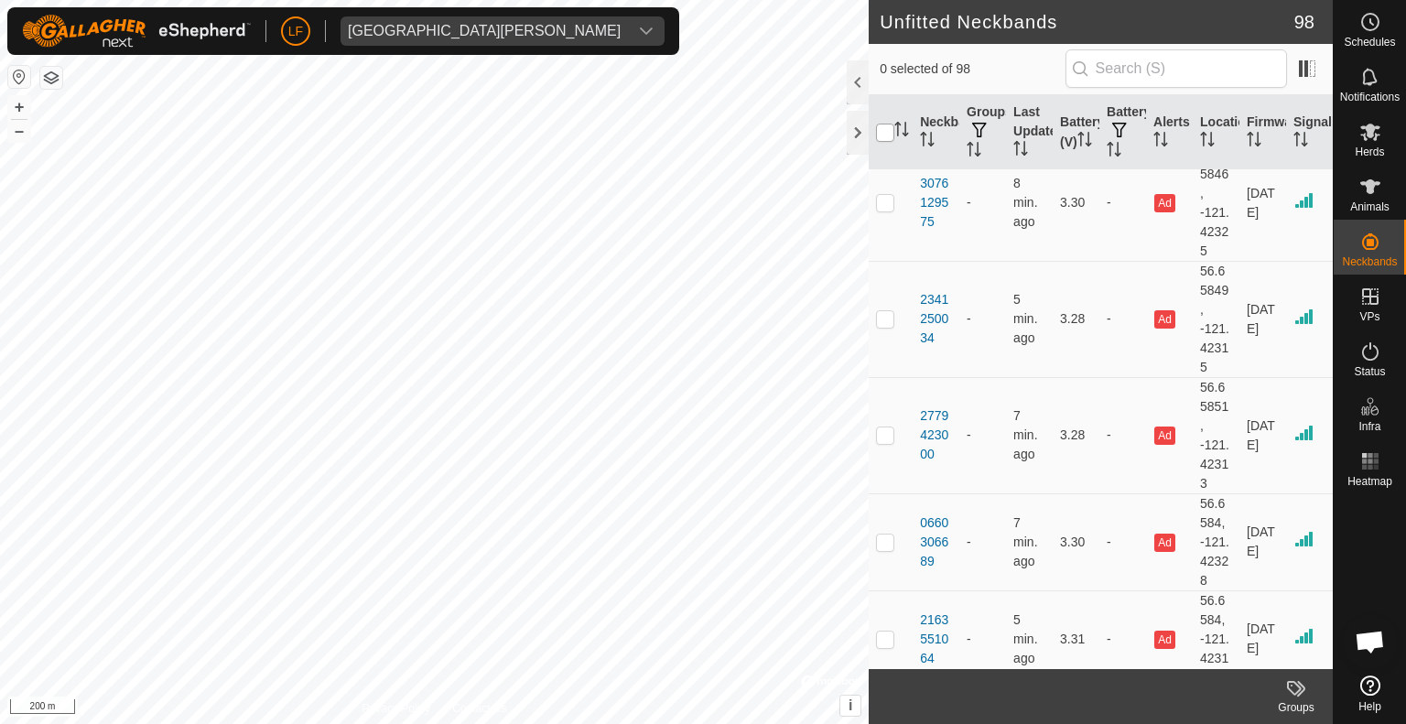
checkbox input "true"
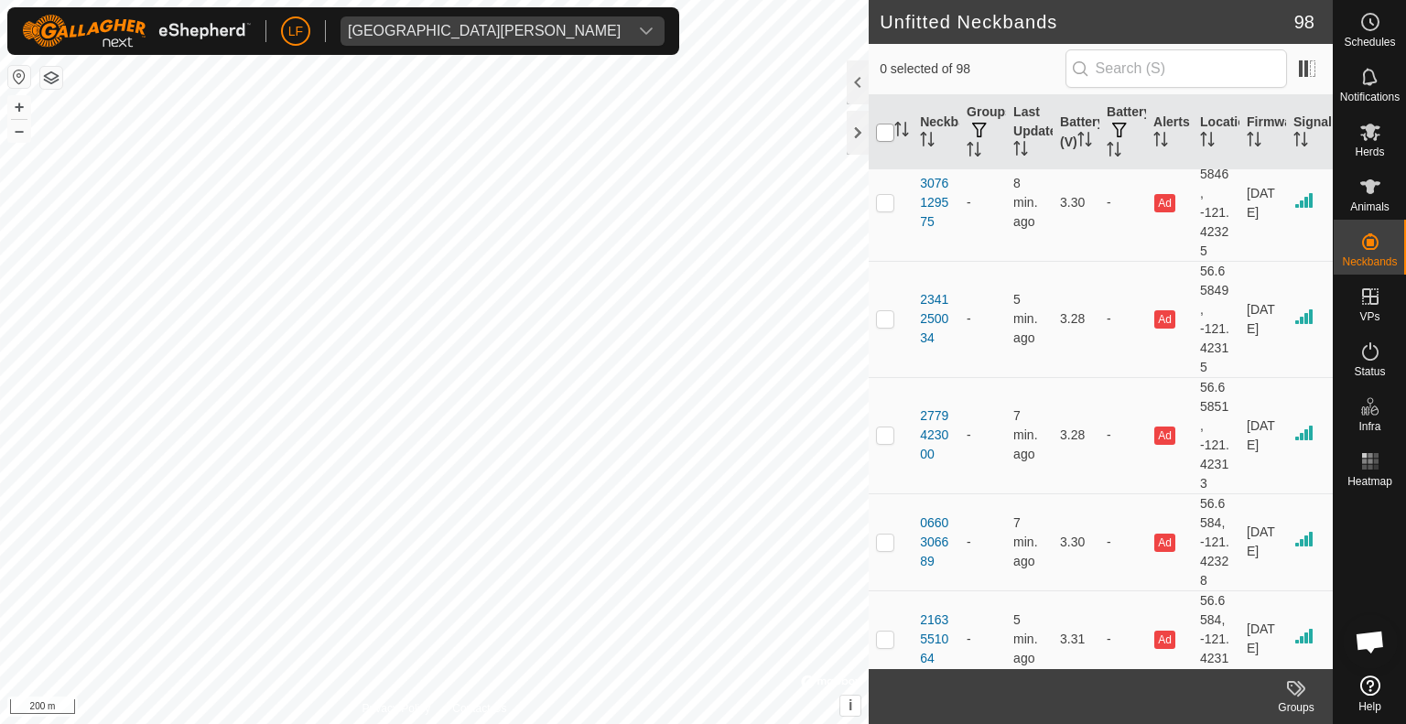
checkbox input "true"
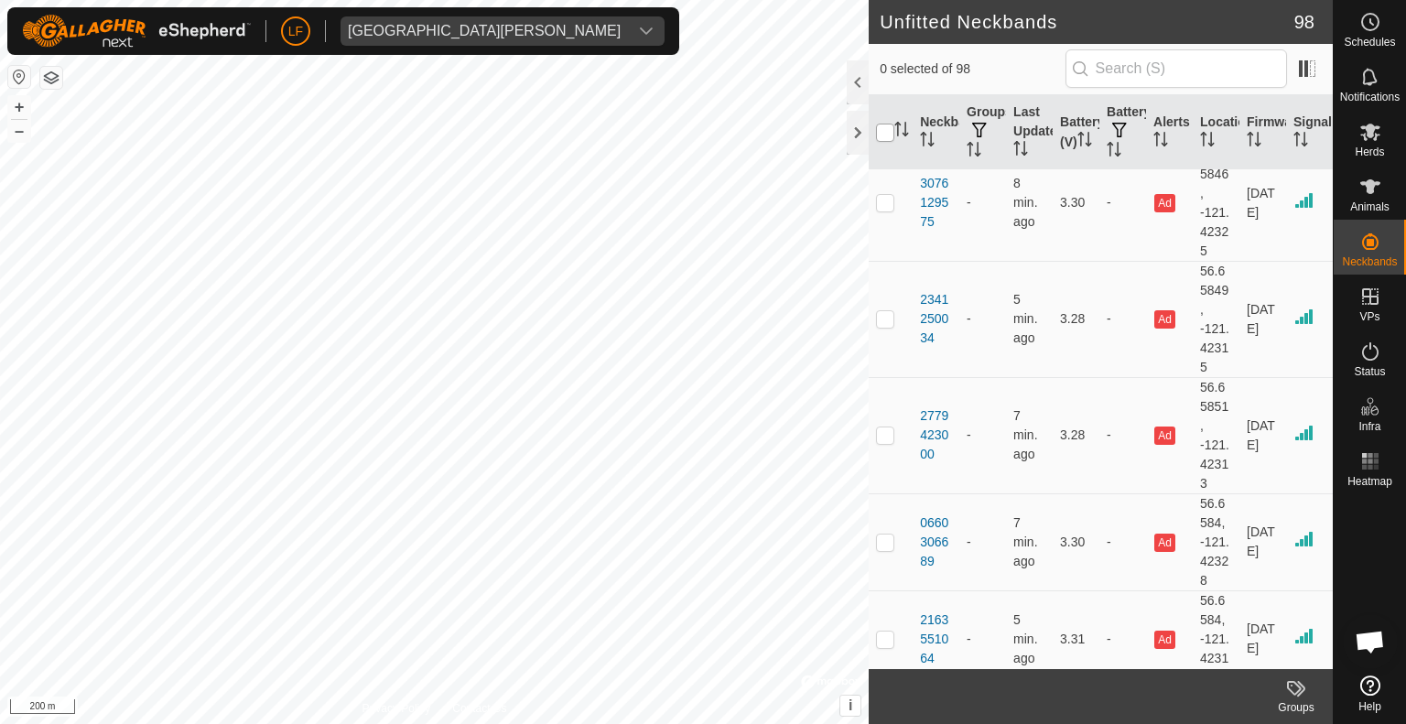
checkbox input "true"
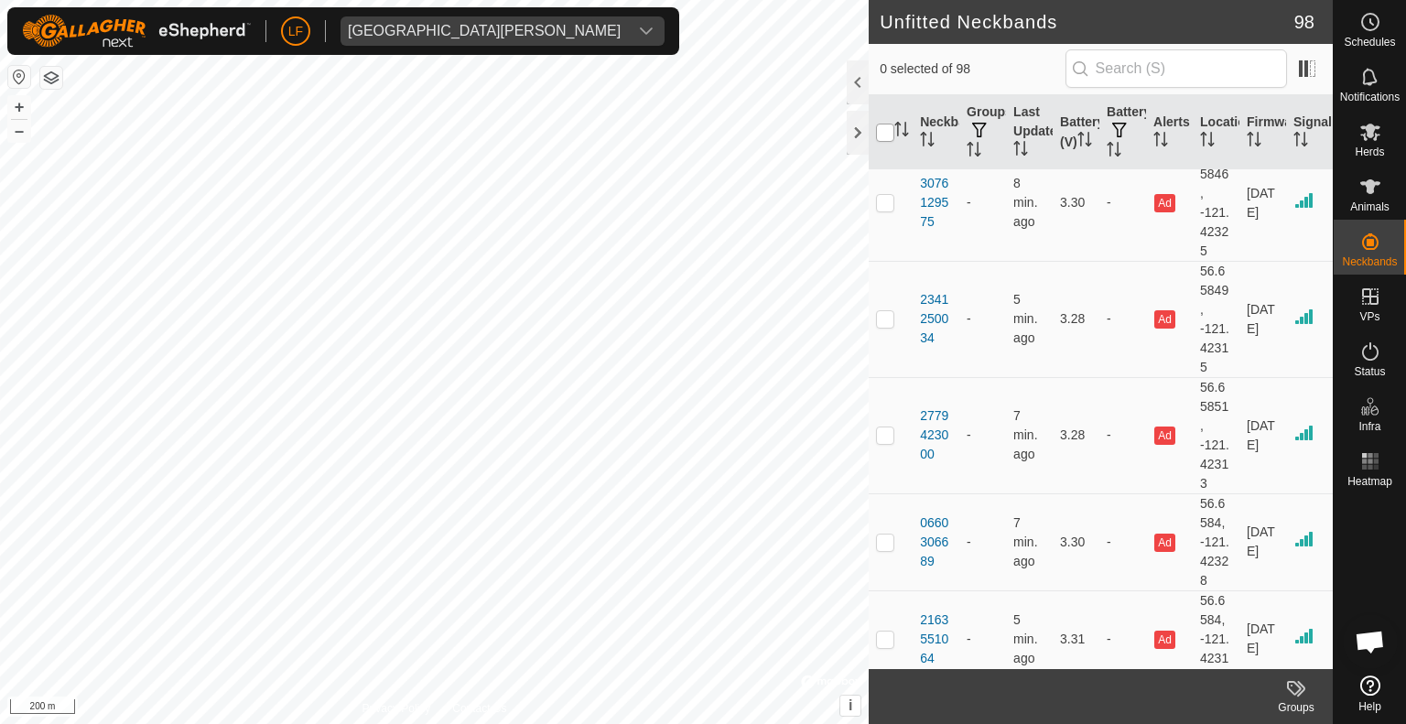
checkbox input "true"
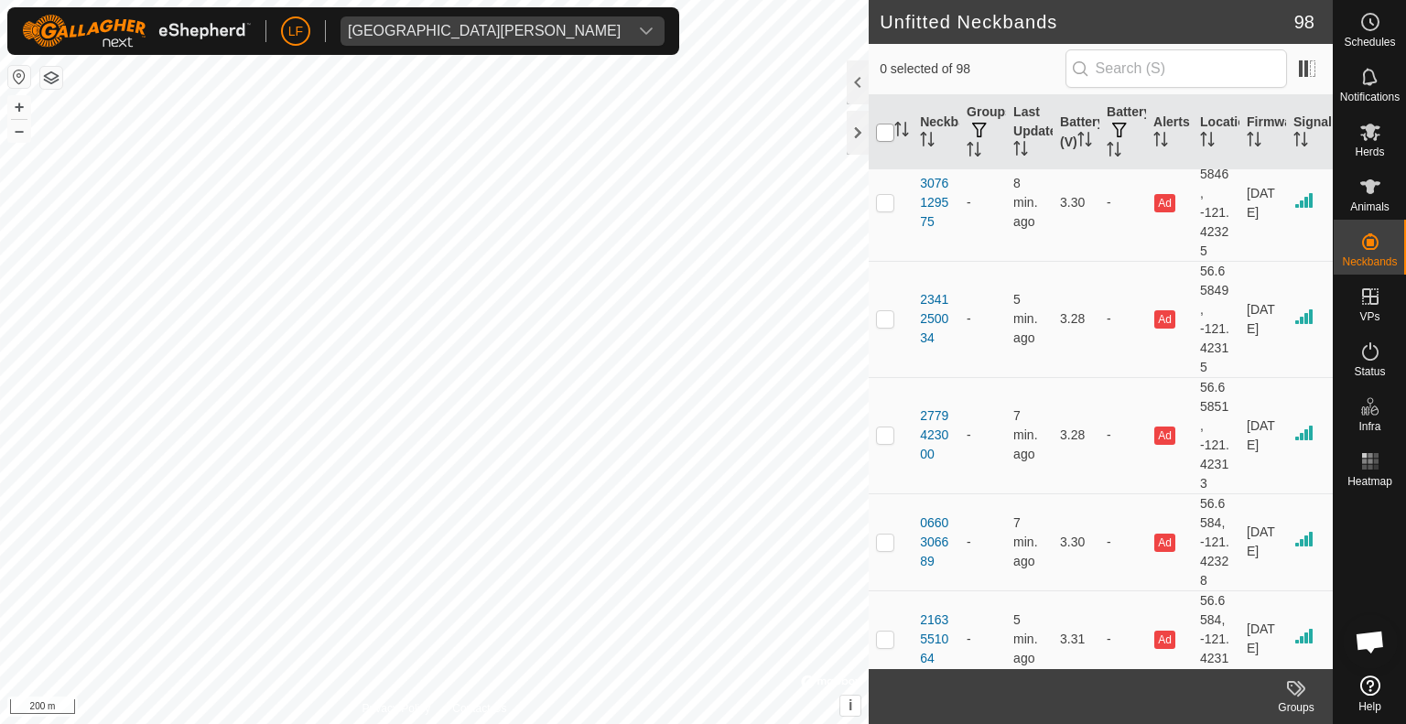
checkbox input "true"
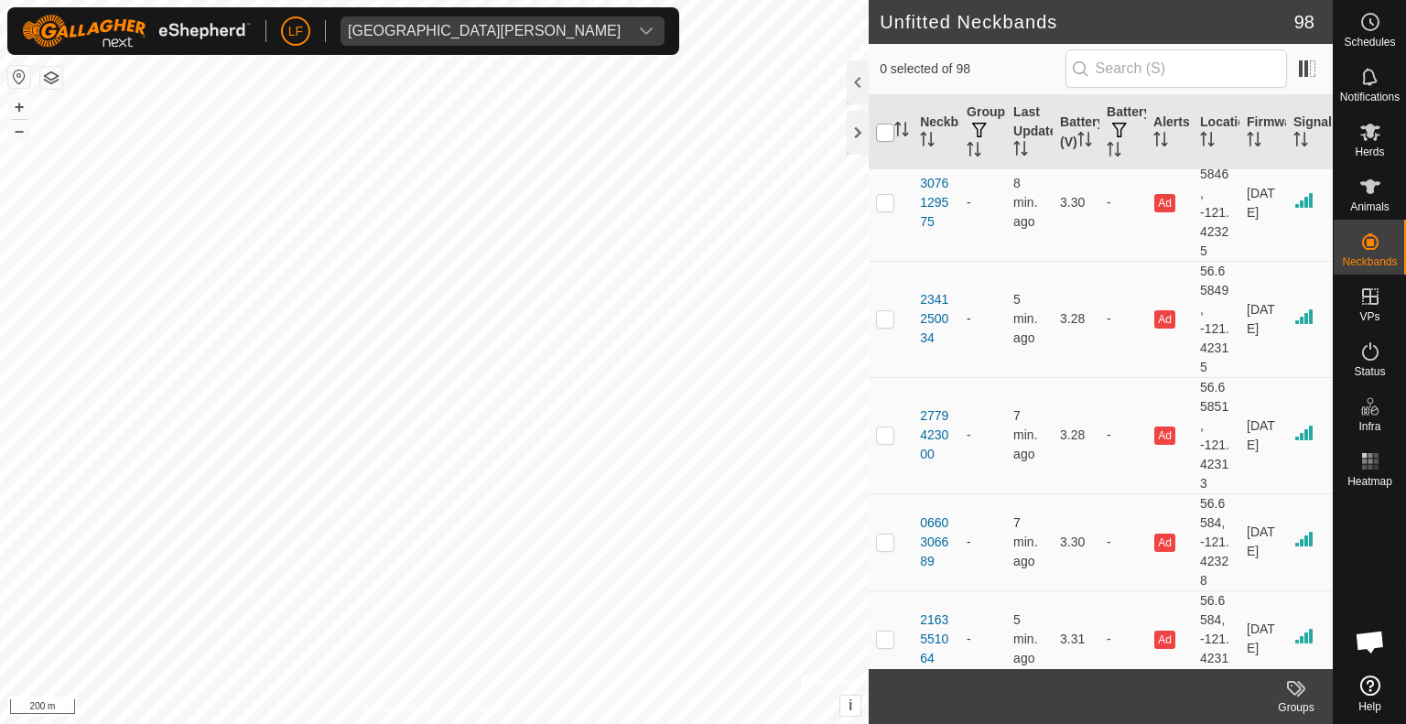
checkbox input "true"
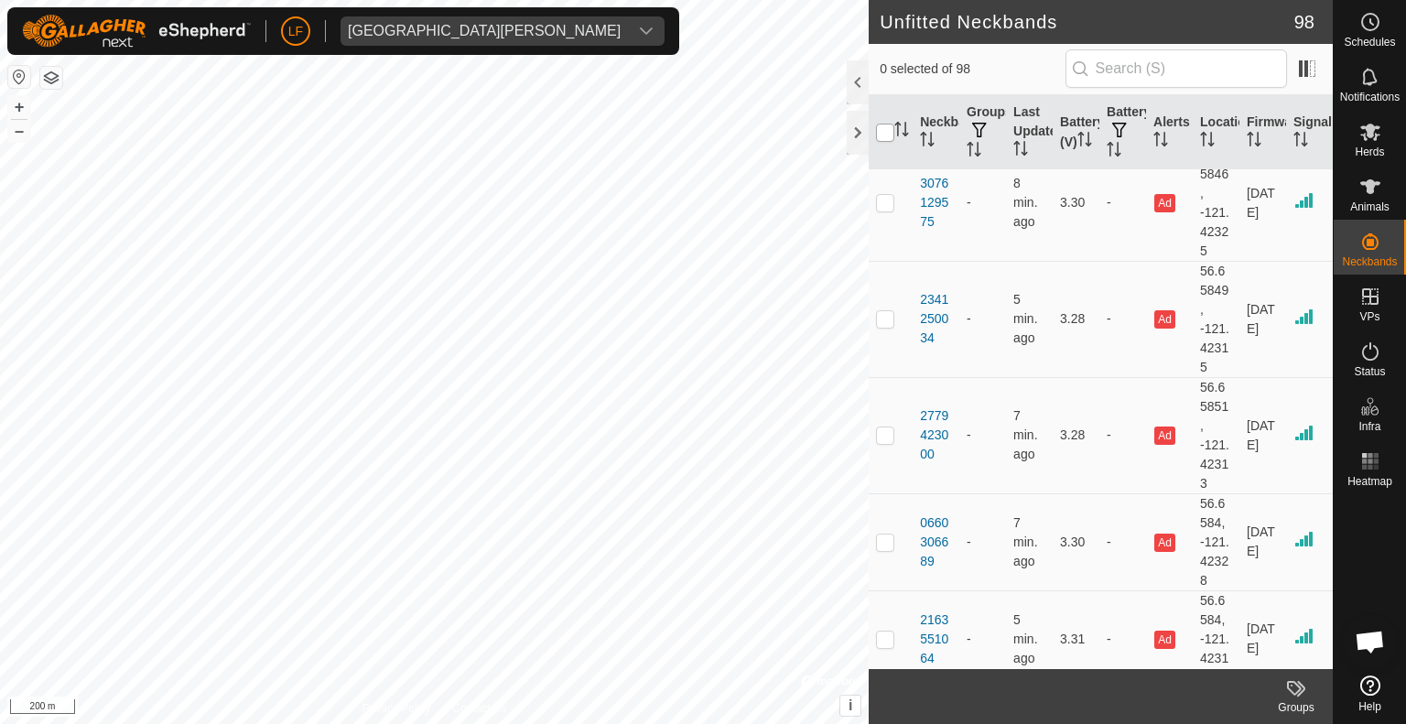
checkbox input "true"
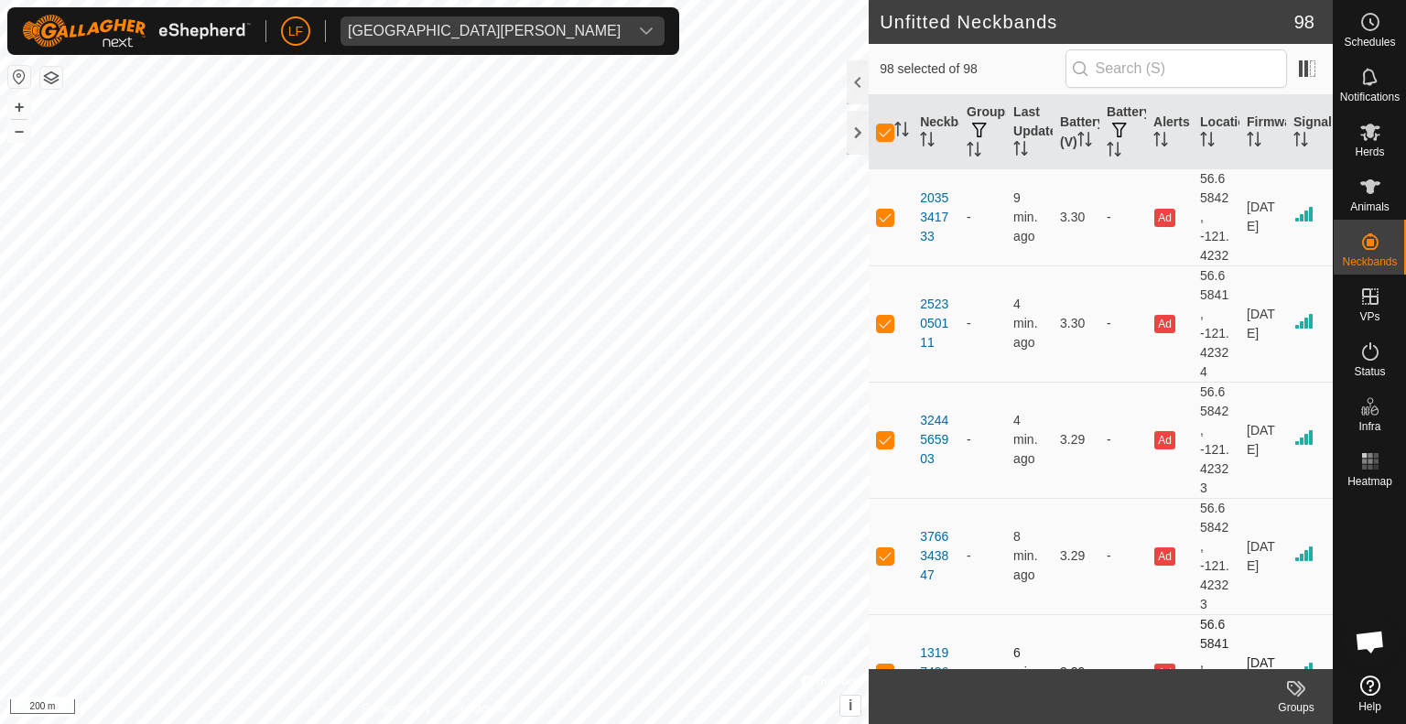
scroll to position [0, 0]
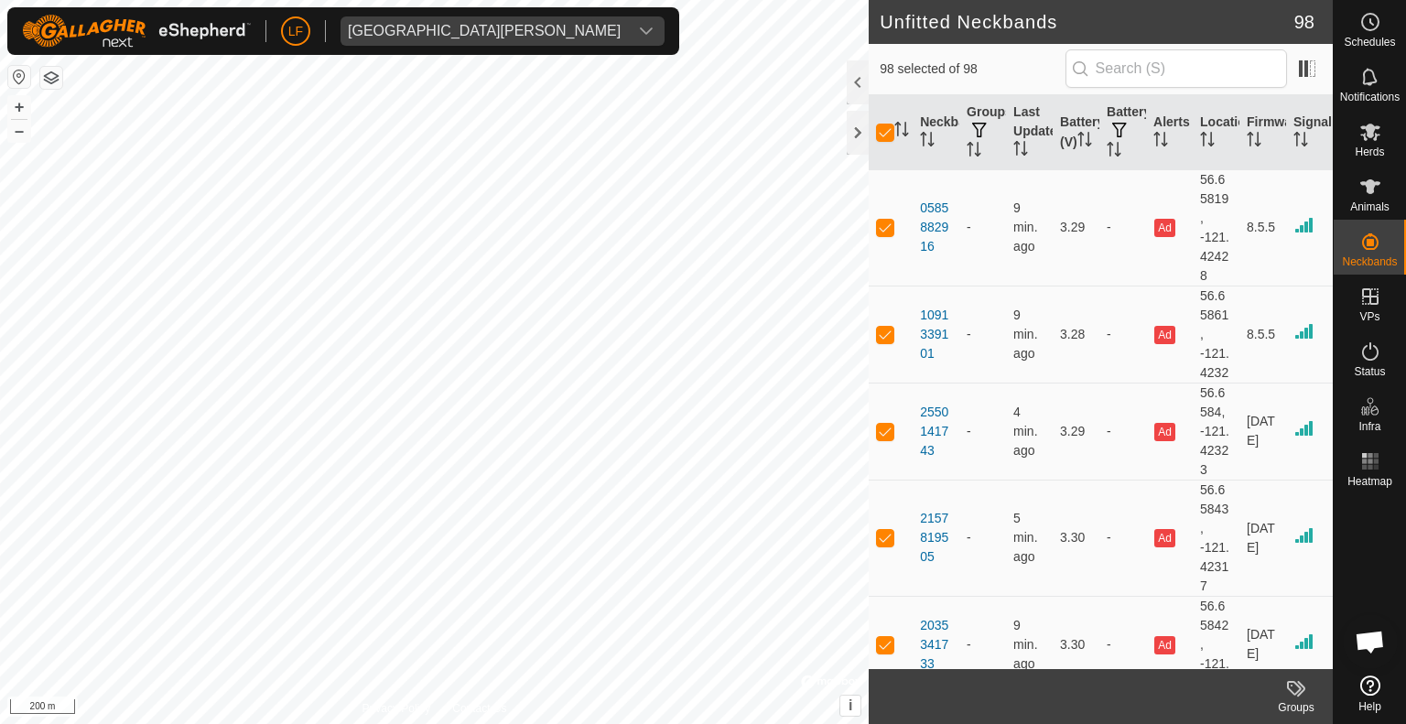
click at [1368, 682] on icon at bounding box center [1370, 686] width 20 height 20
click at [1366, 640] on span "Open chat" at bounding box center [1370, 644] width 30 height 26
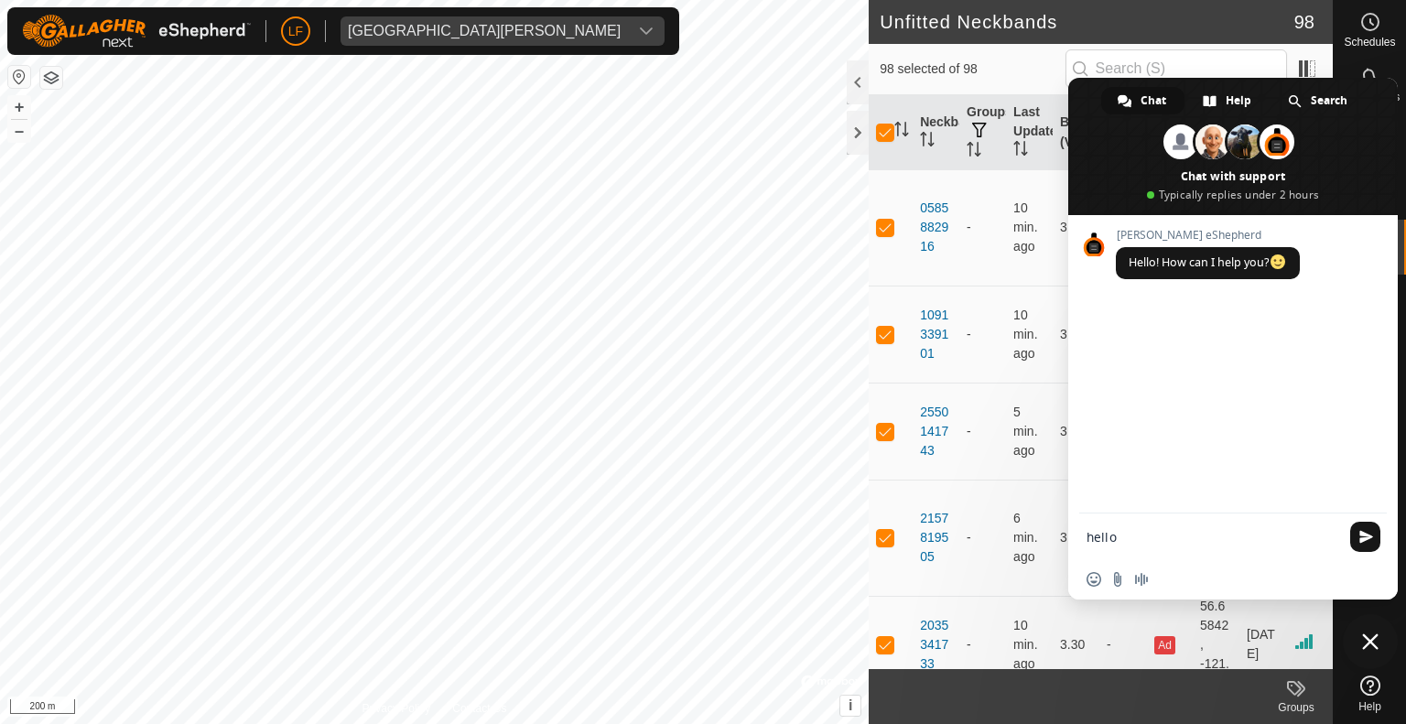
type textarea "hello;"
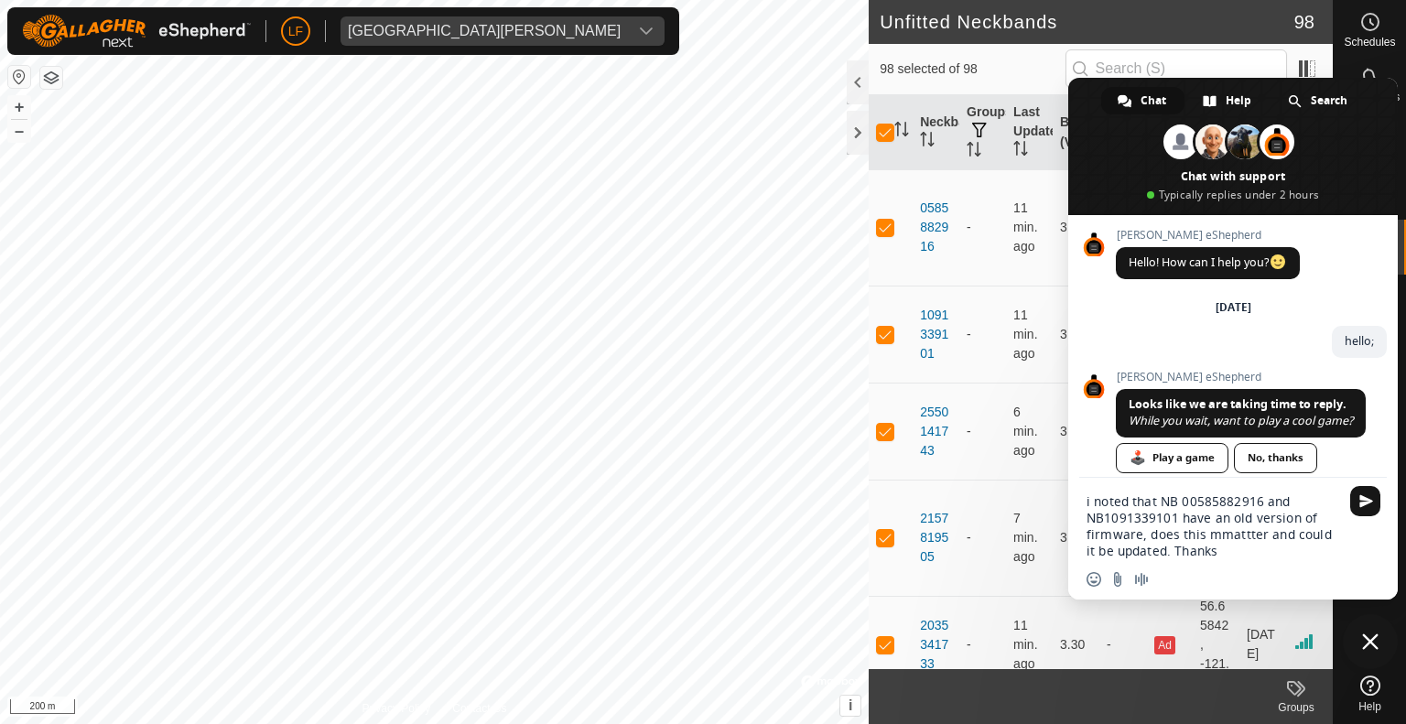
drag, startPoint x: 1217, startPoint y: 532, endPoint x: 1228, endPoint y: 534, distance: 11.1
click at [1218, 533] on textarea "i noted that NB 00585882916 and NB1091339101 have an old version of firmware, d…" at bounding box center [1212, 526] width 253 height 66
click at [1230, 532] on textarea "i noted that NB 00585882916 and NB1091339101 have an old version of firmware, d…" at bounding box center [1212, 526] width 253 height 66
drag, startPoint x: 1090, startPoint y: 498, endPoint x: 1080, endPoint y: 499, distance: 10.1
click at [1080, 499] on div "i noted that NB 00585882916 and NB1091339101 have an old version of firmware, d…" at bounding box center [1233, 520] width 330 height 85
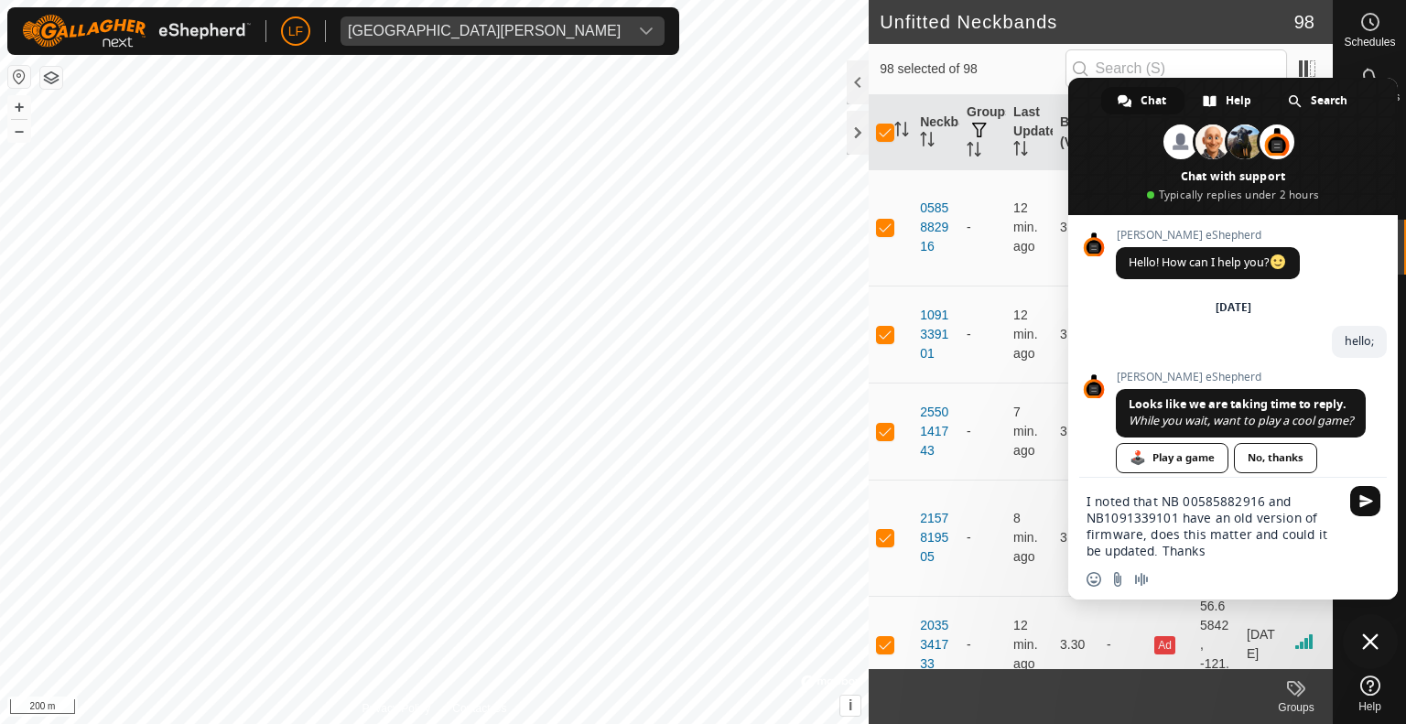
click at [1366, 499] on span "Send" at bounding box center [1366, 501] width 14 height 14
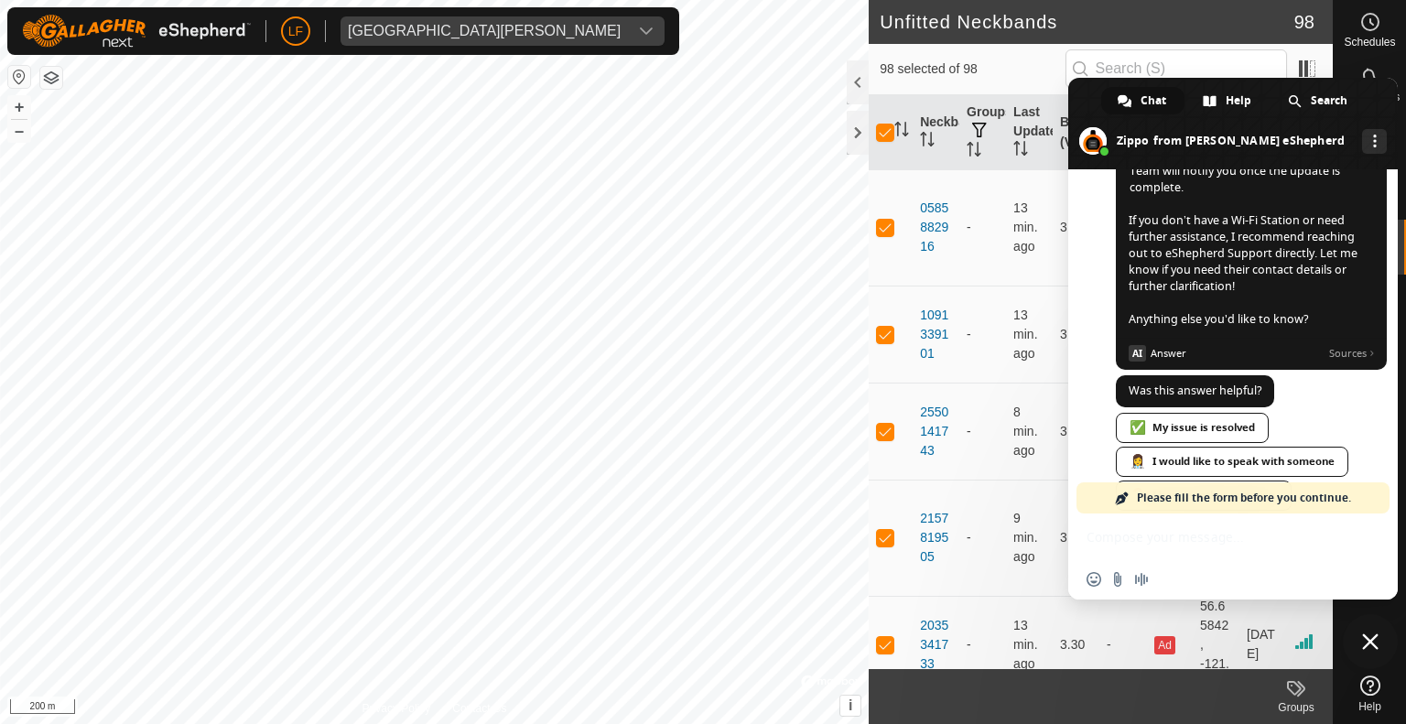
scroll to position [187, 0]
